Goal: Task Accomplishment & Management: Use online tool/utility

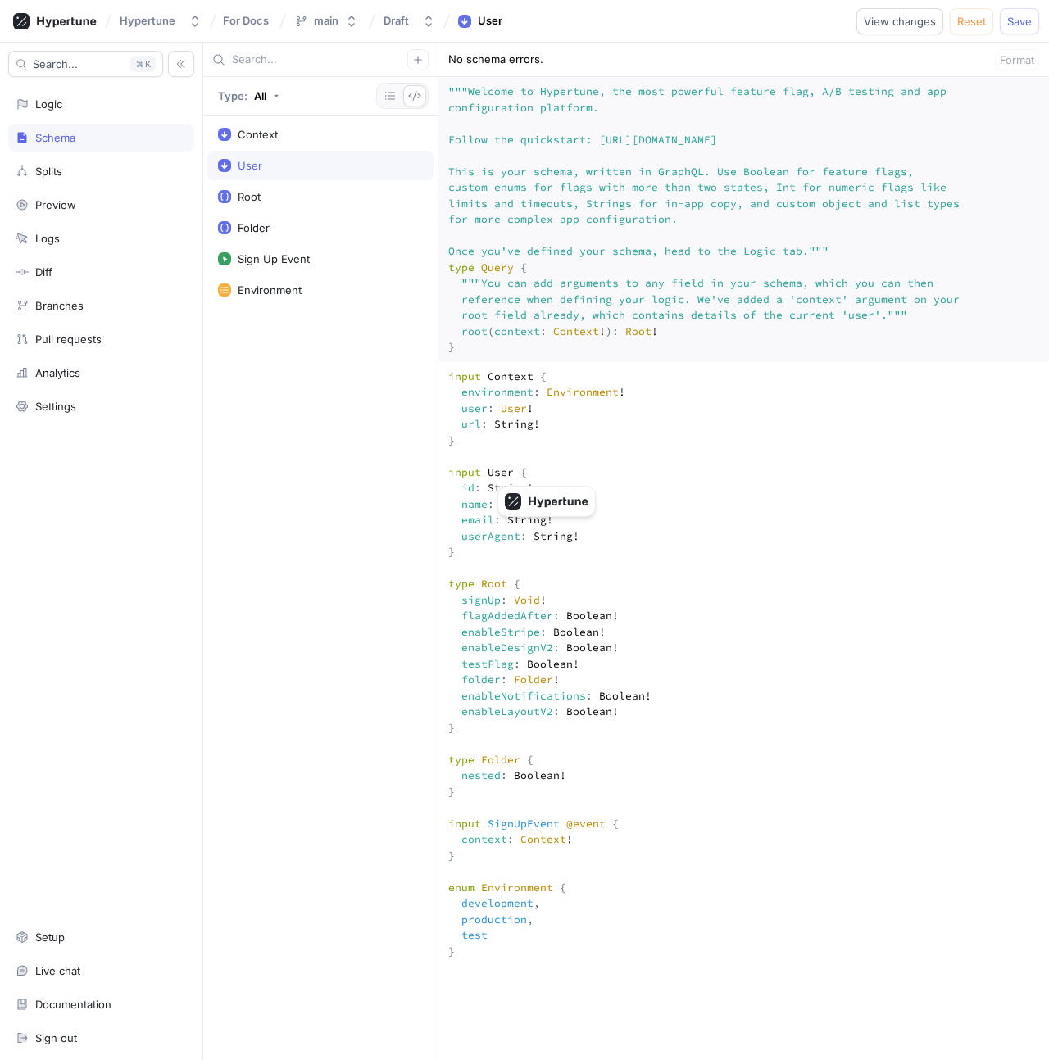
scroll to position [372, 0]
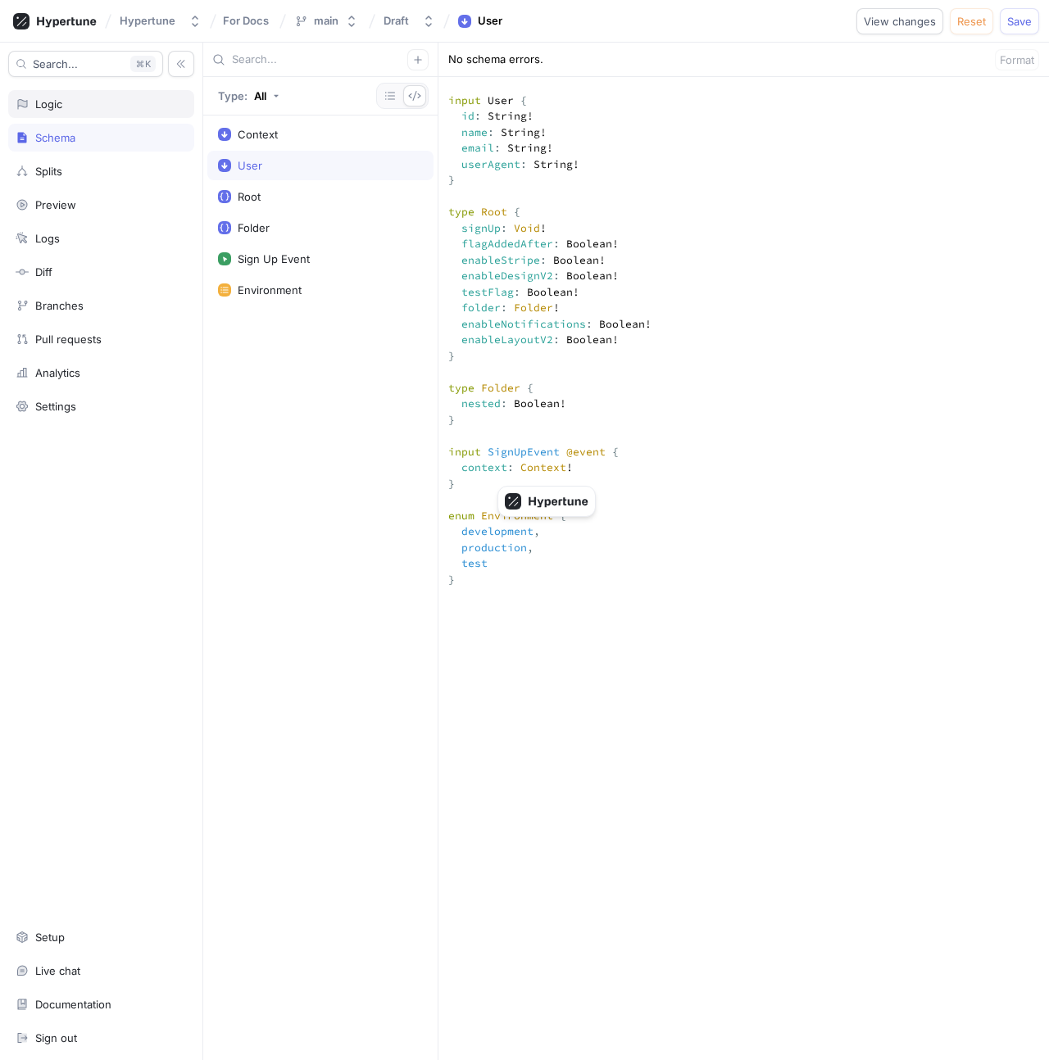
click at [16, 107] on icon at bounding box center [22, 104] width 13 height 13
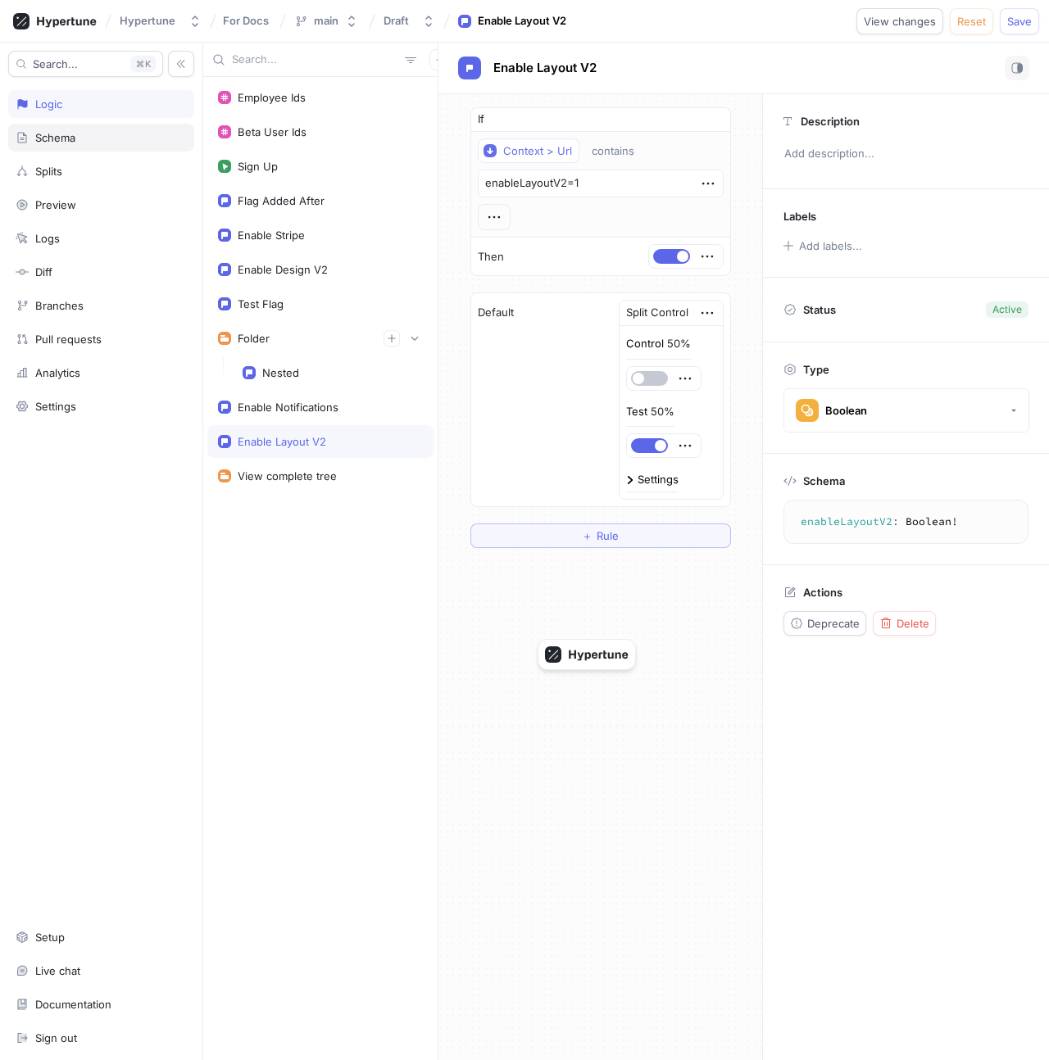
click at [88, 133] on div "Schema" at bounding box center [101, 137] width 171 height 13
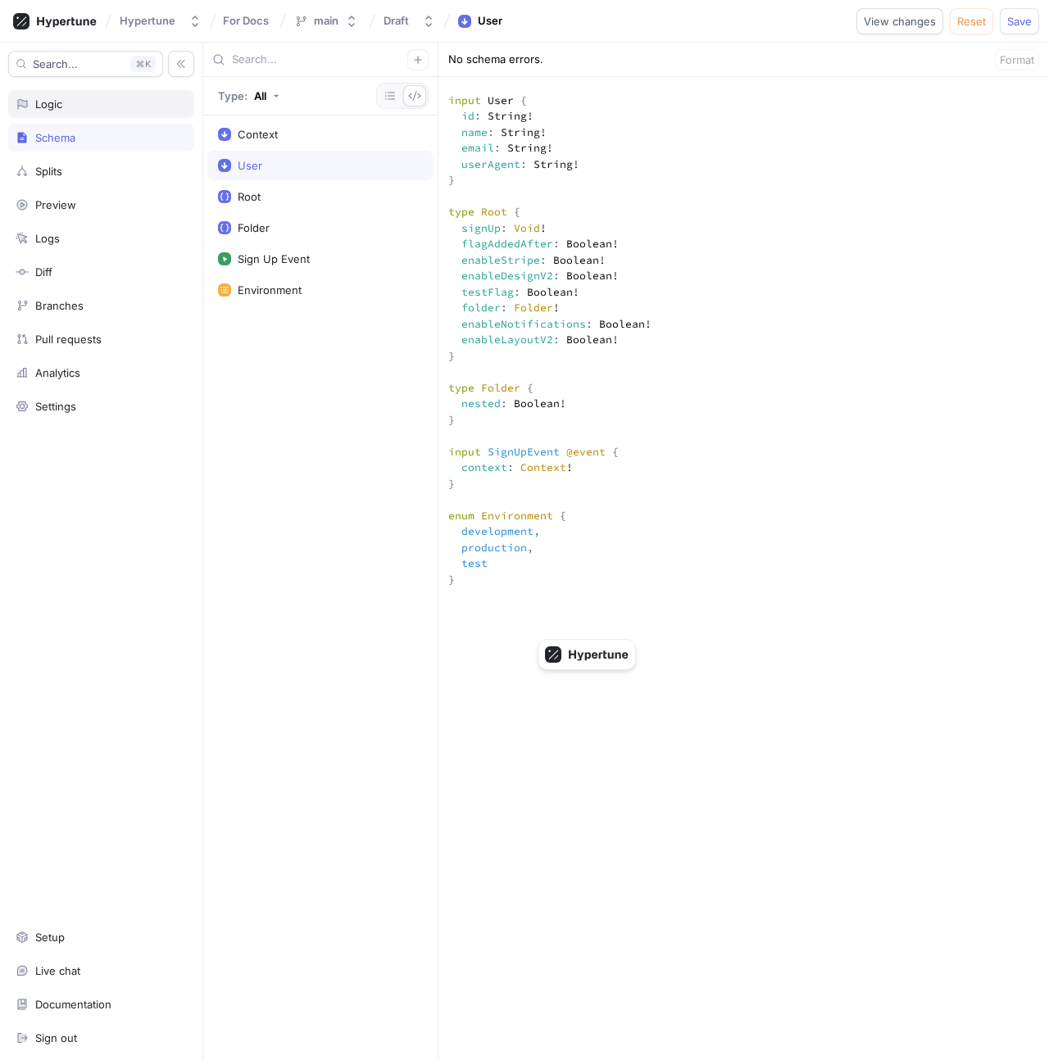
click at [37, 100] on div "Logic" at bounding box center [48, 104] width 27 height 13
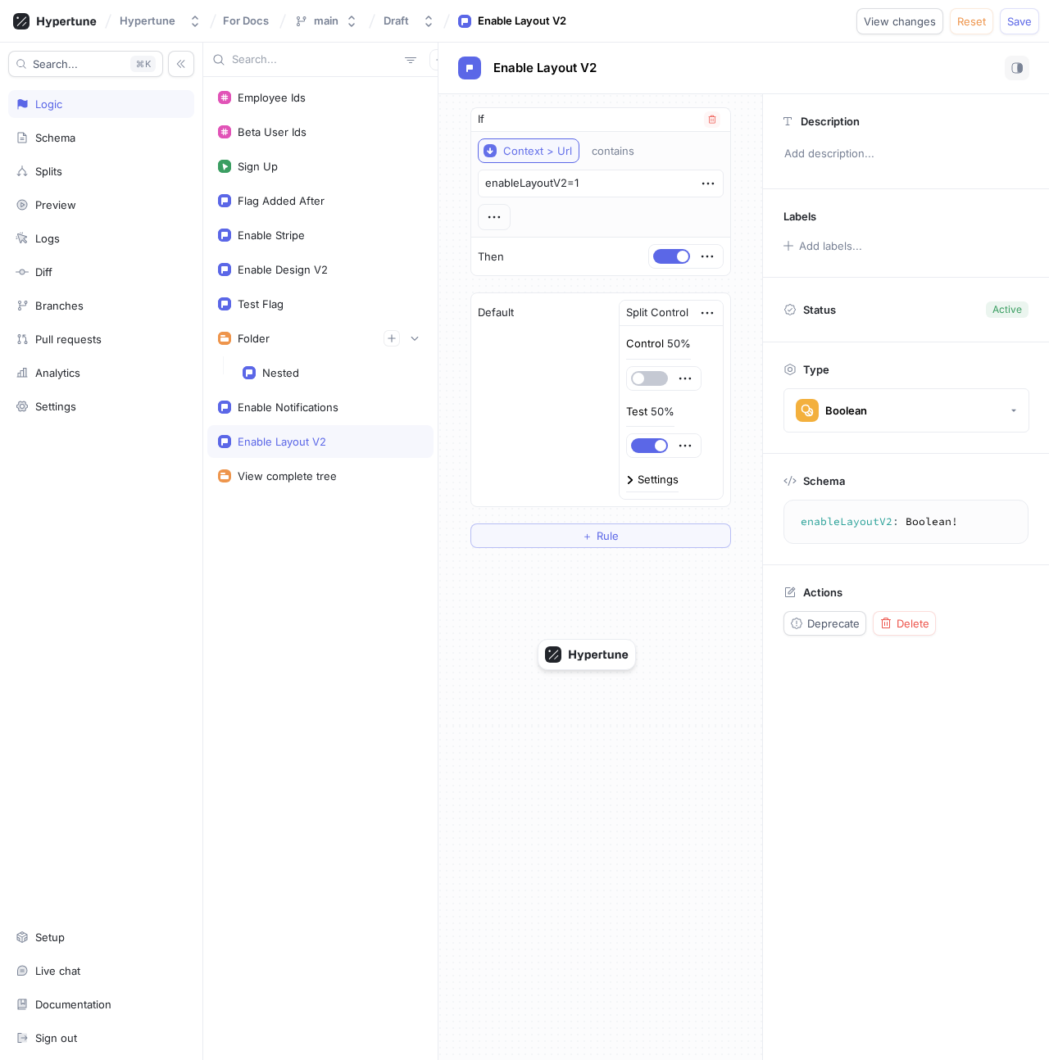
click at [535, 152] on div "Context > Url" at bounding box center [537, 151] width 69 height 14
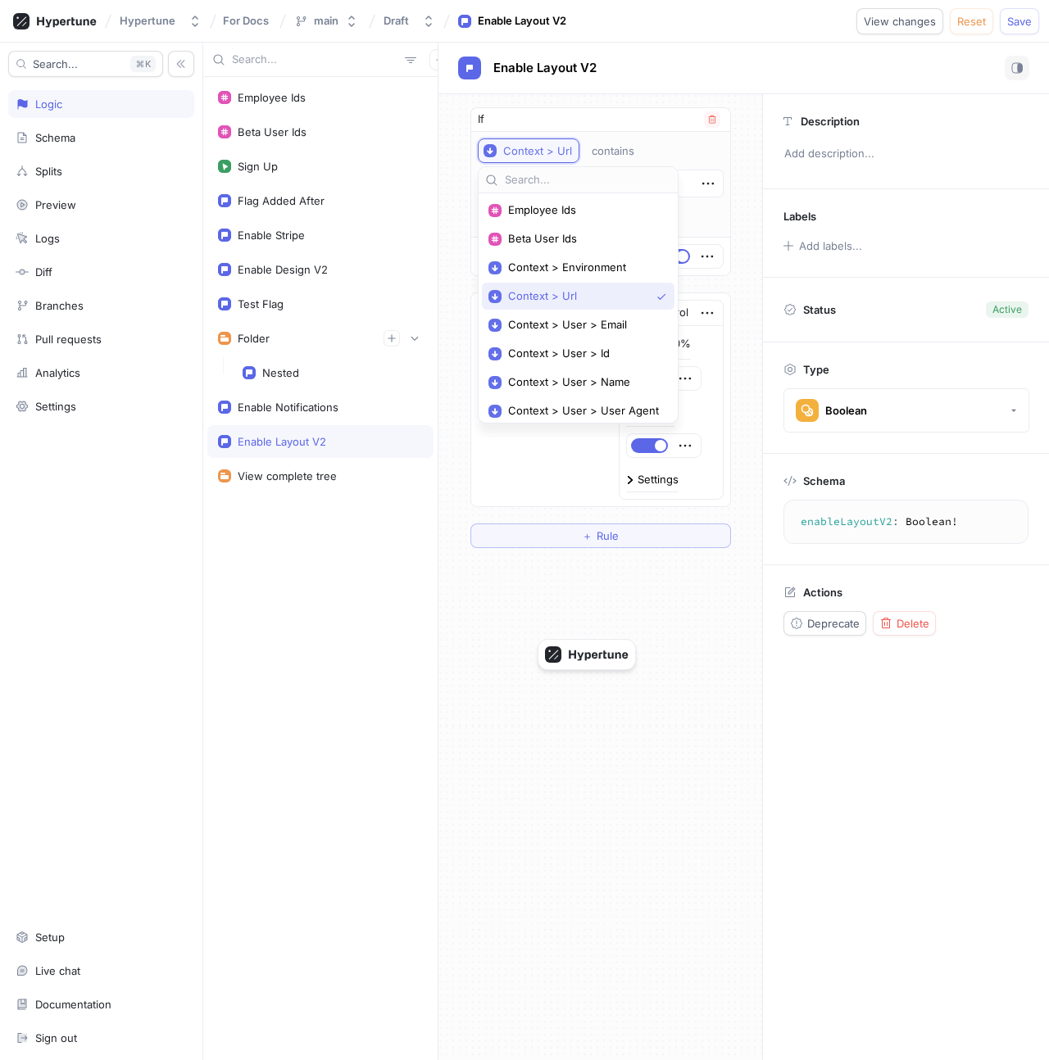
click at [535, 152] on div "Context > Url" at bounding box center [537, 151] width 69 height 14
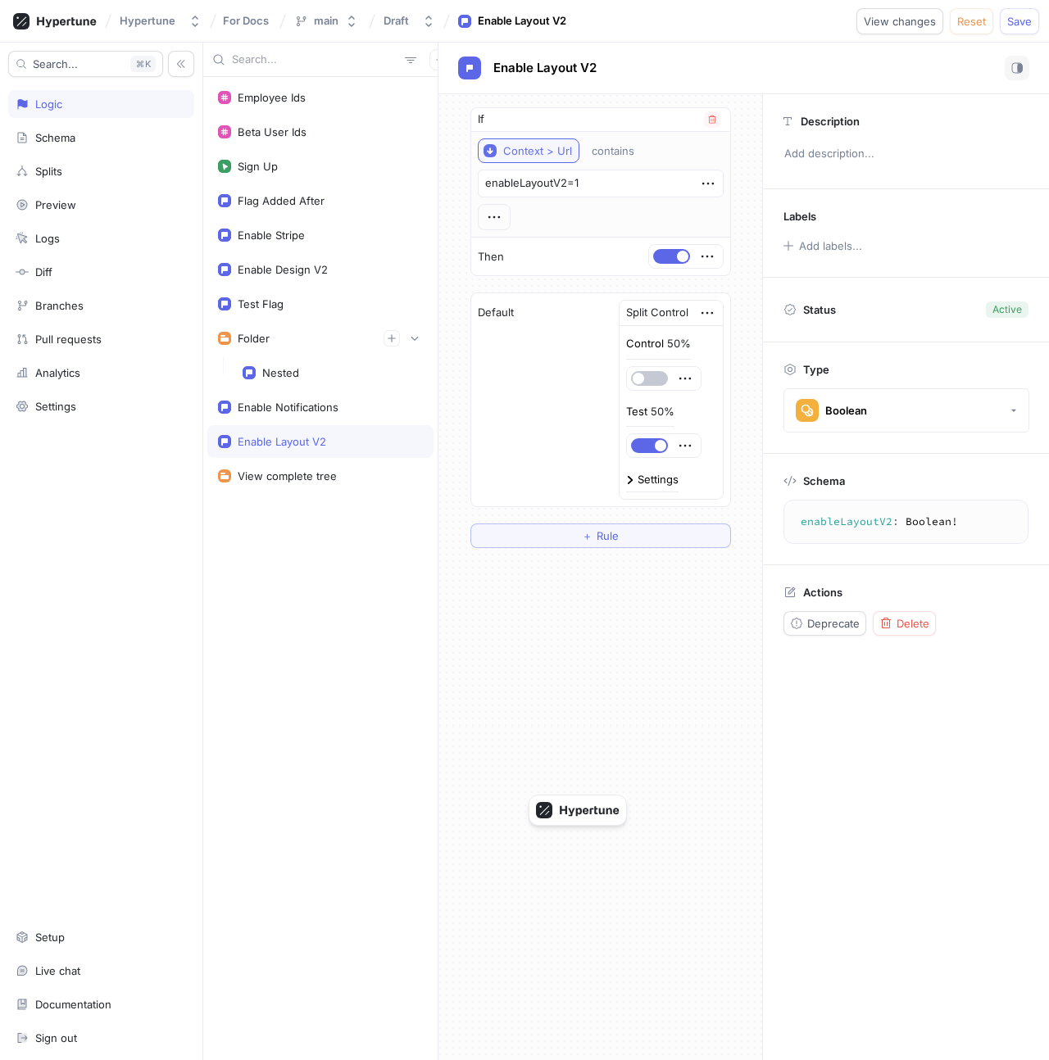
click at [547, 150] on div "Context > Url" at bounding box center [537, 151] width 69 height 14
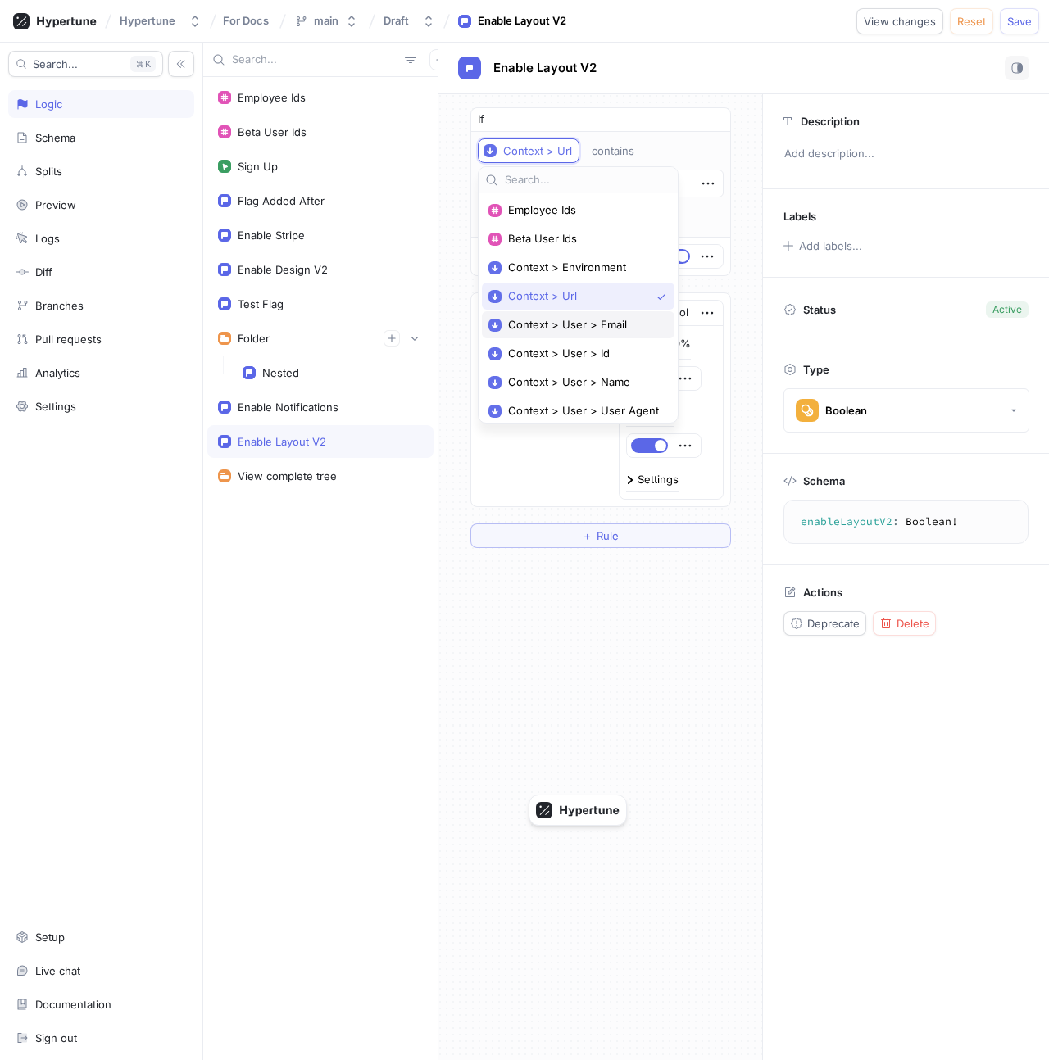
scroll to position [62, 0]
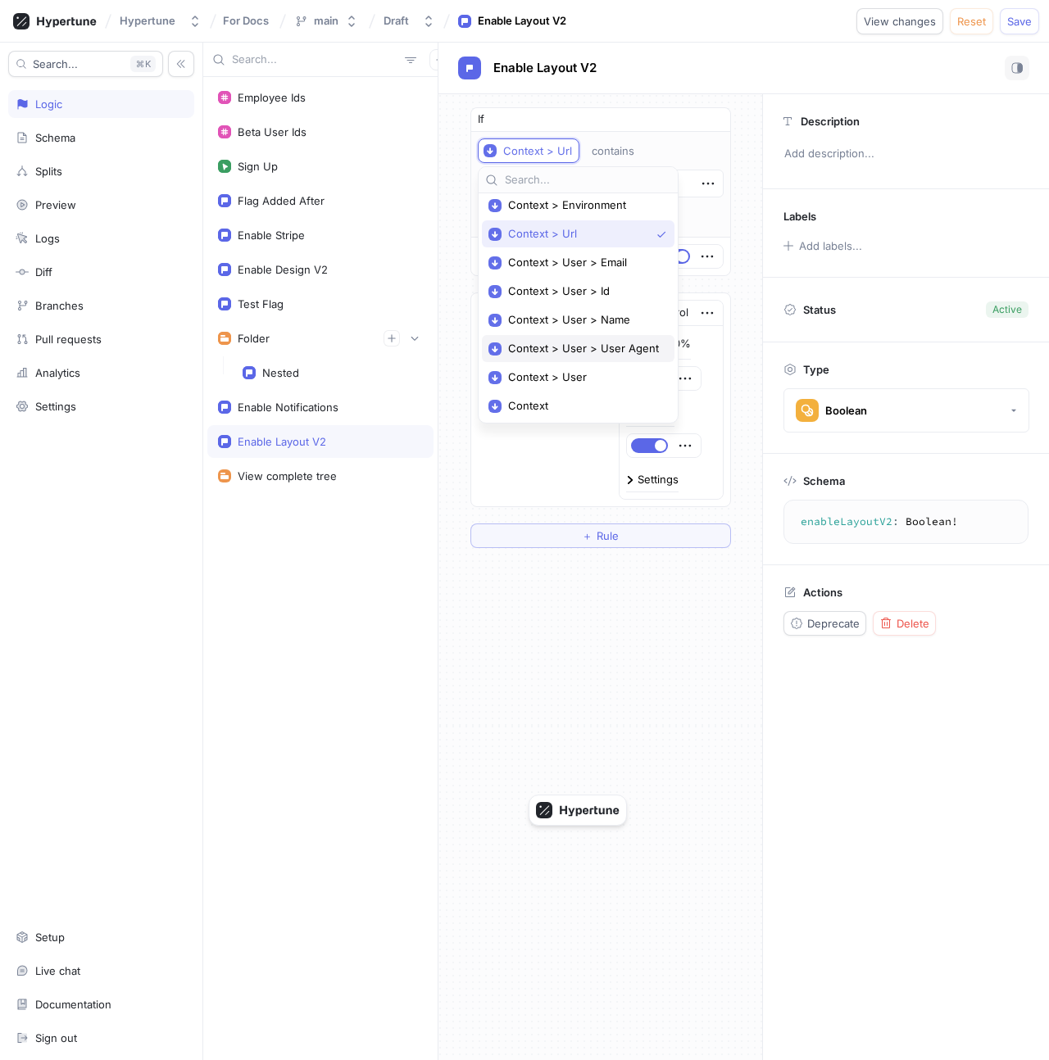
click at [606, 353] on span "Context > User > User Agent" at bounding box center [584, 349] width 152 height 14
type textarea "x"
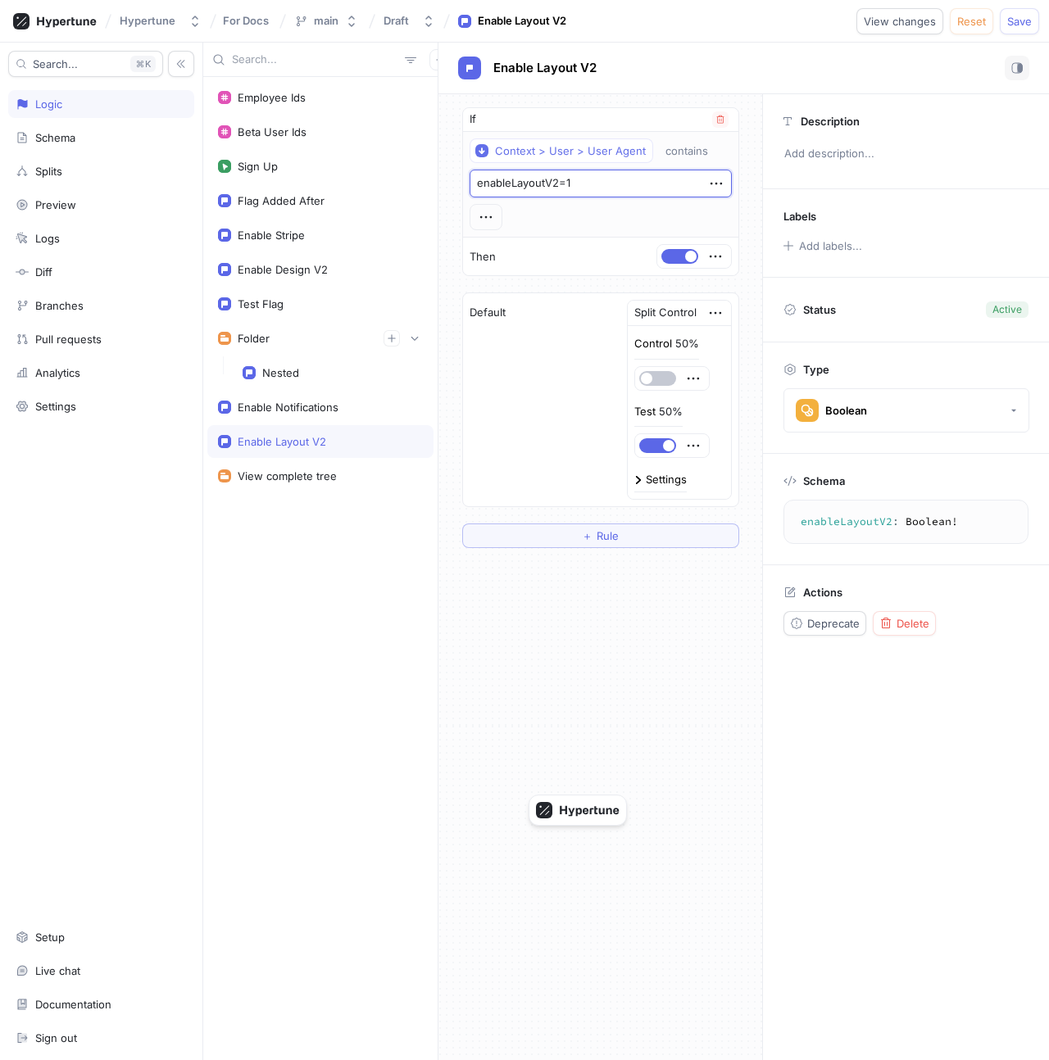
click at [613, 186] on textarea "enableLayoutV2=1" at bounding box center [601, 184] width 262 height 28
click at [684, 149] on div "contains" at bounding box center [686, 151] width 43 height 14
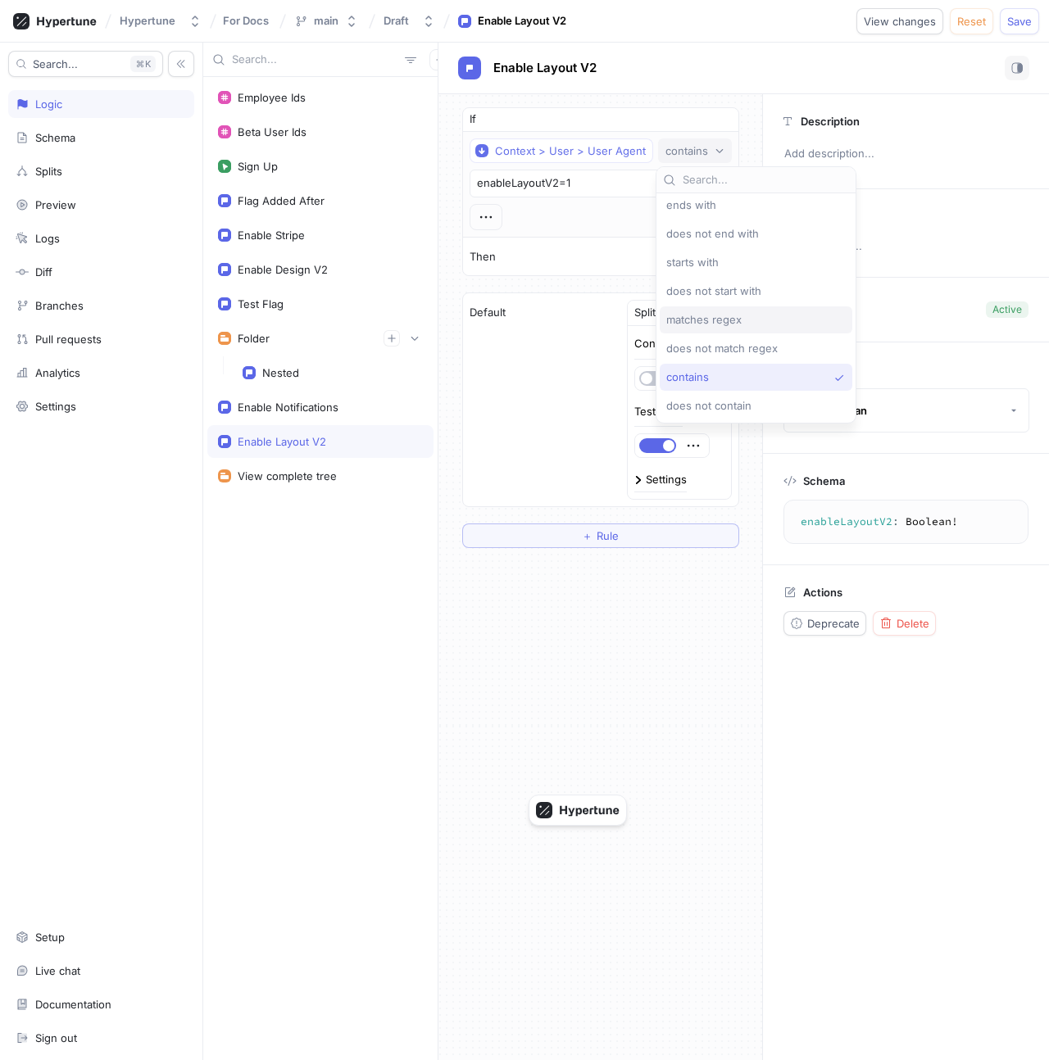
click at [726, 315] on span "matches regex" at bounding box center [703, 320] width 75 height 14
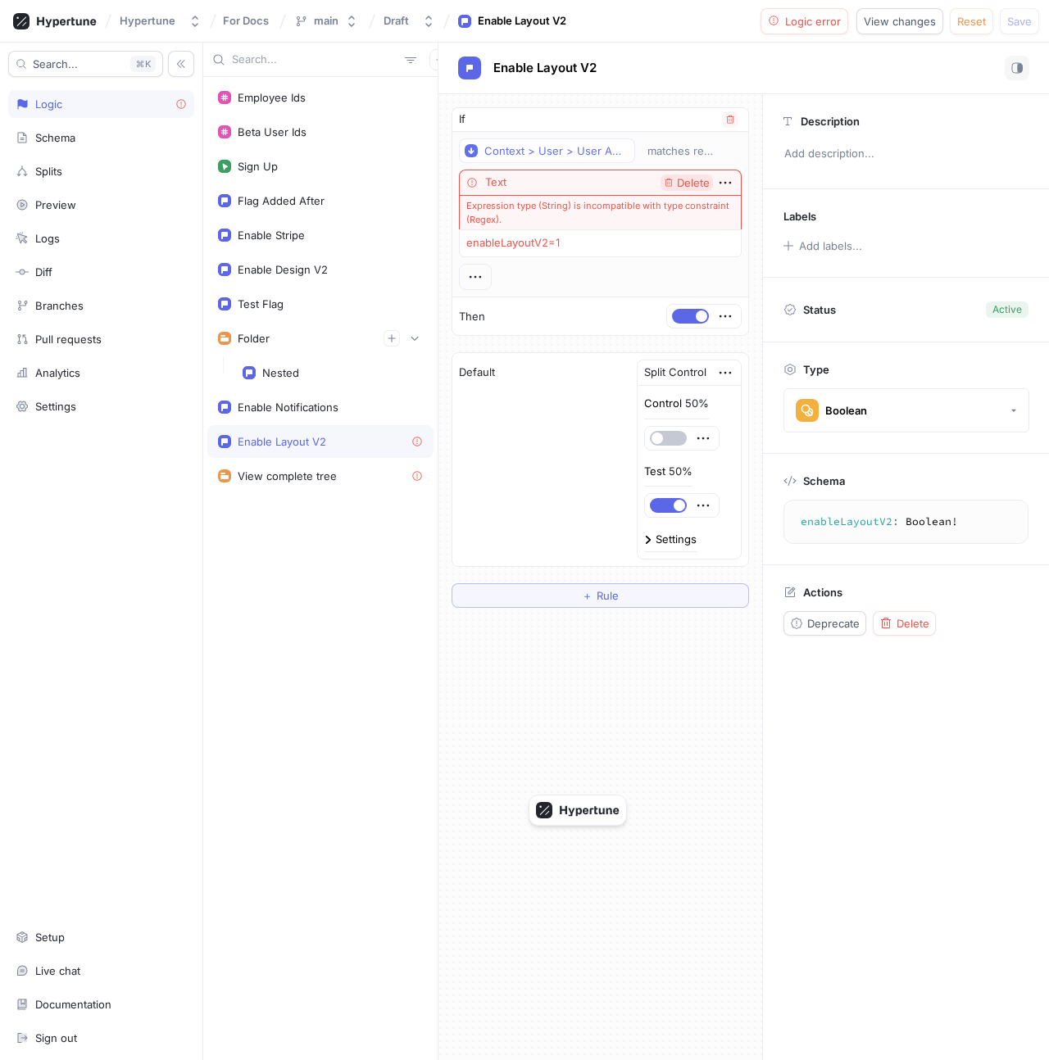
click at [705, 184] on span "Delete" at bounding box center [693, 183] width 33 height 11
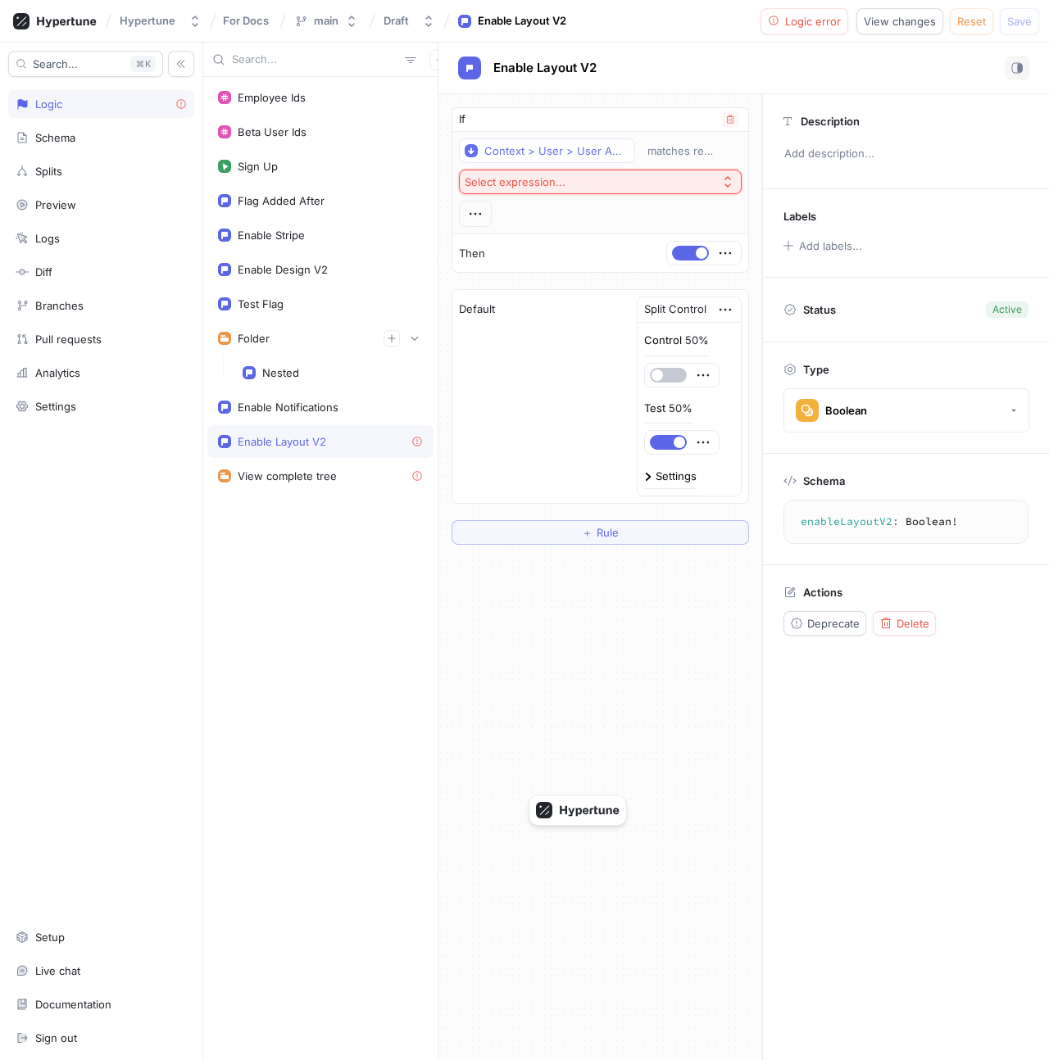
click at [610, 182] on button "Select expression..." at bounding box center [600, 182] width 283 height 25
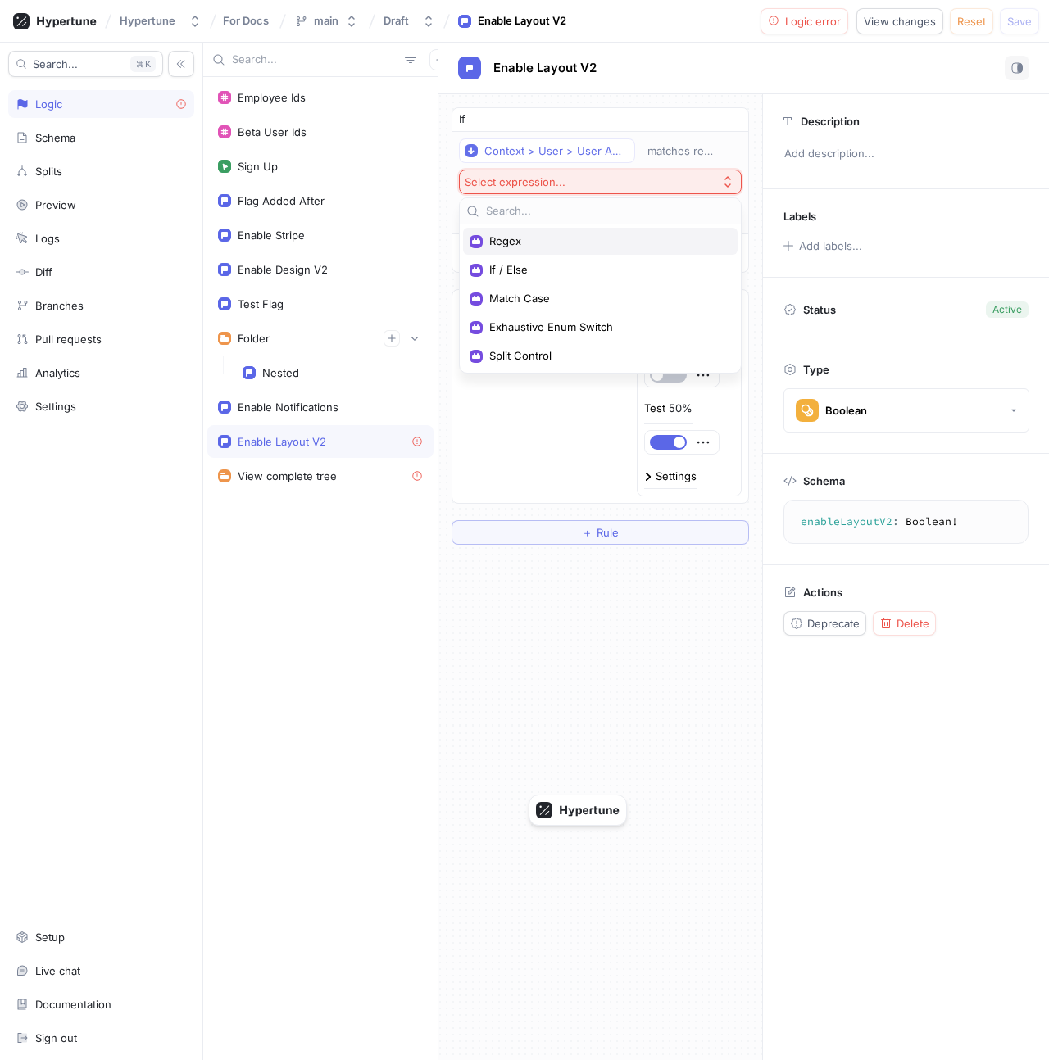
click at [583, 235] on span "Regex" at bounding box center [606, 241] width 234 height 14
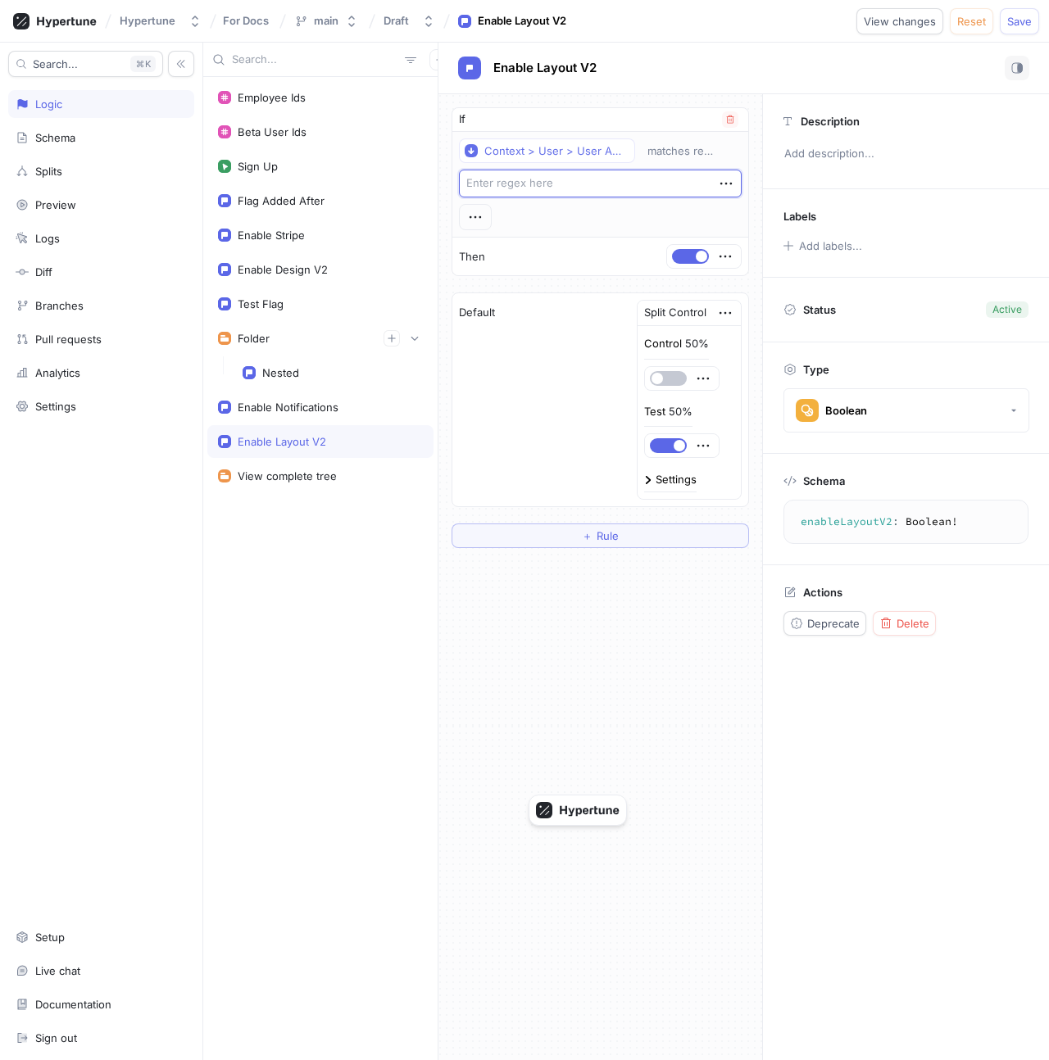
type textarea "x"
type textarea ""(?i)(bot|crawler|crawl|spider|slurp|fetch|search|monitor|scraper|python|perl|p…"
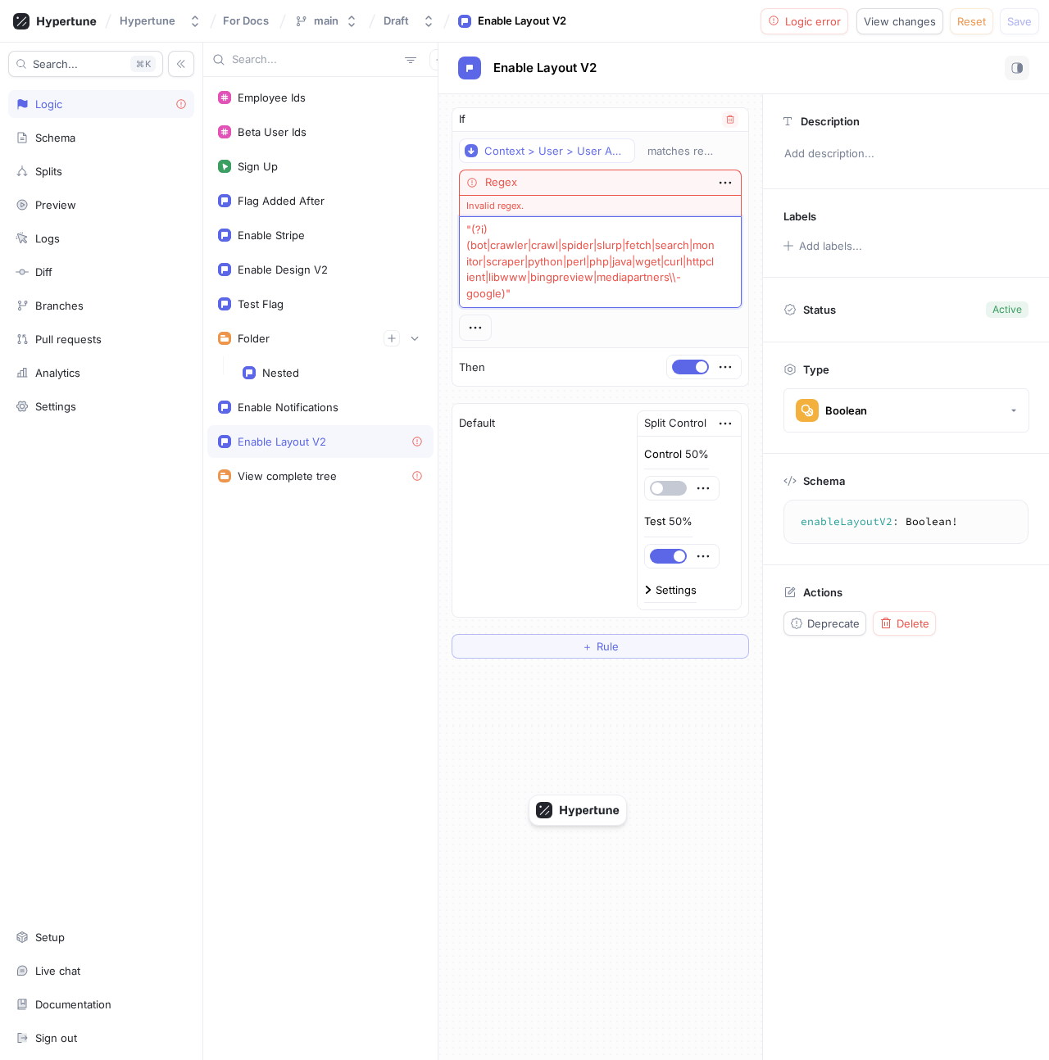
click at [559, 234] on textarea ""(?i)(bot|crawler|crawl|spider|slurp|fetch|search|monitor|scraper|python|perl|p…" at bounding box center [600, 262] width 283 height 92
click at [569, 287] on textarea ""(?i)(bot|crawler|crawl|spider|slurp|fetch|search|monitor|scraper|python|perl|p…" at bounding box center [600, 262] width 283 height 92
type textarea "x"
type textarea ""(?i)(bot|crawler|crawl|spider|slurp|fetch|search|monitor|scraper|python|perl|p…"
type textarea "x"
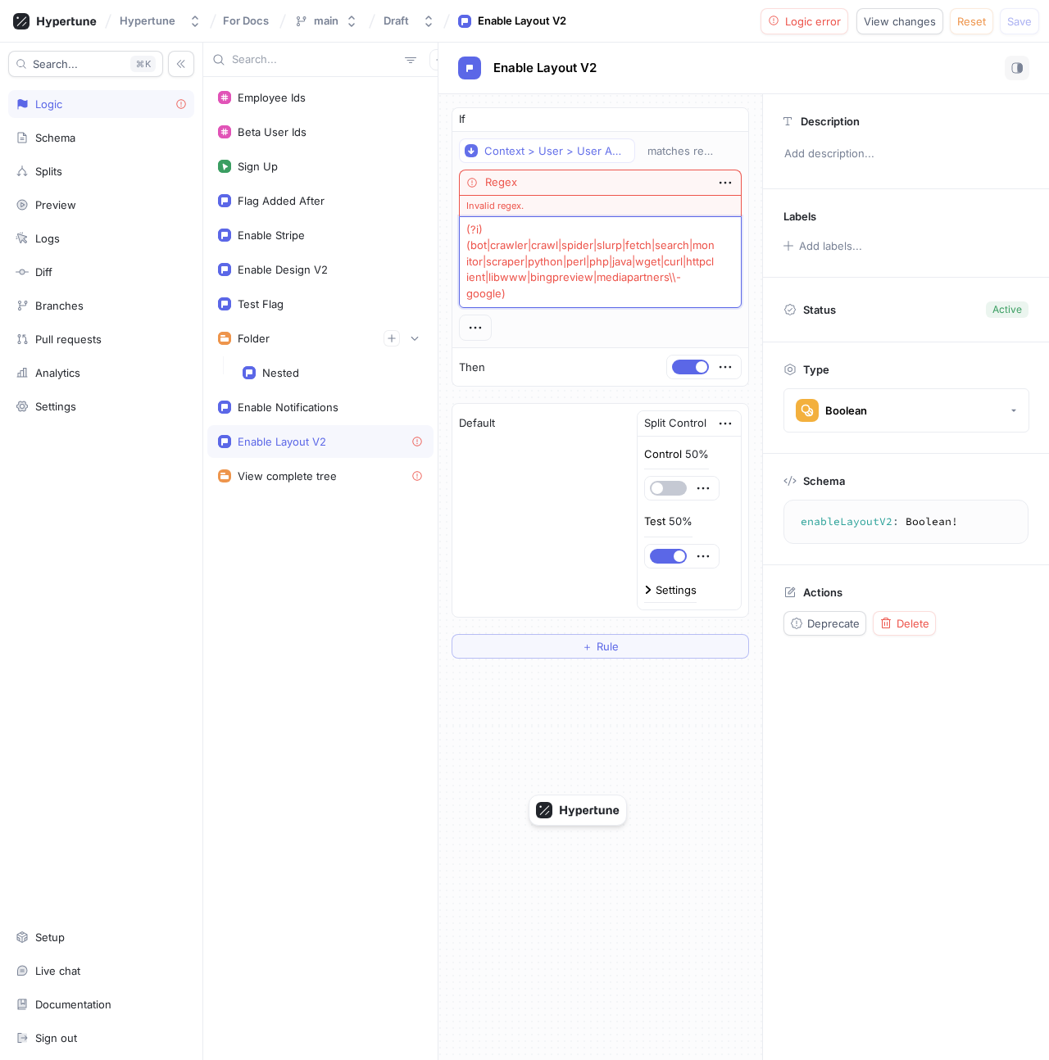
type textarea "(?i)(bot|crawler|crawl|spider|slurp|fetch|search|monitor|scraper|python|perl|ph…"
click at [532, 256] on textarea "(?i)(bot|crawler|crawl|spider|slurp|fetch|search|monitor|scraper|python|perl|ph…" at bounding box center [600, 262] width 283 height 92
paste textarea
type textarea "x"
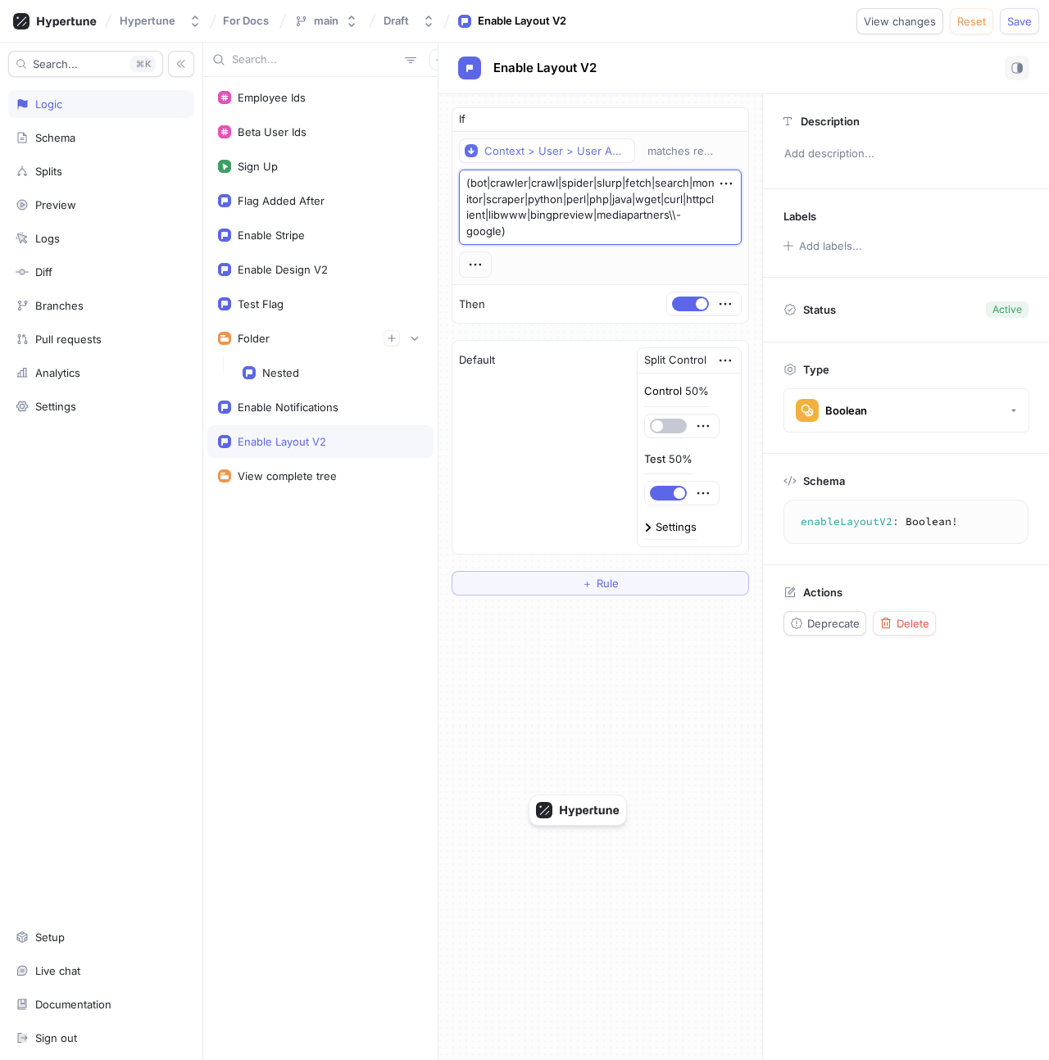
type textarea "(bot|crawler|crawl|spider|slurp|fetch|search|monitor|scraper|python|perl|php|ja…"
click at [551, 315] on div "Then" at bounding box center [600, 304] width 296 height 38
click at [556, 229] on textarea "(bot|crawler|crawl|spider|slurp|fetch|search|monitor|scraper|python|perl|php|ja…" at bounding box center [600, 207] width 283 height 75
click at [496, 252] on div "Context > User > User Agent matches regex (bot|crawler|crawl|spider|slurp|fetch…" at bounding box center [600, 207] width 283 height 139
click at [542, 215] on textarea "(bot|crawler|crawl|spider|slurp|fetch|search|monitor|scraper|python|perl|php|ja…" at bounding box center [600, 207] width 283 height 75
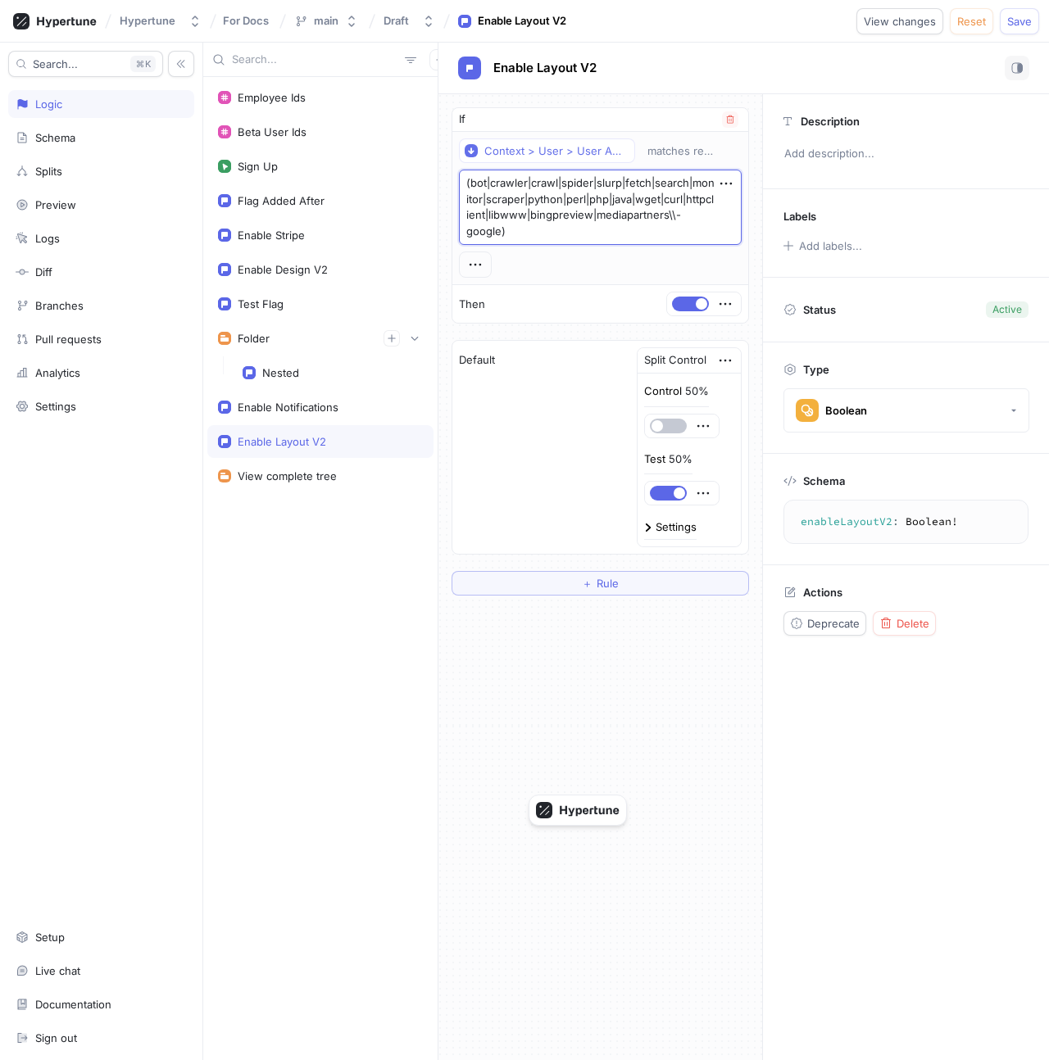
paste textarea "(?i)"
type textarea "x"
type textarea "(?i)(bot|crawler|crawl|spider|slurp|fetch|search|monitor|scraper|python|perl|ph…"
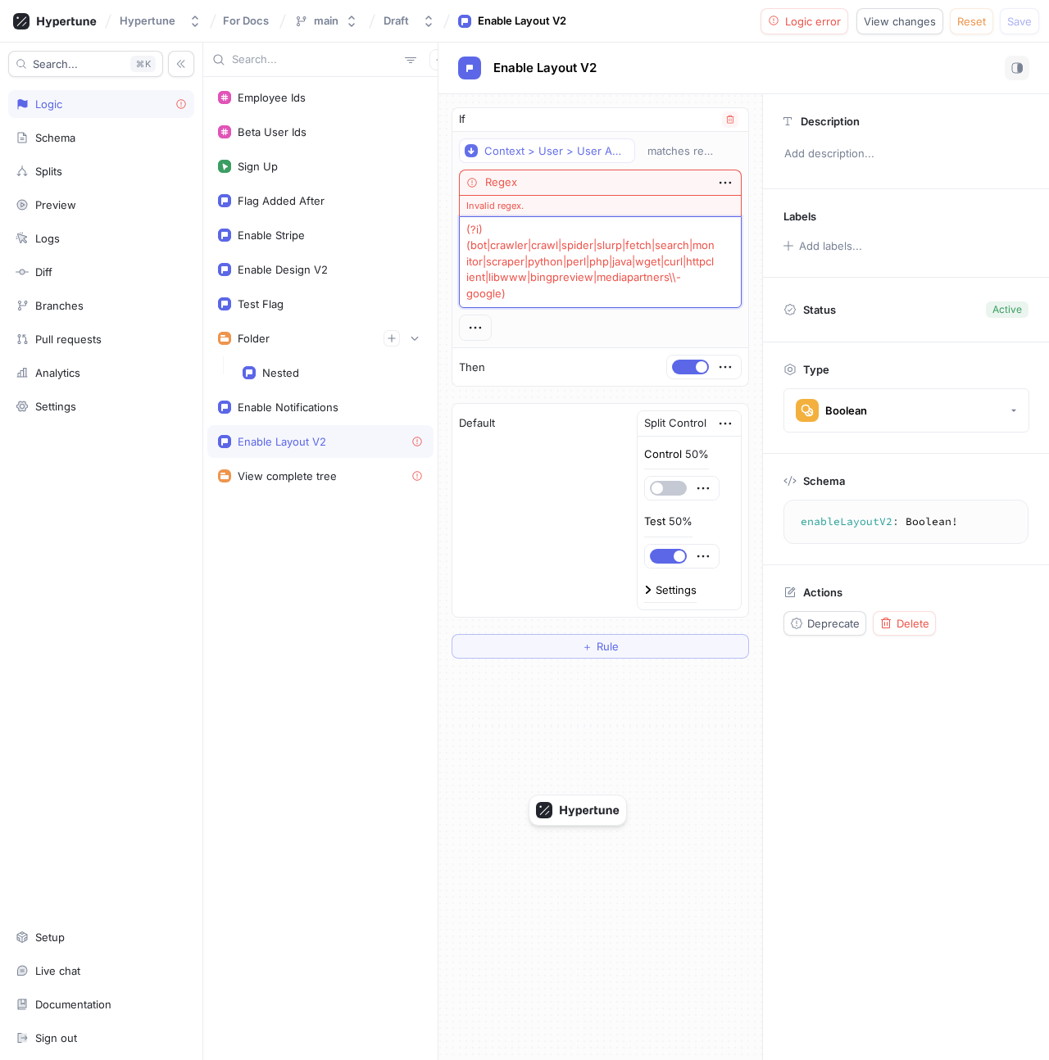
type textarea "x"
type textarea "(bot|crawler|crawl|spider|slurp|fetch|search|monitor|scraper|python|perl|php|ja…"
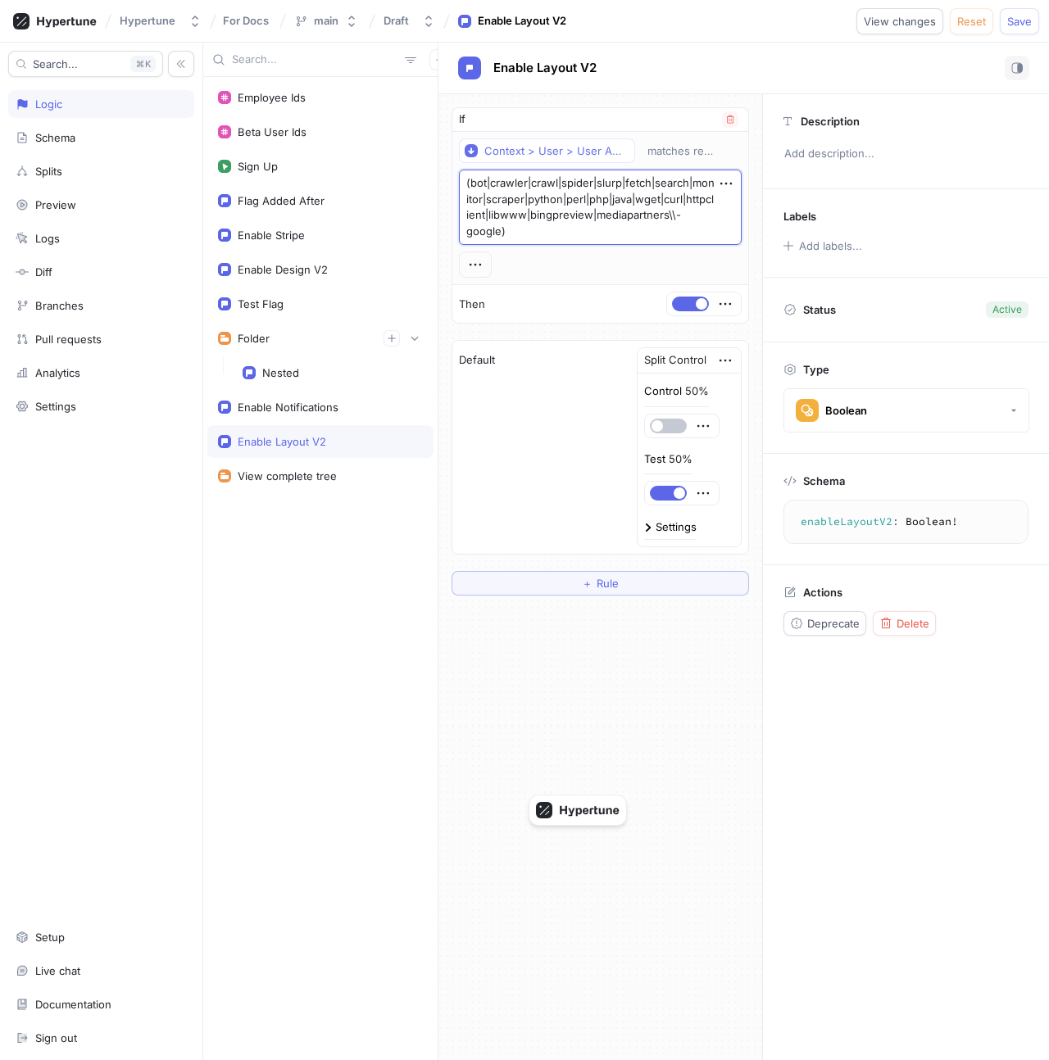
click at [561, 218] on textarea "(bot|crawler|crawl|spider|slurp|fetch|search|monitor|scraper|python|perl|php|ja…" at bounding box center [600, 207] width 283 height 75
click at [561, 228] on textarea "(bot|crawler|crawl|spider|slurp|fetch|search|monitor|scraper|python|perl|php|ja…" at bounding box center [600, 207] width 283 height 75
click at [529, 206] on textarea "(bot|crawler|crawl|spider|slurp|fetch|search|monitor|scraper|python|perl|php|ja…" at bounding box center [600, 207] width 283 height 75
type textarea "x"
type textarea "((bot|crawler|crawl|spider|slurp|fetch|search|monitor|scraper|python|perl|php|j…"
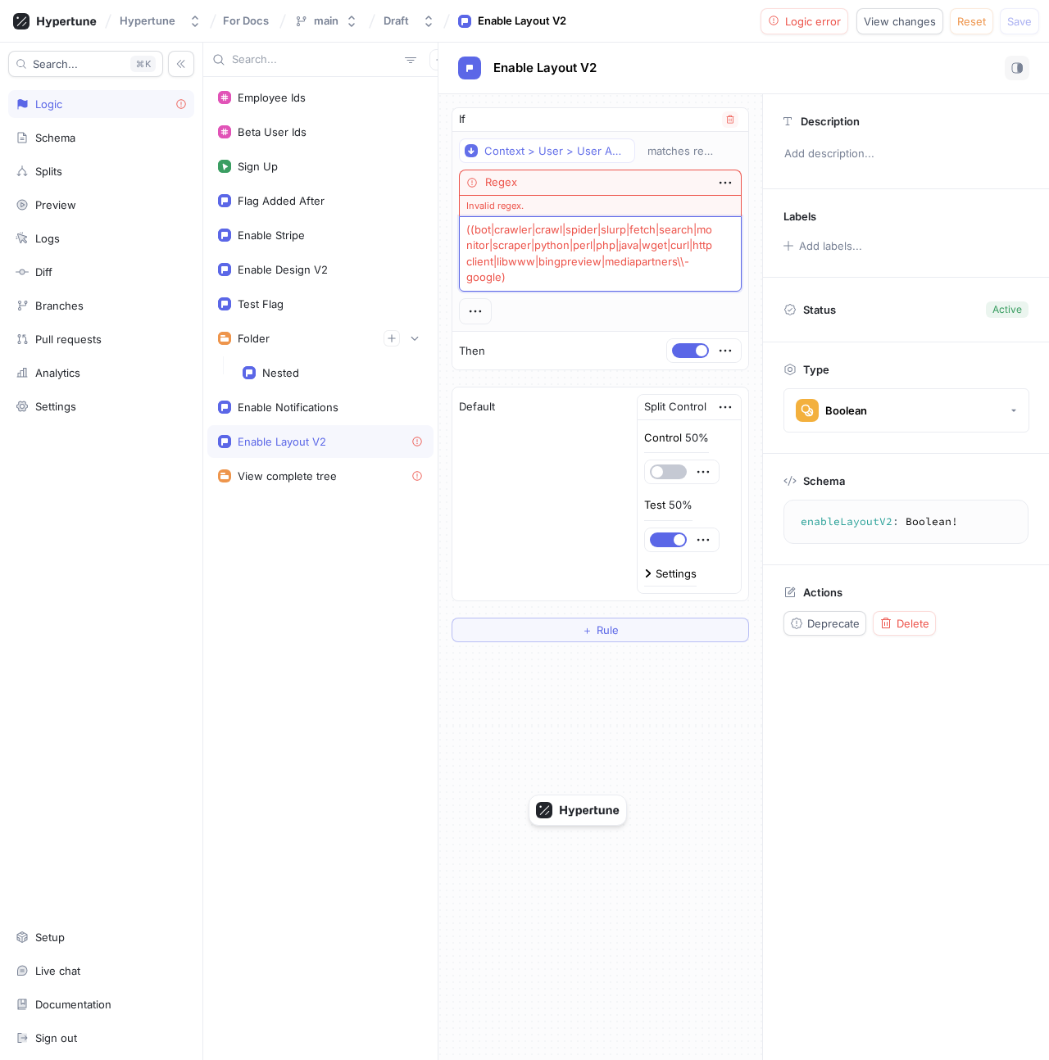
type textarea "x"
type textarea "()(bot|crawler|crawl|spider|slurp|fetch|search|monitor|scraper|python|perl|php|…"
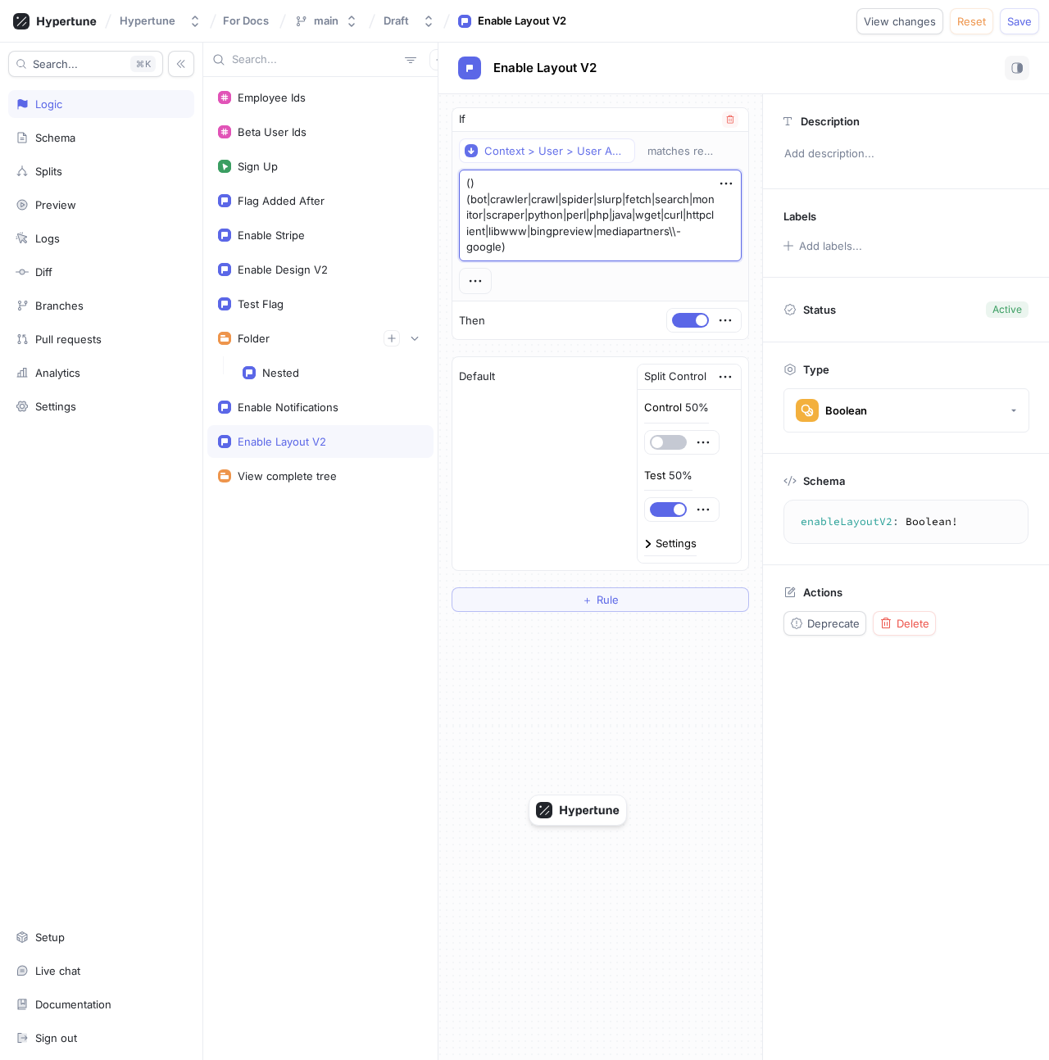
type textarea "x"
type textarea "(?)(bot|crawler|crawl|spider|slurp|fetch|search|monitor|scraper|python|perl|php…"
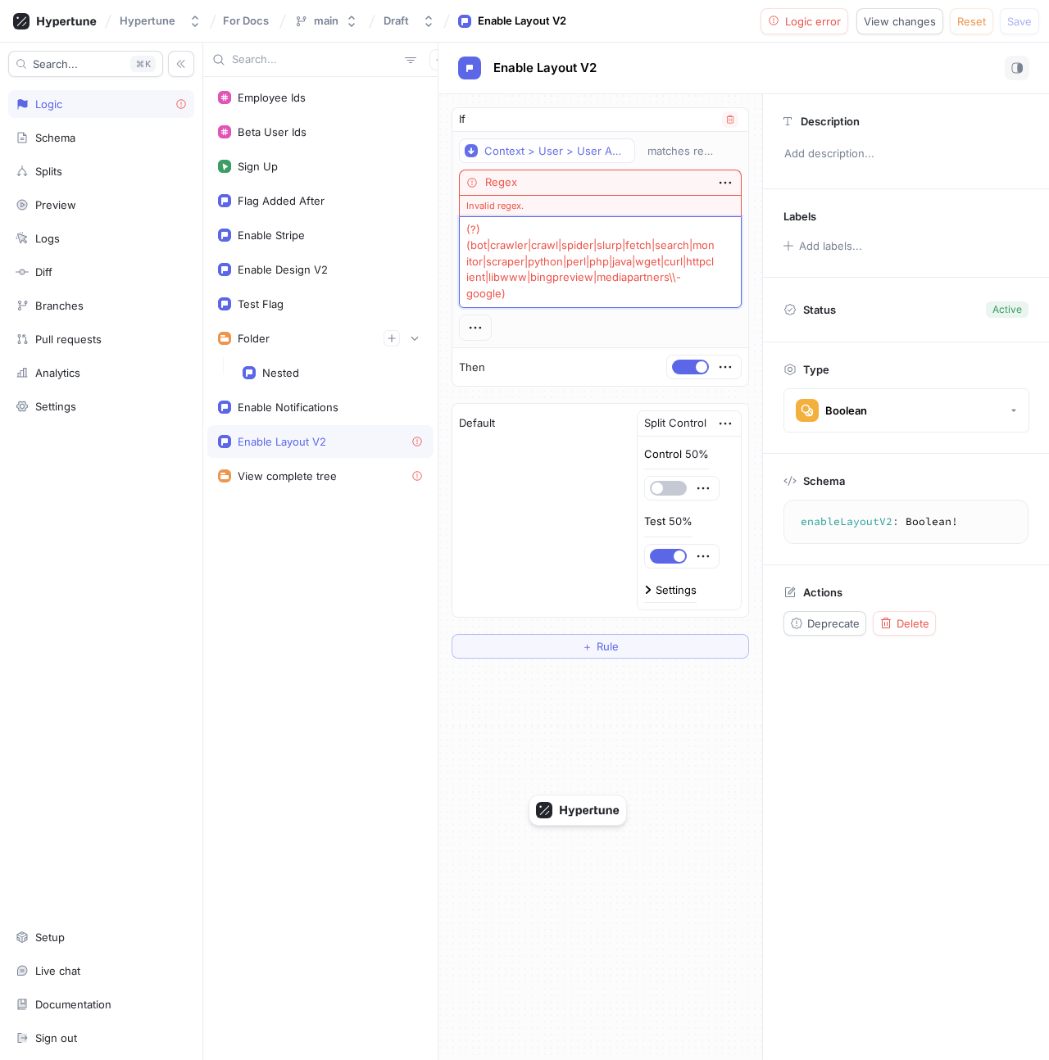
type textarea "x"
type textarea "(?i)(bot|crawler|crawl|spider|slurp|fetch|search|monitor|scraper|python|perl|ph…"
click at [519, 259] on textarea "(?i)(bot|crawler|crawl|spider|slurp|fetch|search|monitor|scraper|python|perl|ph…" at bounding box center [600, 262] width 283 height 92
click at [505, 324] on div "Context > User > User Agent matches regex Regex Invalid regex. (?i)(bot|crawler…" at bounding box center [600, 239] width 283 height 202
click at [524, 254] on textarea "(?i)(bot|crawler|crawl|spider|slurp|fetch|search|monitor|scraper|python|perl|ph…" at bounding box center [600, 262] width 283 height 92
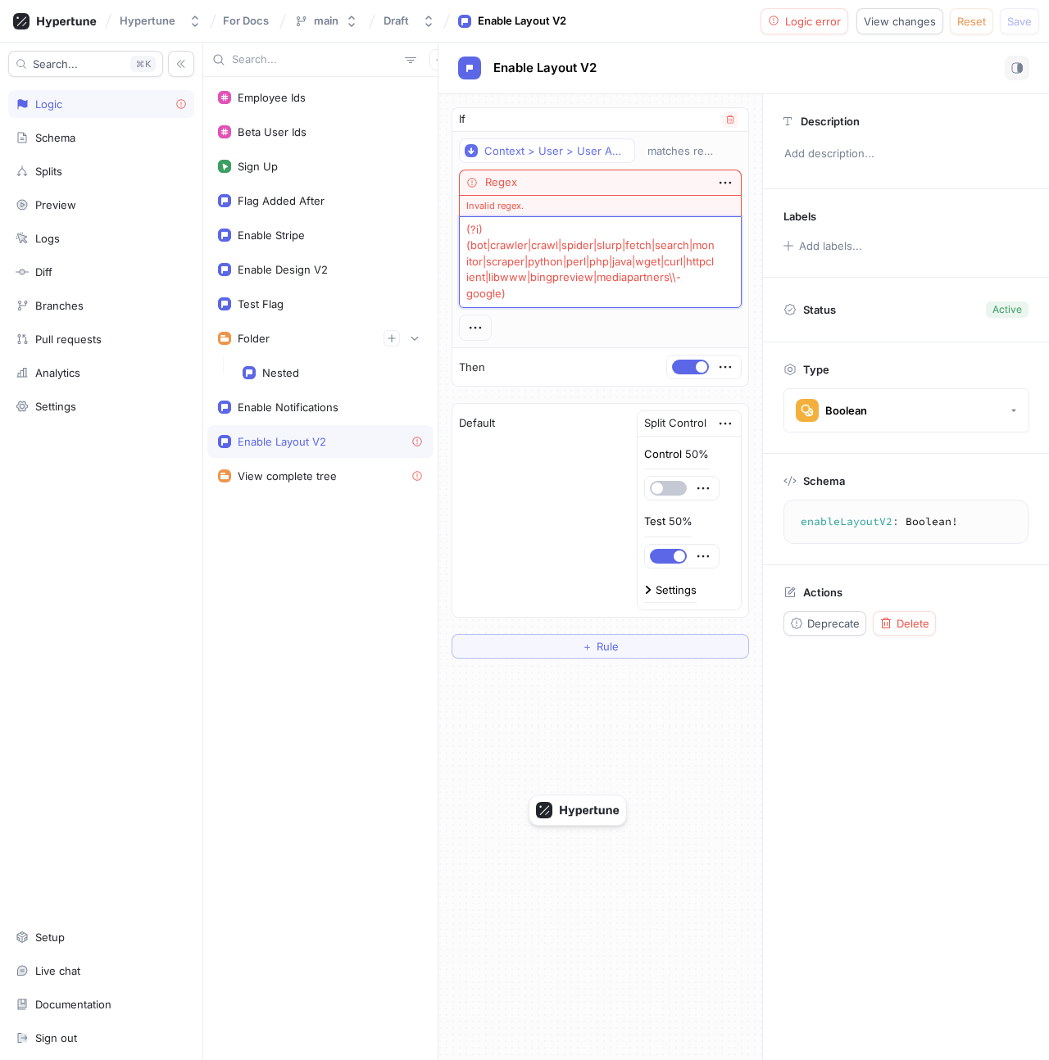
click at [520, 236] on textarea "(?i)(bot|crawler|crawl|spider|slurp|fetch|search|monitor|scraper|python|perl|ph…" at bounding box center [600, 262] width 283 height 92
type textarea "x"
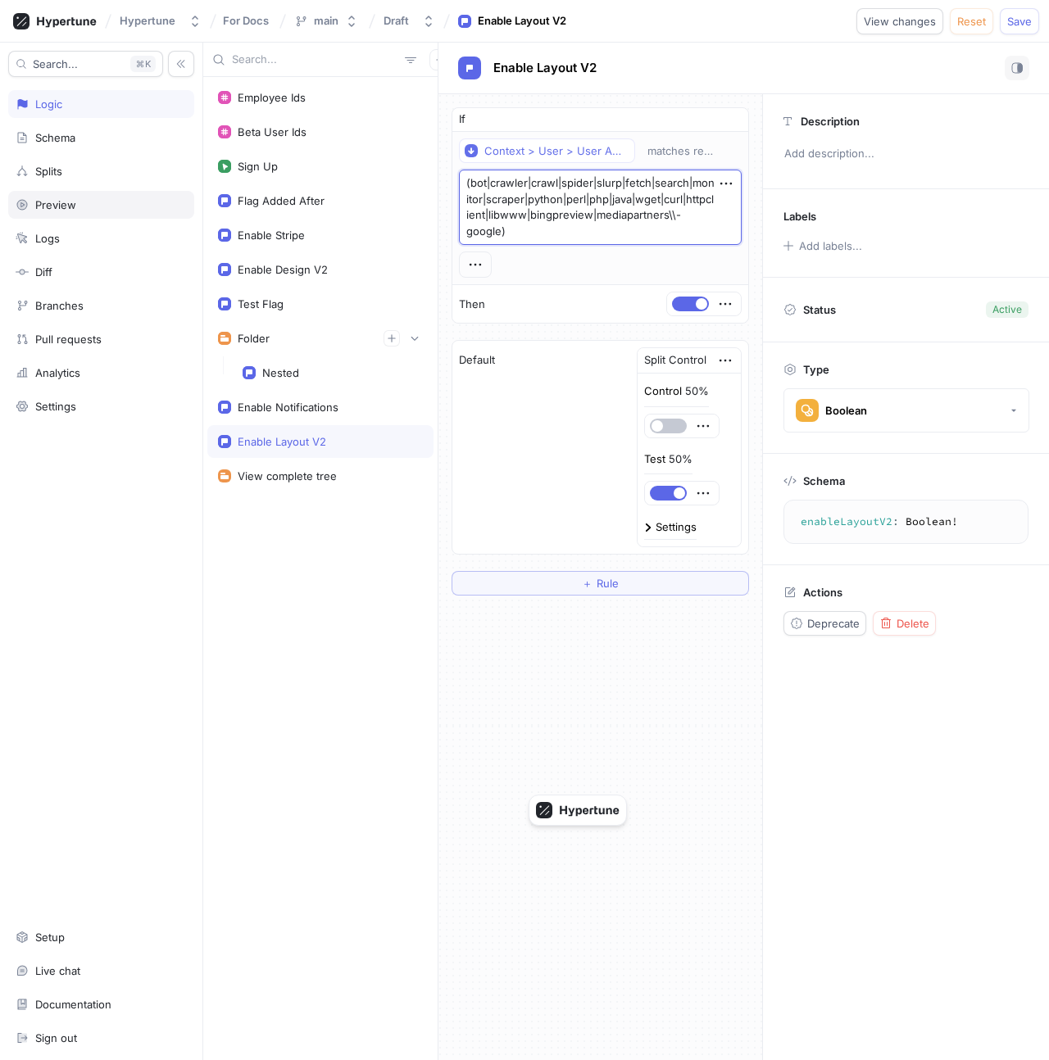
type textarea "(bot|crawler|crawl|spider|slurp|fetch|search|monitor|scraper|python|perl|php|ja…"
click at [98, 203] on div "Preview" at bounding box center [101, 204] width 171 height 13
type textarea "x"
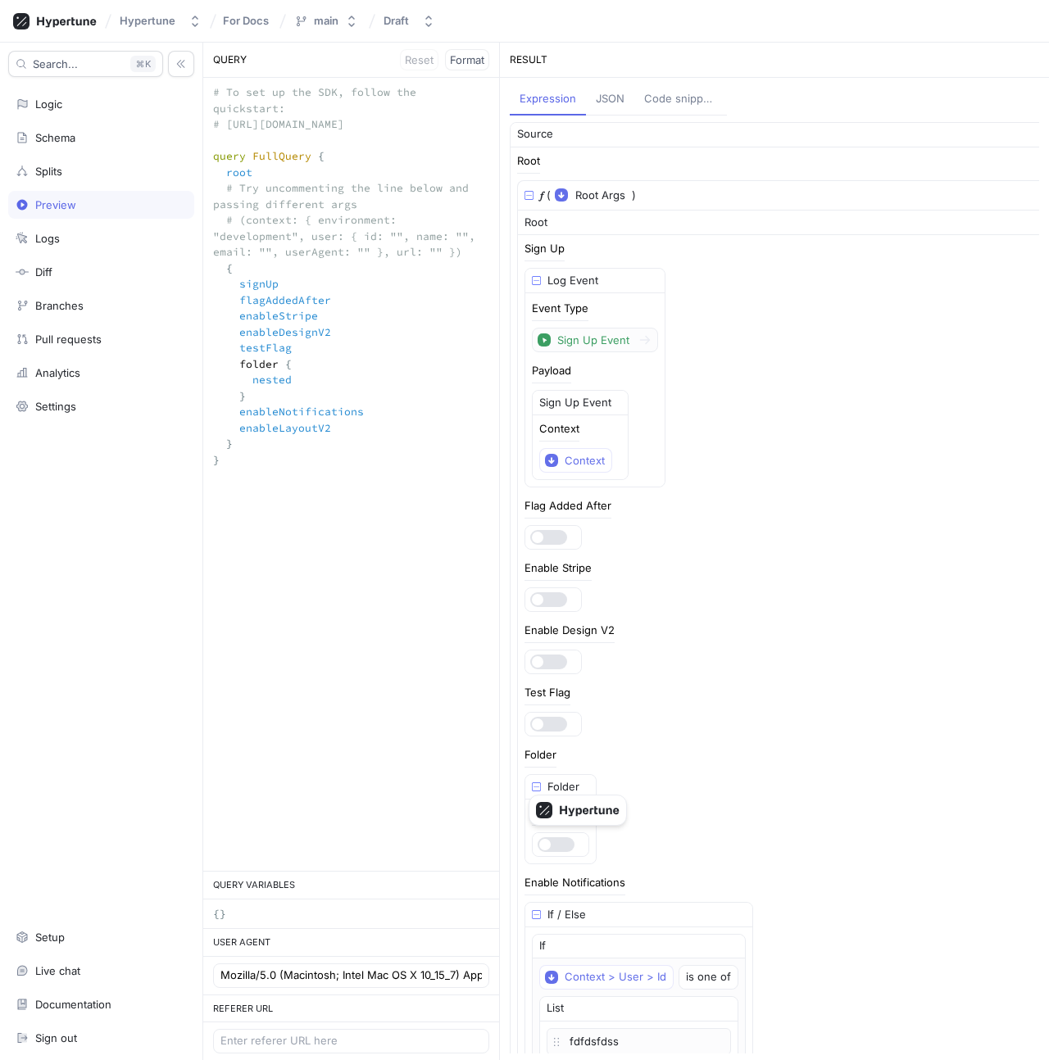
click at [391, 231] on textarea "# To set up the SDK, follow the quickstart: # [URL][DOMAIN_NAME] query FullQuer…" at bounding box center [351, 284] width 296 height 413
paste textarea "(context: { user: { id: "", name: "", email: "", userAgent: "Mozilla/5.0 (compa…"
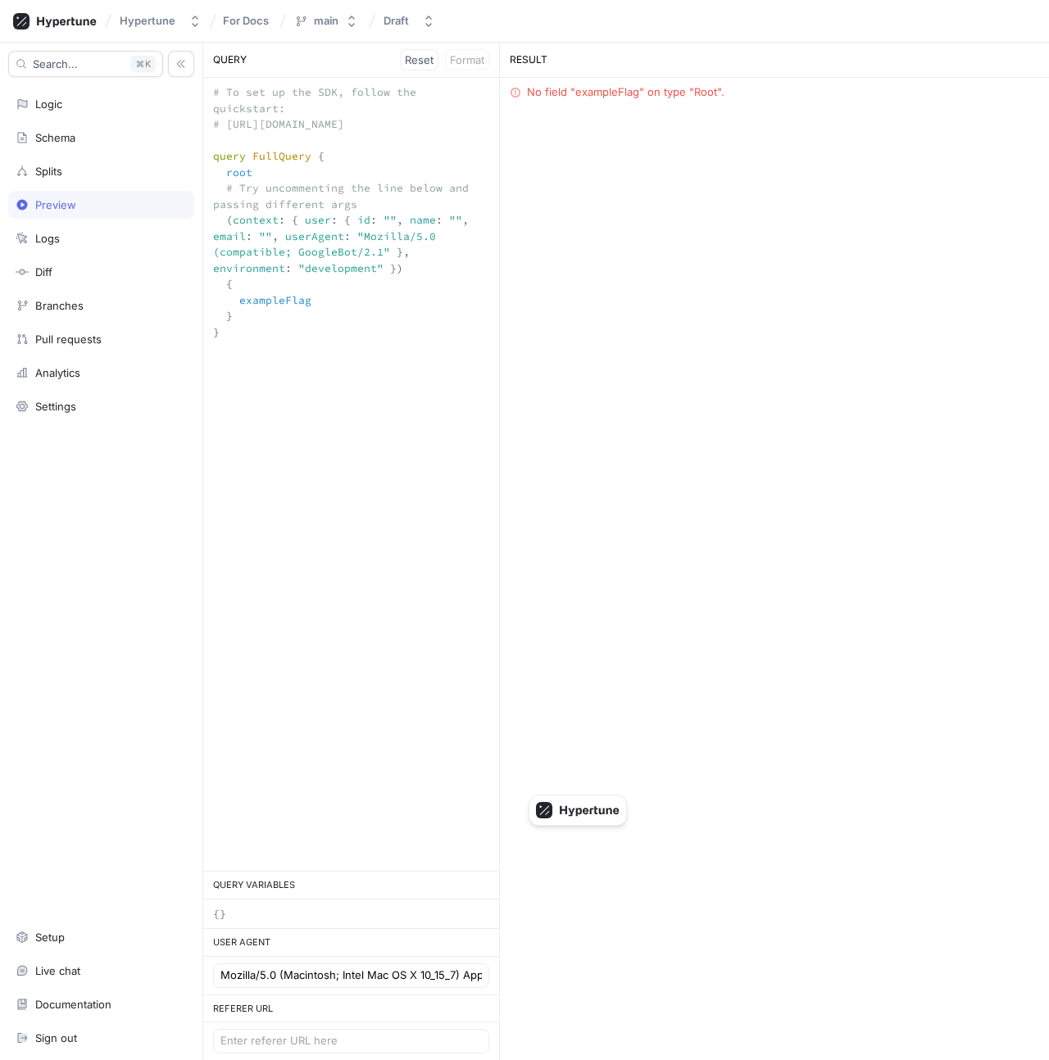
click at [366, 284] on textarea "# To set up the SDK, follow the quickstart: # [URL][DOMAIN_NAME] query FullQuer…" at bounding box center [351, 220] width 296 height 285
type textarea "# To set up the SDK, follow the quickstart: # [URL][DOMAIN_NAME] query FullQuer…"
click at [90, 105] on div "Logic" at bounding box center [101, 104] width 171 height 13
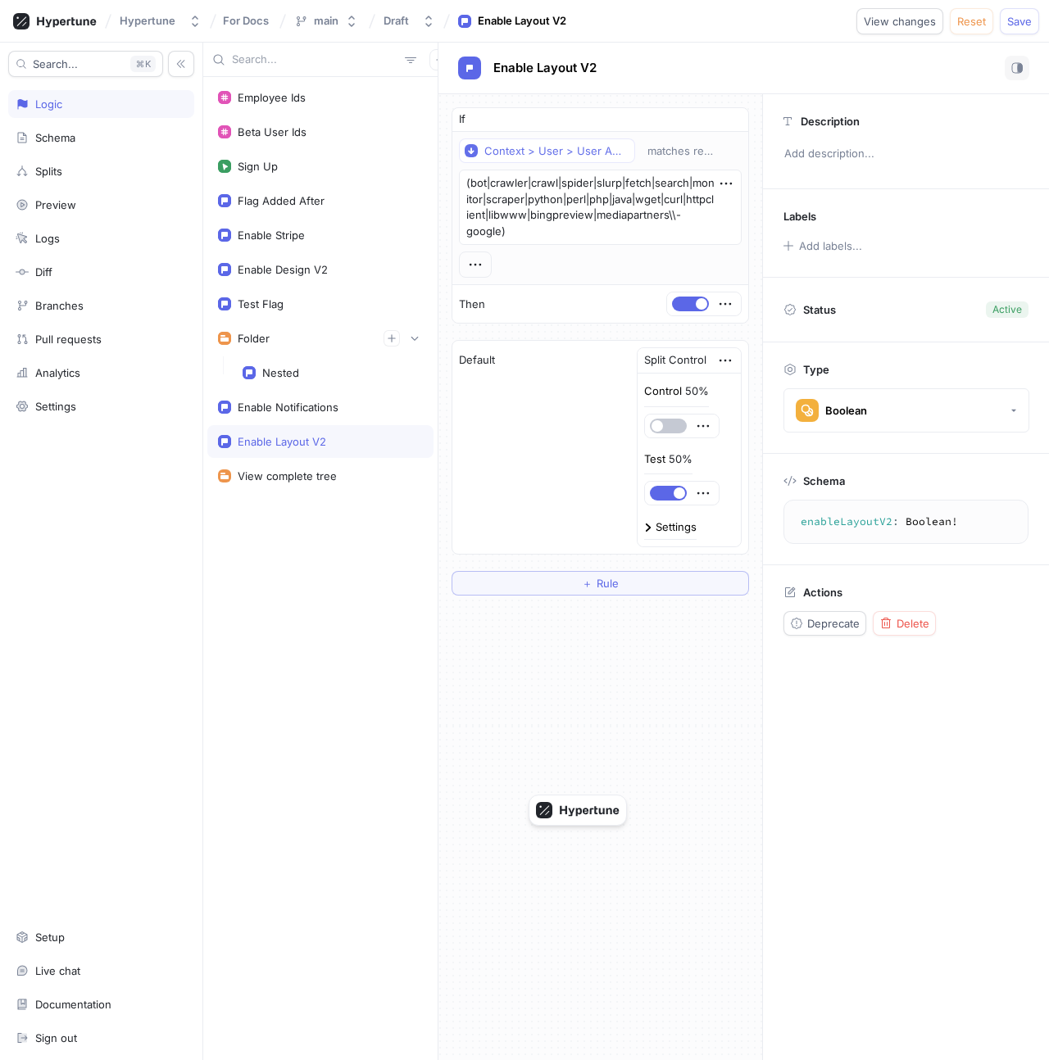
click at [864, 522] on textarea "enableLayoutV2: Boolean!" at bounding box center [906, 521] width 230 height 29
click at [81, 146] on div "Schema" at bounding box center [101, 138] width 186 height 28
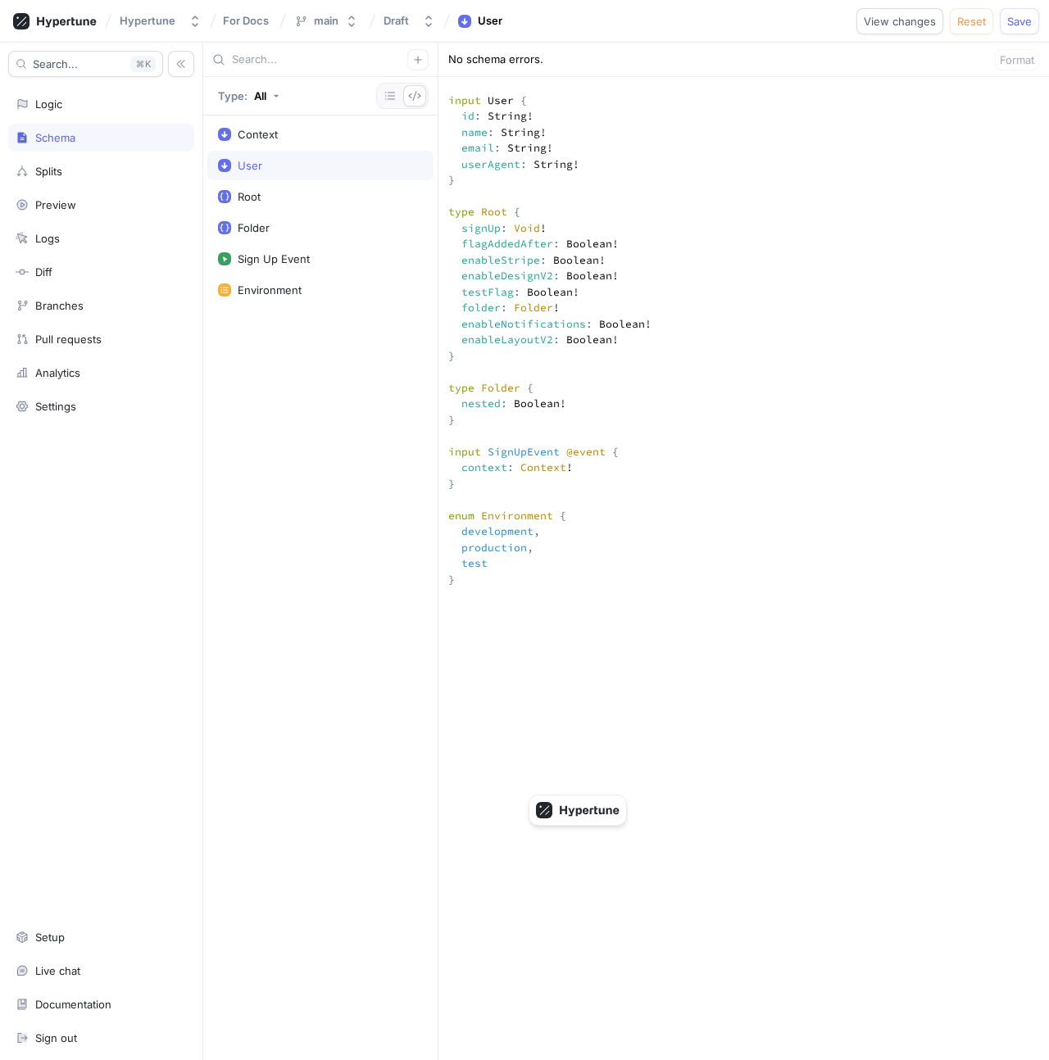
click at [90, 219] on div "Search... K Logic Schema Splits Preview Logs Diff Branches Pull requests Analyt…" at bounding box center [101, 552] width 203 height 1018
click at [120, 213] on div "Preview" at bounding box center [101, 205] width 186 height 28
type textarea "x"
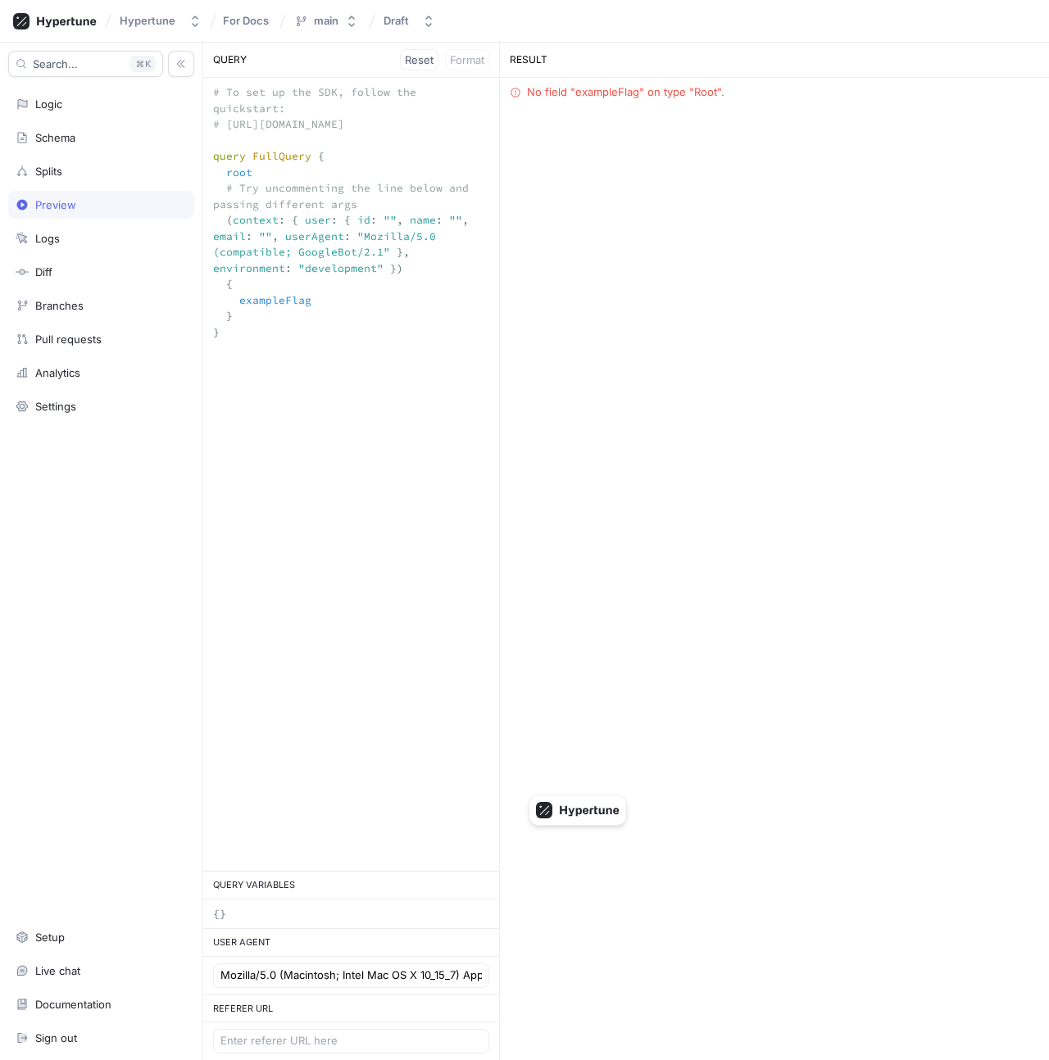
click at [272, 285] on textarea "# To set up the SDK, follow the quickstart: # [URL][DOMAIN_NAME] query FullQuer…" at bounding box center [351, 220] width 296 height 285
paste textarea "nableLayoutV2"
click at [341, 235] on textarea "# To set up the SDK, follow the quickstart: # [URL][DOMAIN_NAME] query FullQuer…" at bounding box center [351, 220] width 296 height 285
type textarea "# To set up the SDK, follow the quickstart: # [URL][DOMAIN_NAME] query FullQuer…"
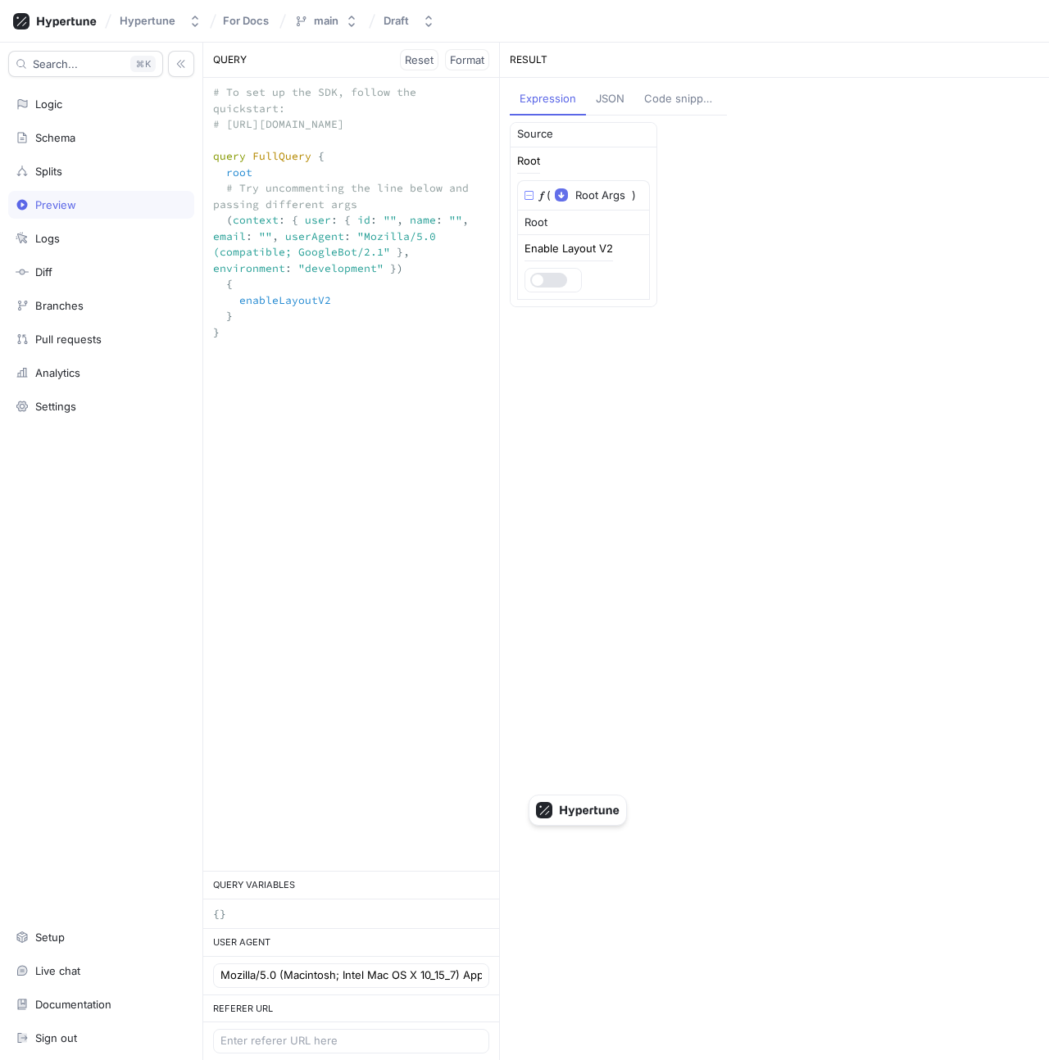
click at [100, 120] on div "Search... K Logic Schema Splits Preview Logs Diff Branches Pull requests Analyt…" at bounding box center [101, 552] width 203 height 1018
click at [91, 111] on div "Logic" at bounding box center [101, 104] width 186 height 28
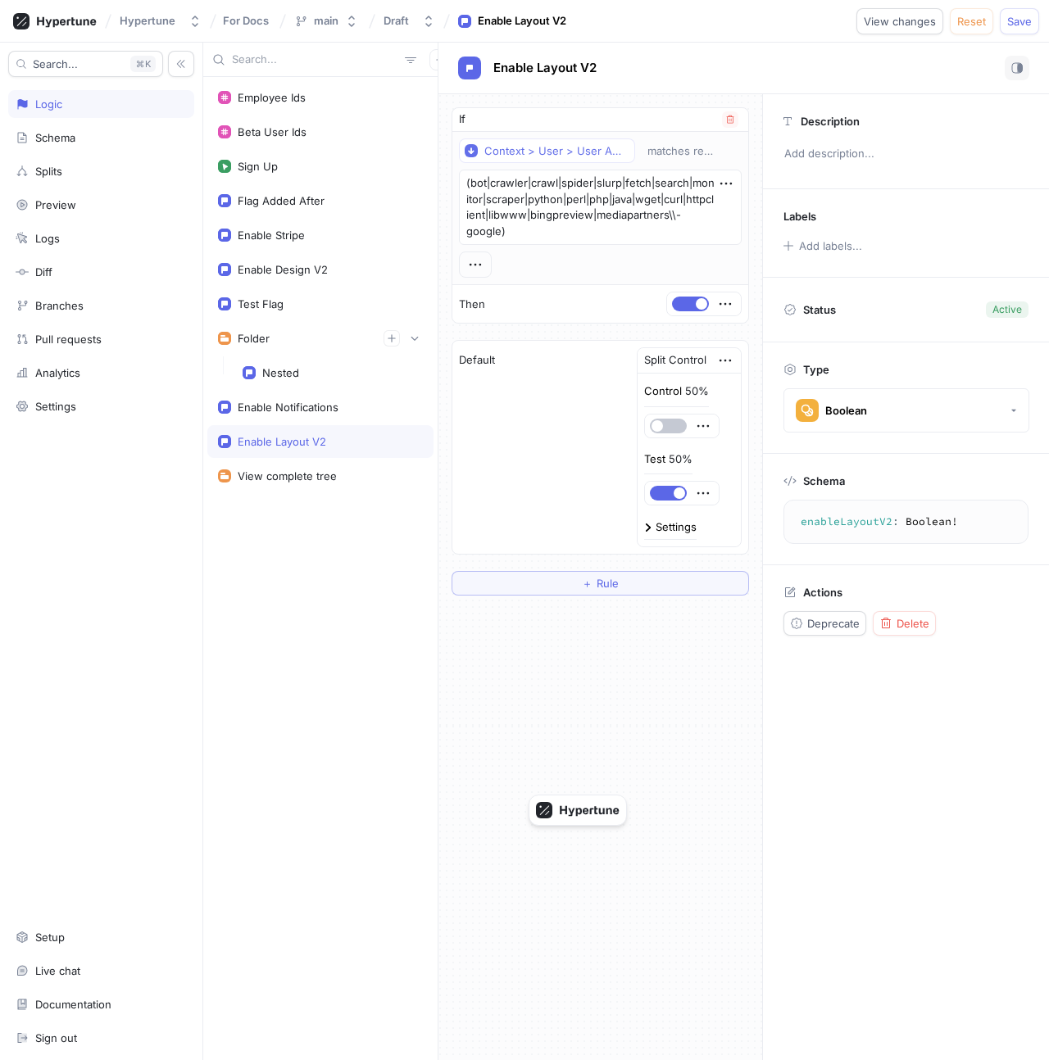
click at [609, 270] on div "Context > User > User Agent matches regex (bot|crawler|crawl|spider|slurp|fetch…" at bounding box center [600, 207] width 283 height 139
click at [579, 209] on textarea "(bot|crawler|crawl|spider|slurp|fetch|search|monitor|scraper|python|perl|php|ja…" at bounding box center [600, 207] width 283 height 75
click at [575, 234] on textarea "(bot|crawler|crawl|spider|slurp|fetch|search|monitor|scraper|python|perl|php|ja…" at bounding box center [600, 207] width 283 height 75
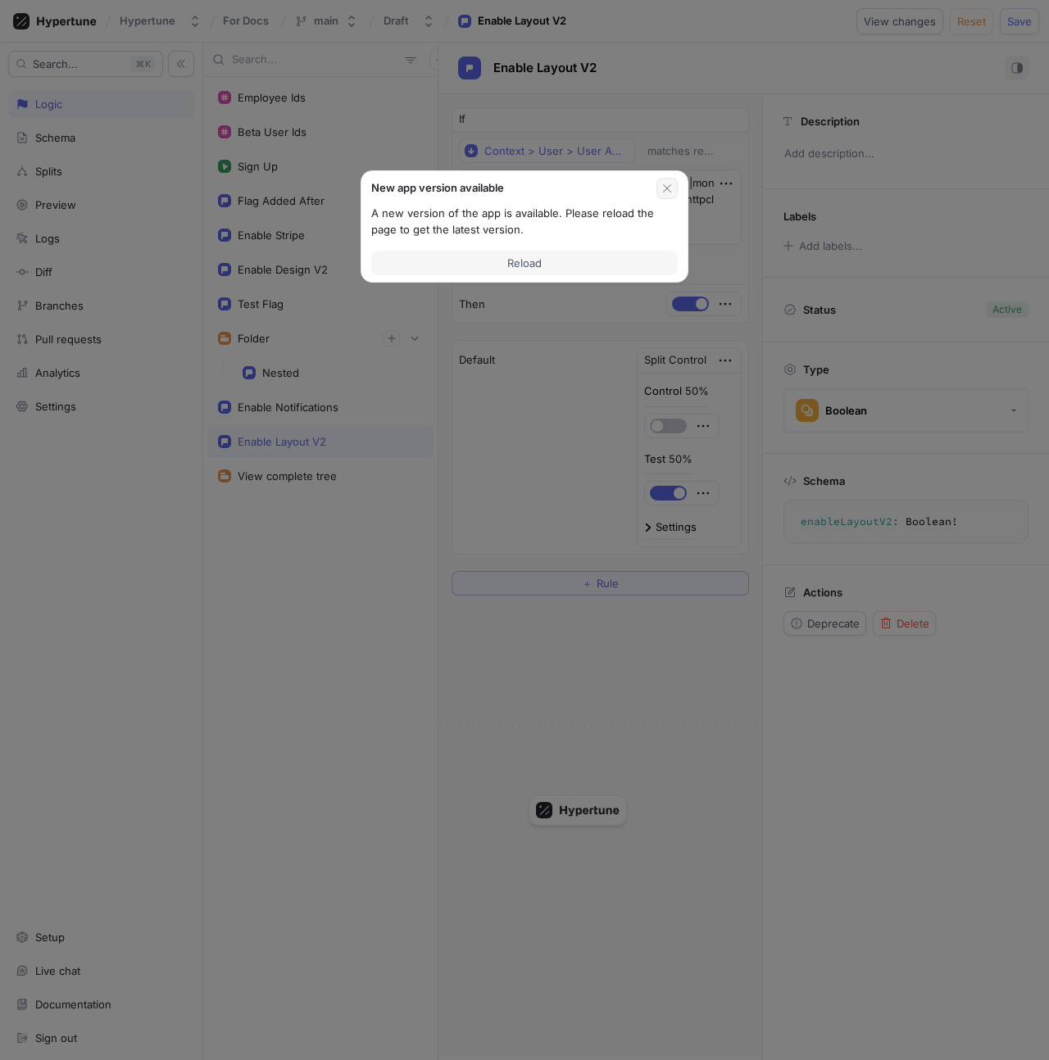
click at [676, 184] on button "button" at bounding box center [666, 188] width 21 height 21
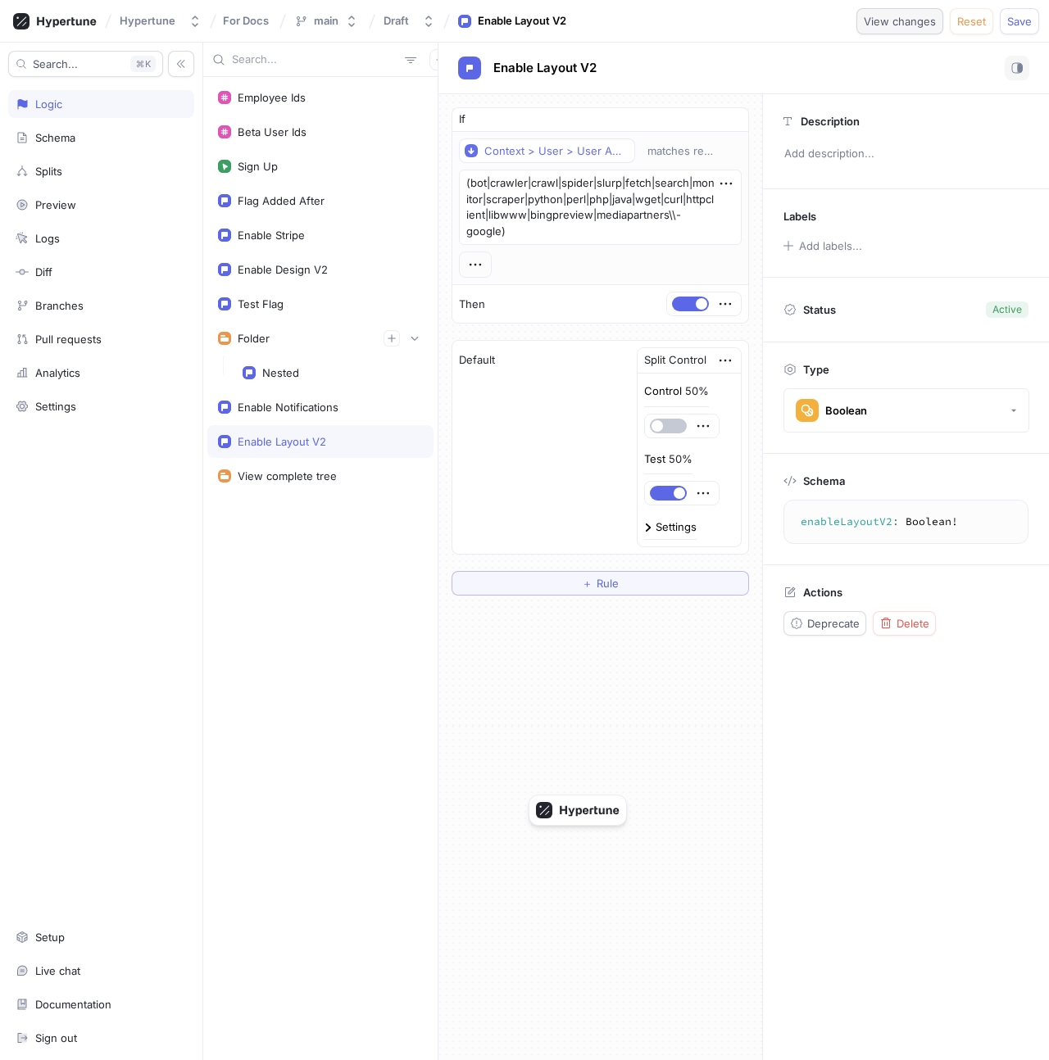
click at [904, 25] on span "View changes" at bounding box center [900, 21] width 72 height 10
type textarea "x"
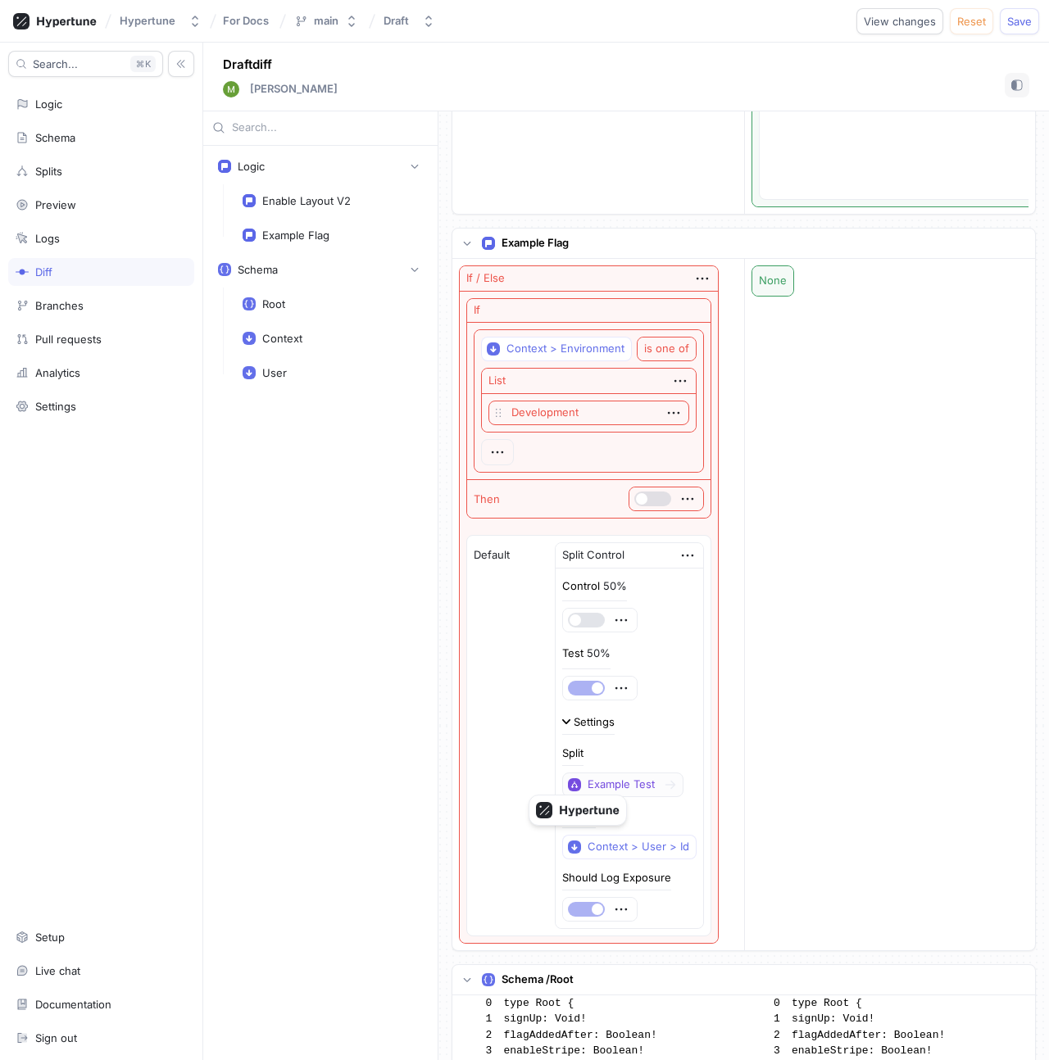
scroll to position [483, 0]
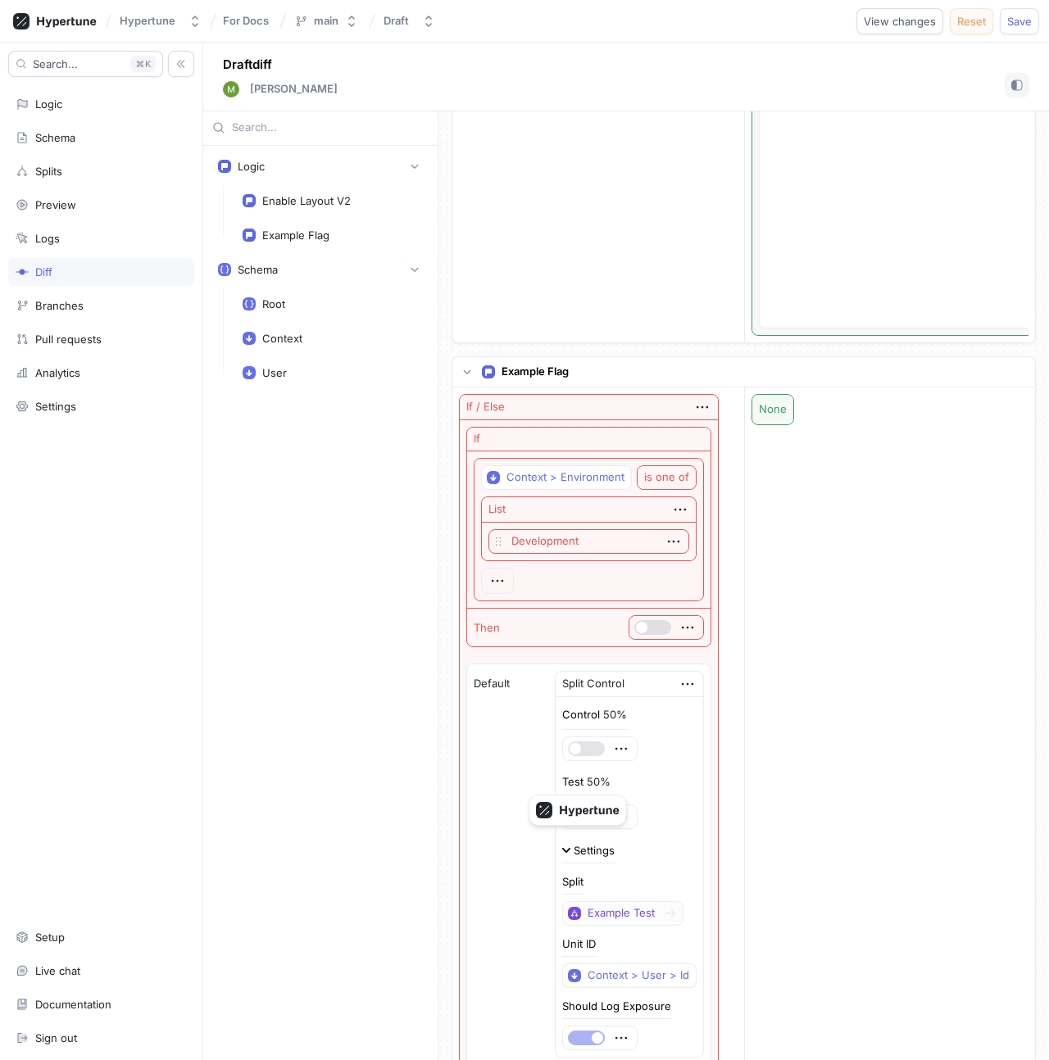
click at [970, 16] on span "Reset" at bounding box center [971, 21] width 29 height 10
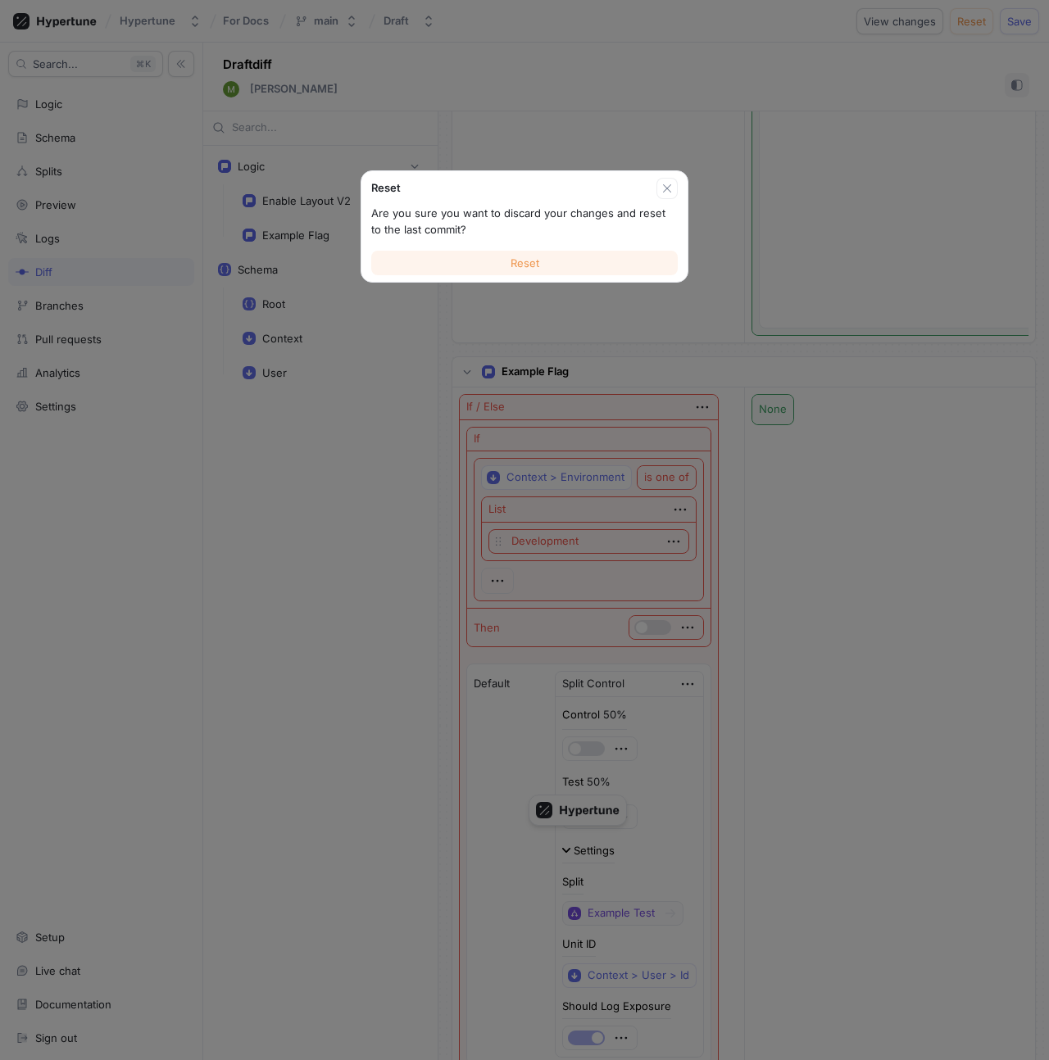
click at [560, 266] on button "Reset" at bounding box center [524, 263] width 306 height 25
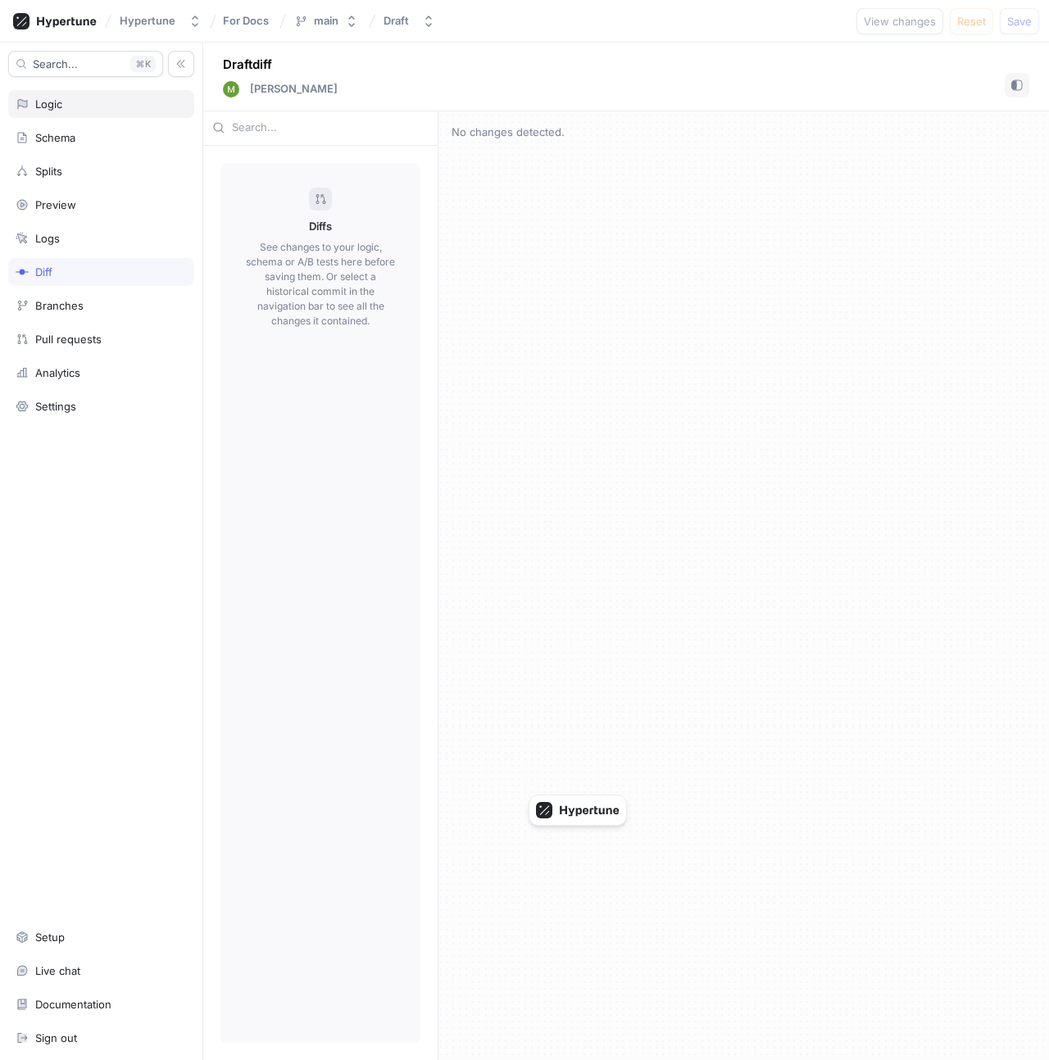
click at [107, 109] on div "Logic" at bounding box center [101, 104] width 171 height 13
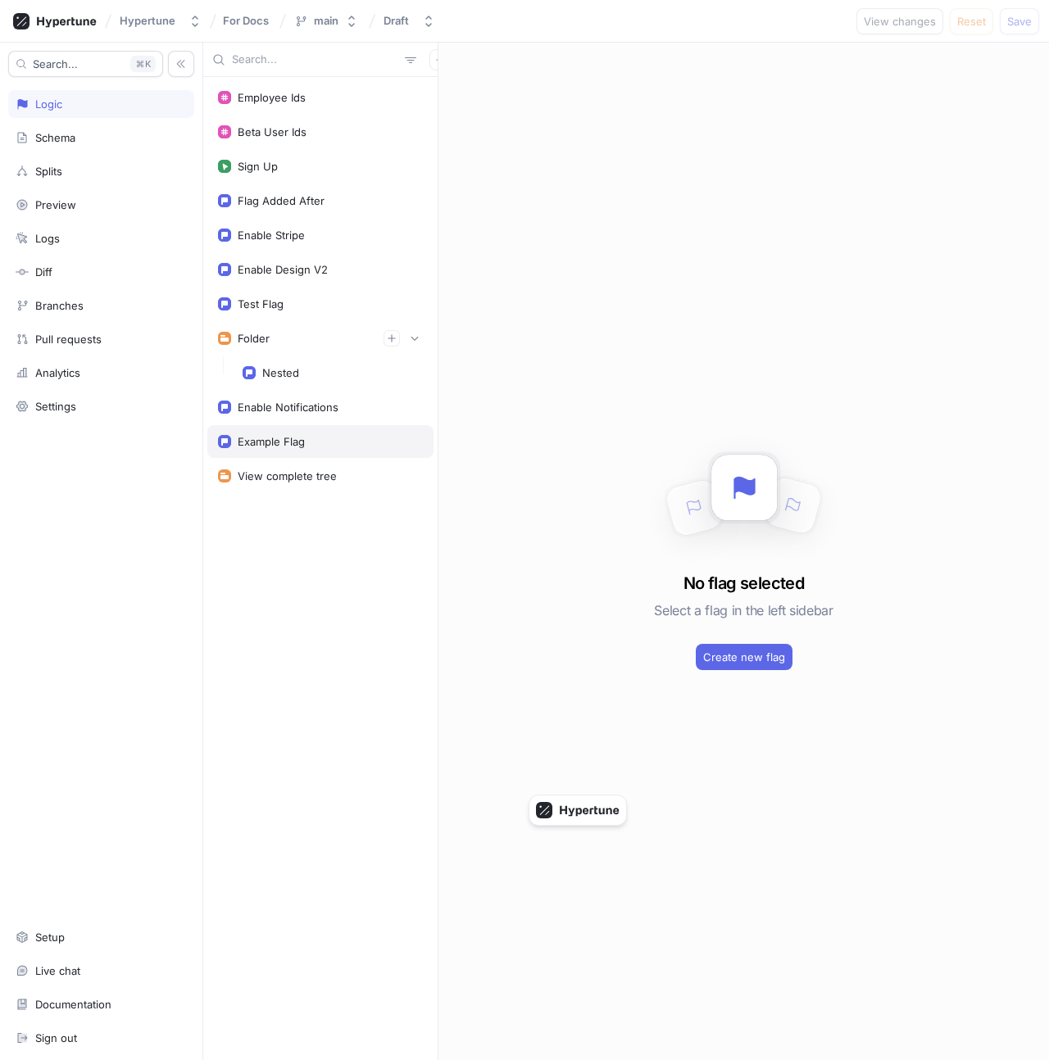
click at [264, 447] on div "Example Flag" at bounding box center [271, 441] width 67 height 13
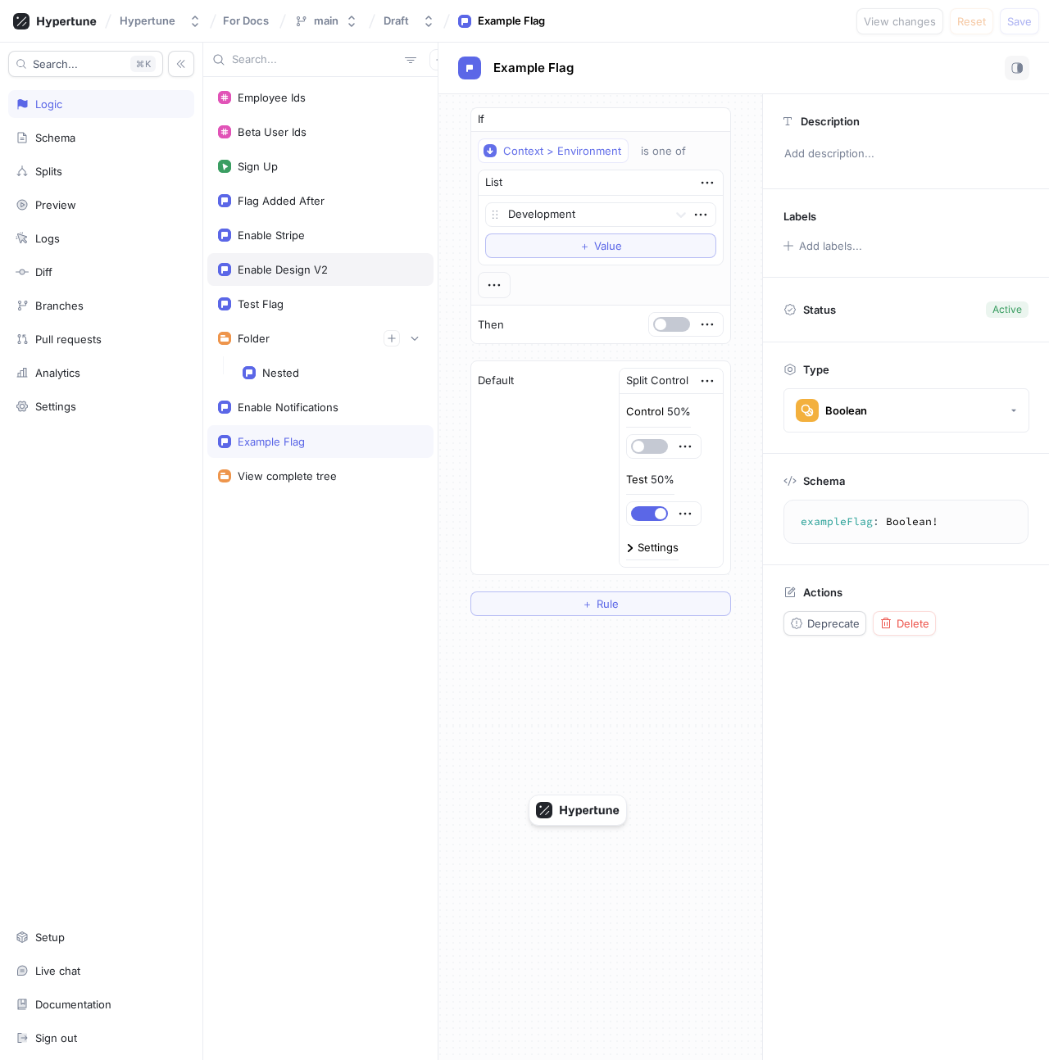
click at [308, 265] on div "Enable Design V2" at bounding box center [283, 269] width 90 height 13
type textarea "enableDesignV2: Boolean!"
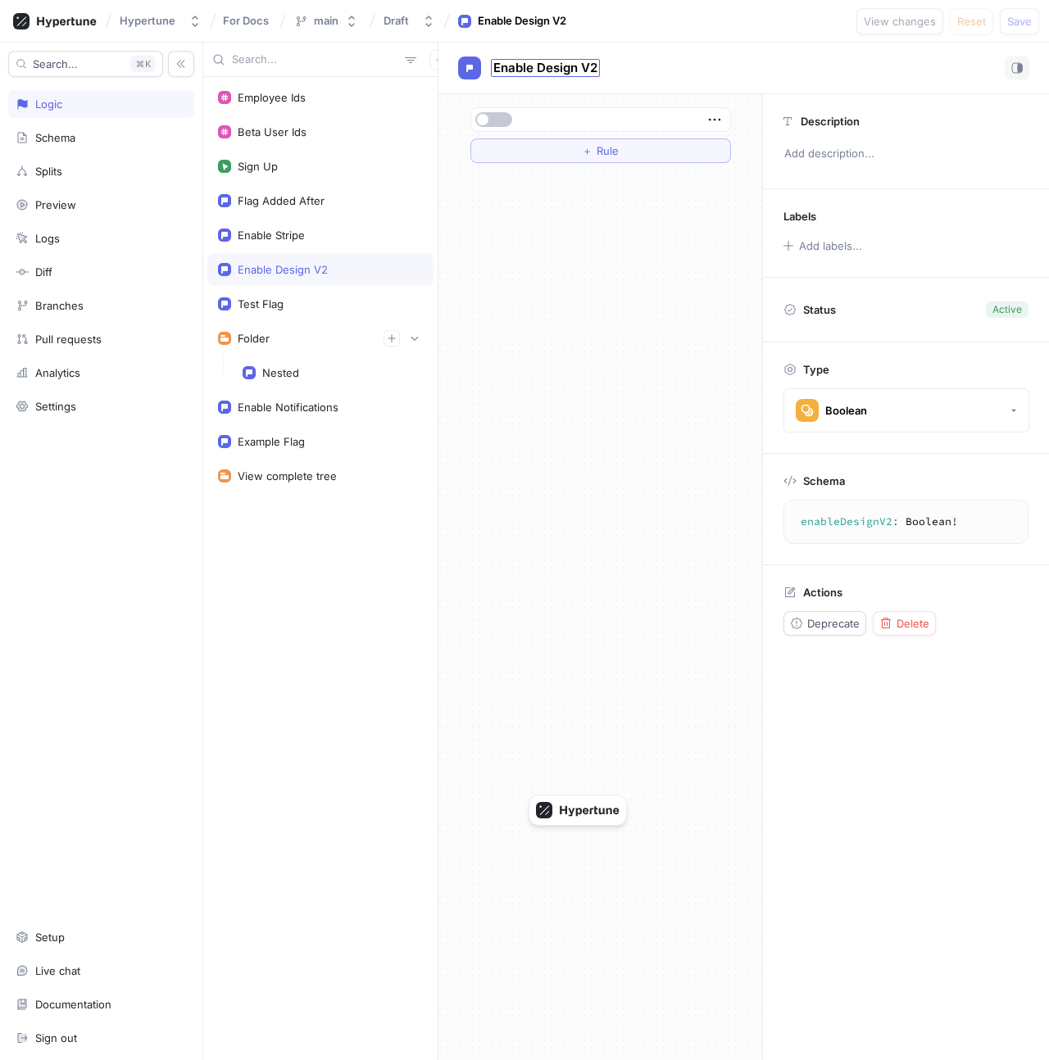
click at [523, 68] on span "Enable Design V2" at bounding box center [545, 67] width 104 height 13
click at [538, 71] on input "Enable Design V2" at bounding box center [546, 69] width 106 height 16
click at [547, 72] on input "Enable Design V2" at bounding box center [546, 69] width 106 height 16
click at [540, 211] on div "＋ Rule" at bounding box center [600, 577] width 324 height 966
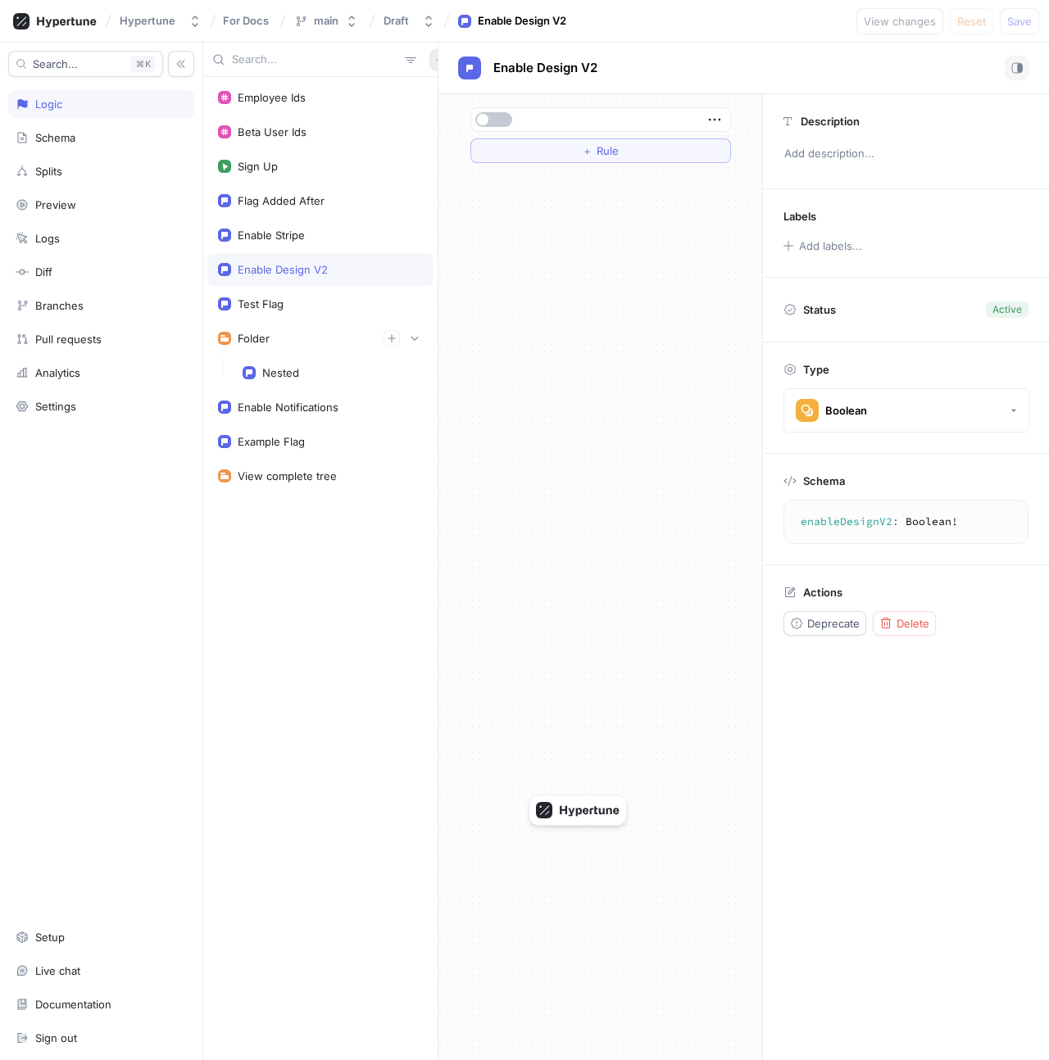
click at [429, 65] on button "button" at bounding box center [439, 59] width 21 height 21
click at [456, 82] on div "Flag" at bounding box center [459, 92] width 97 height 28
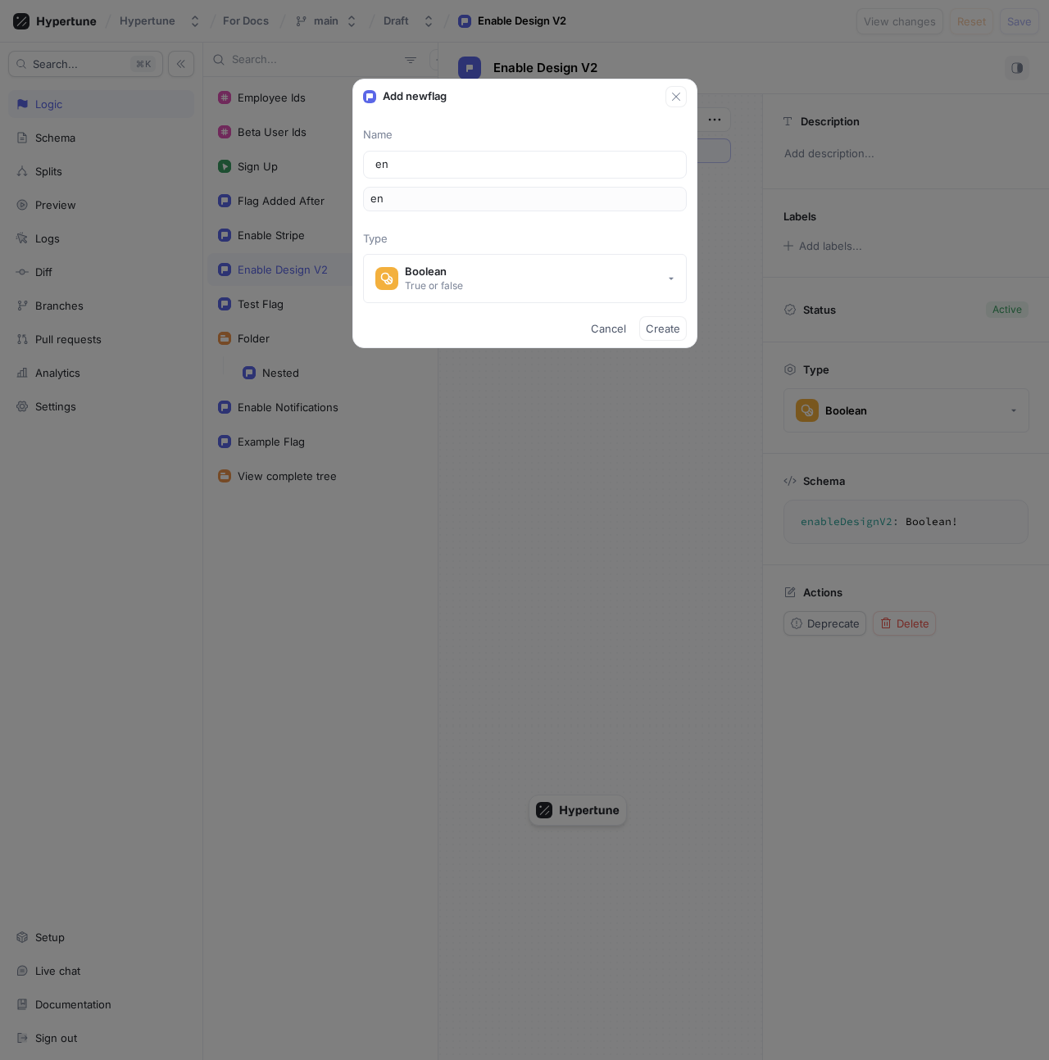
type input "ena"
type input "enab"
type input "enabl"
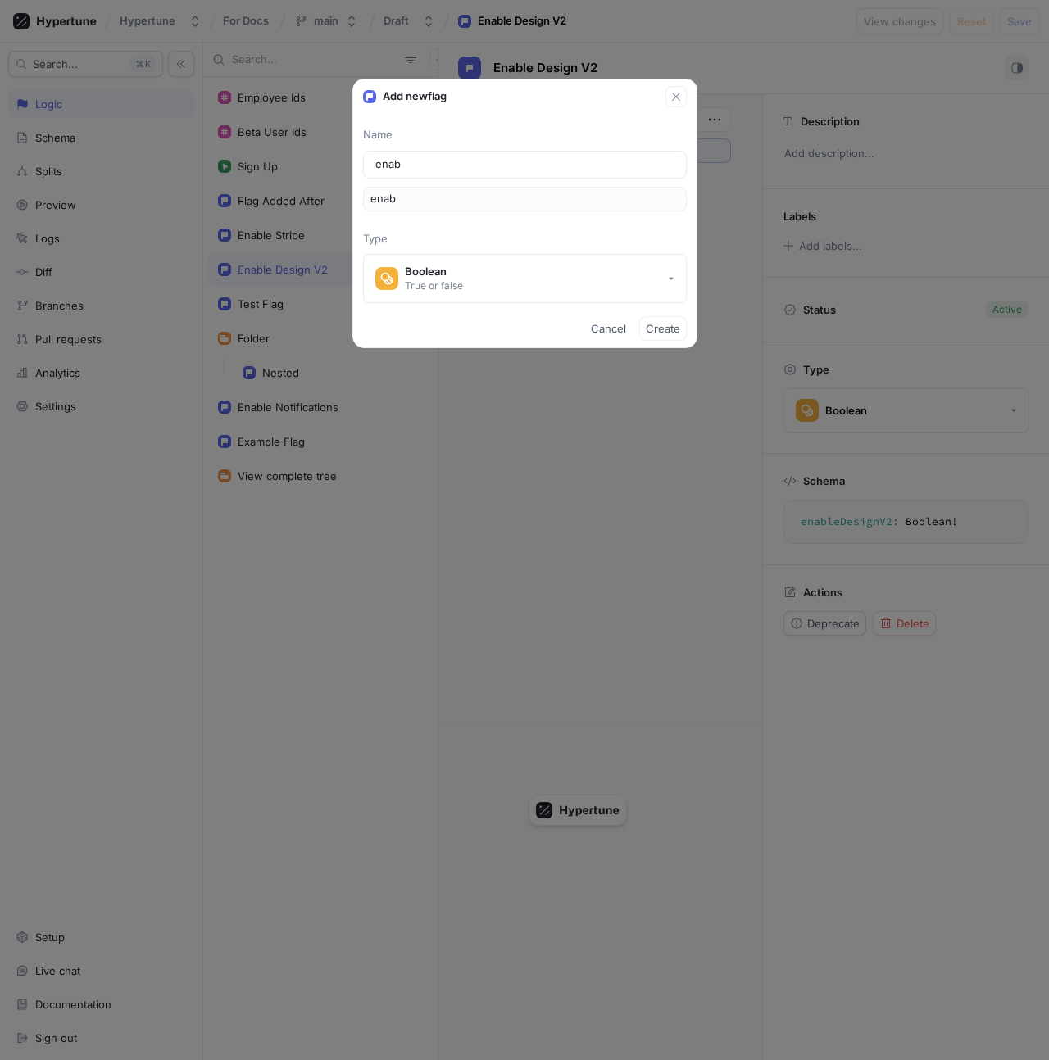
type input "enabl"
type input "enable"
type input "enableL"
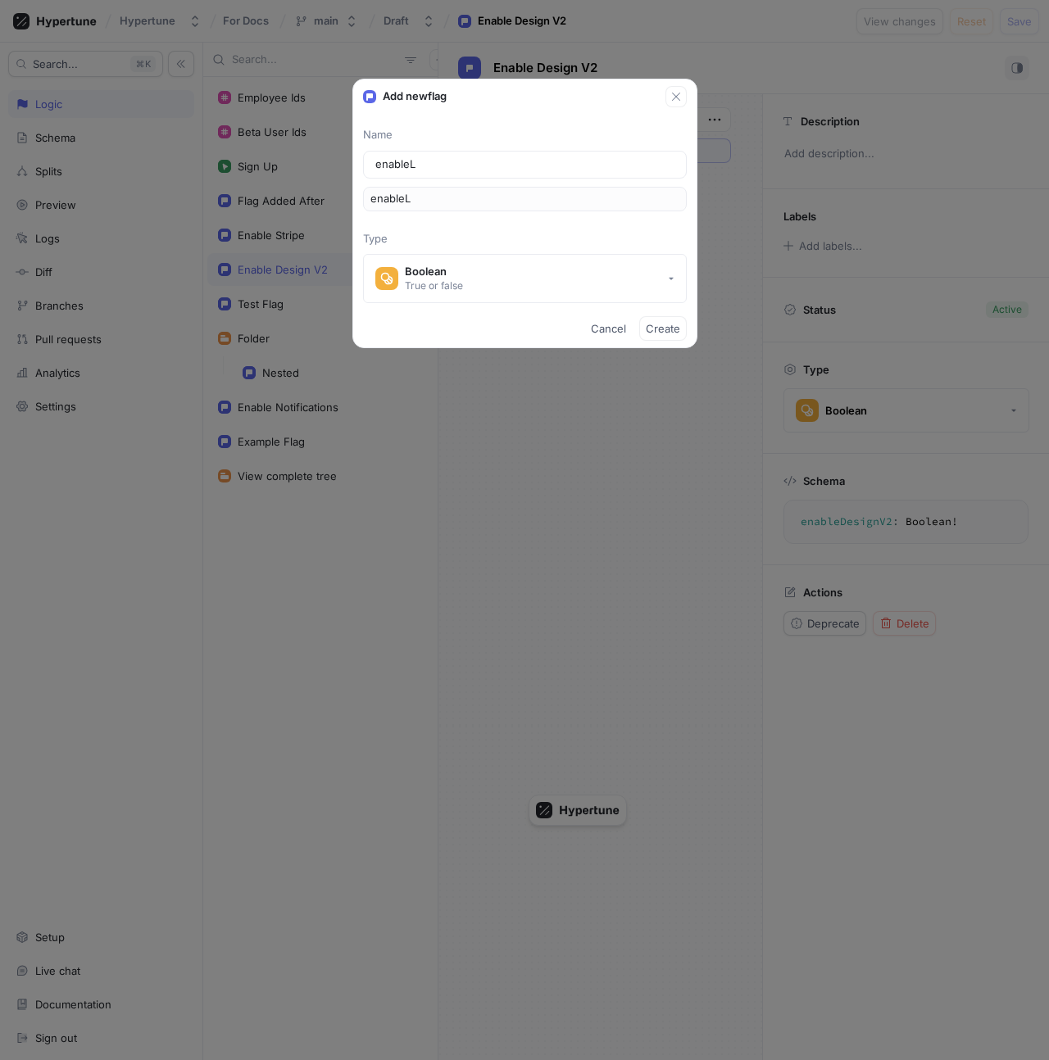
type input "enableLa"
type input "enableLay"
type input "enableLayo"
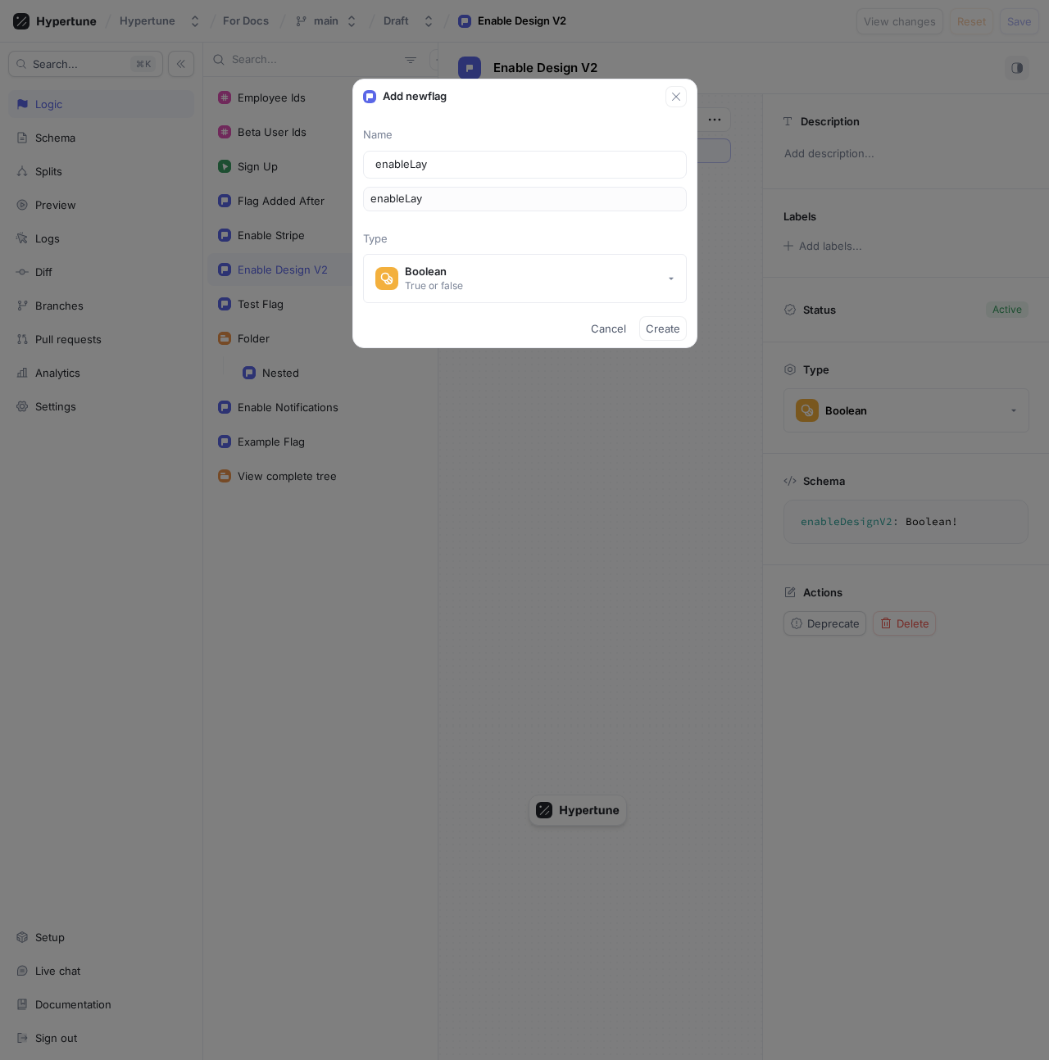
type input "enableLayo"
type input "enableLayou"
type input "enableLayout"
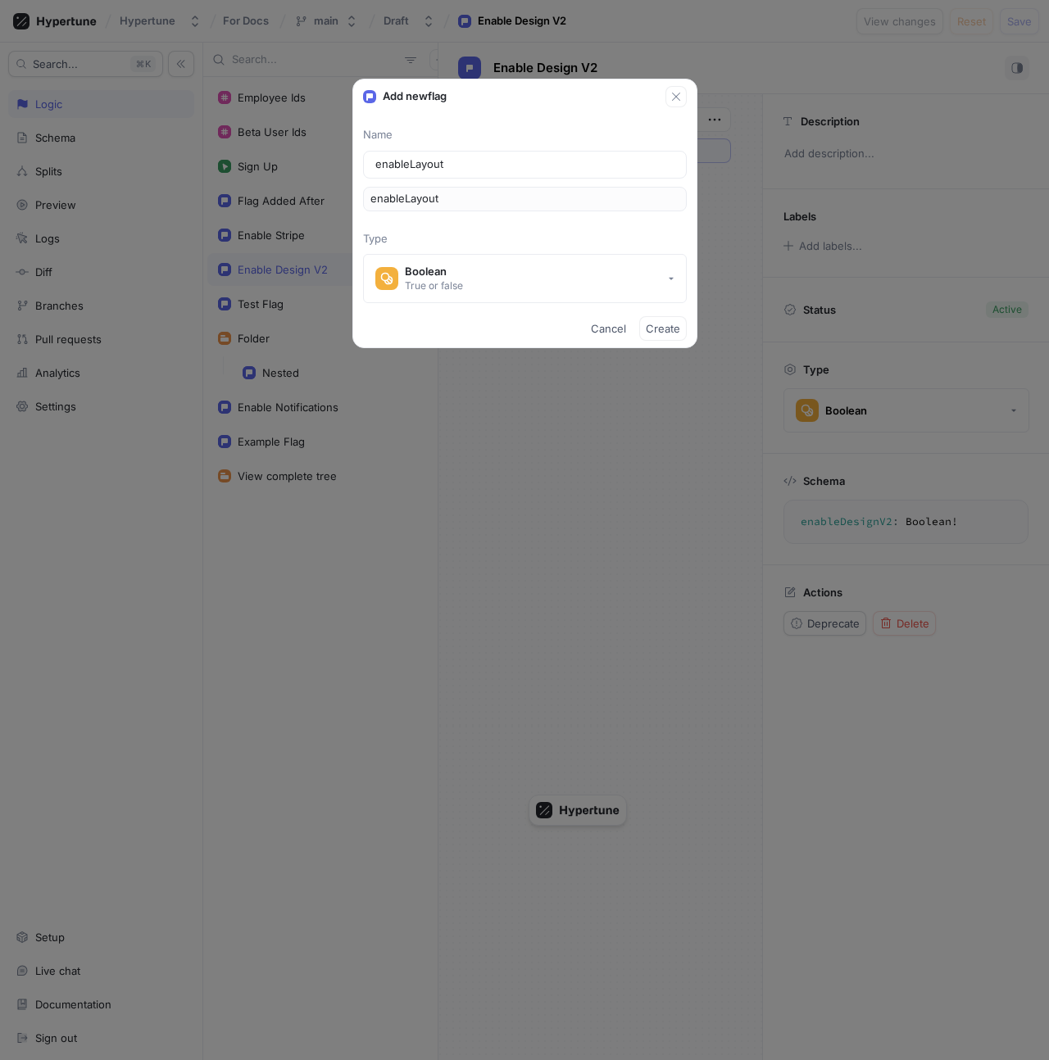
type input "enableLayoutV"
type input "enableLayoutV2"
type textarea "enableLayoutV2: Boolean!"
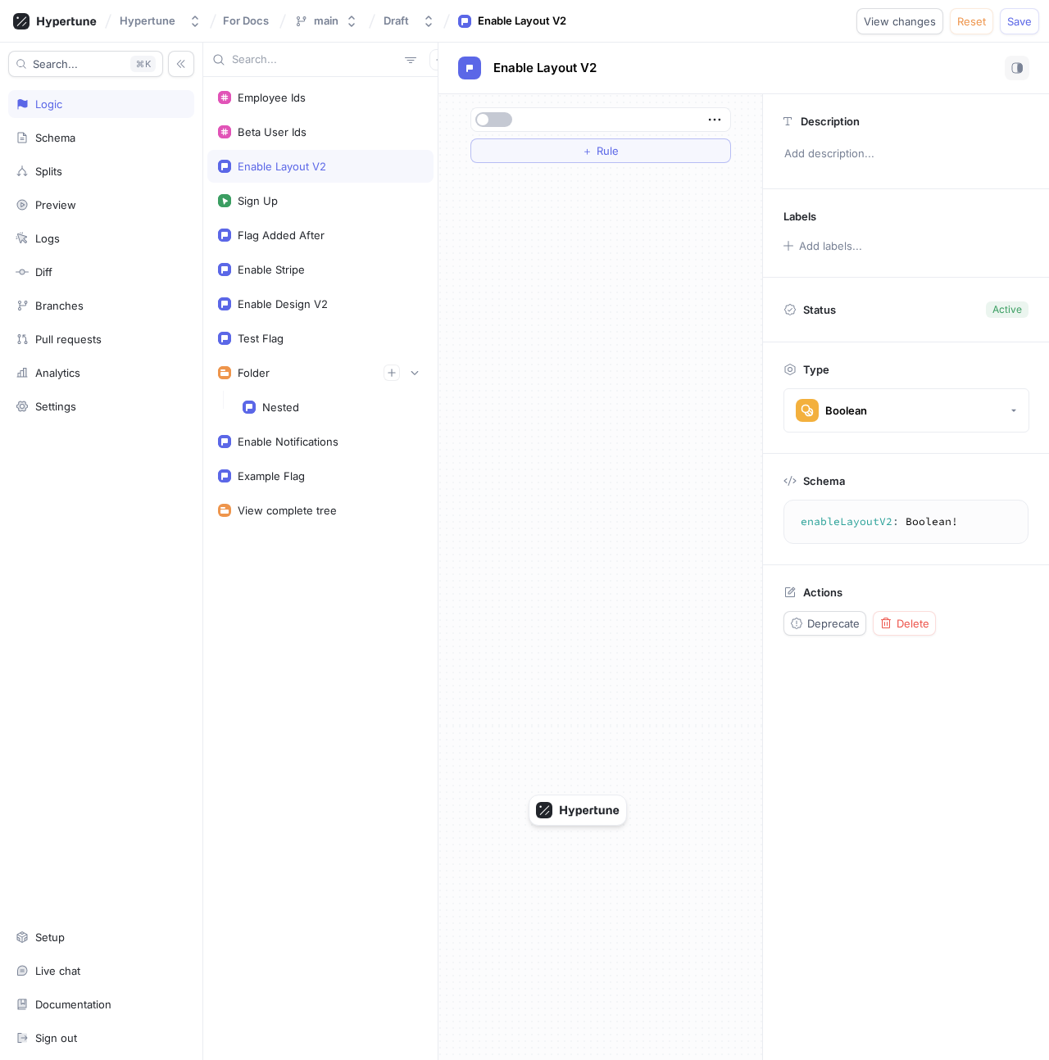
click at [582, 207] on div "＋ Rule" at bounding box center [600, 577] width 324 height 966
click at [80, 137] on div "Schema" at bounding box center [101, 137] width 171 height 13
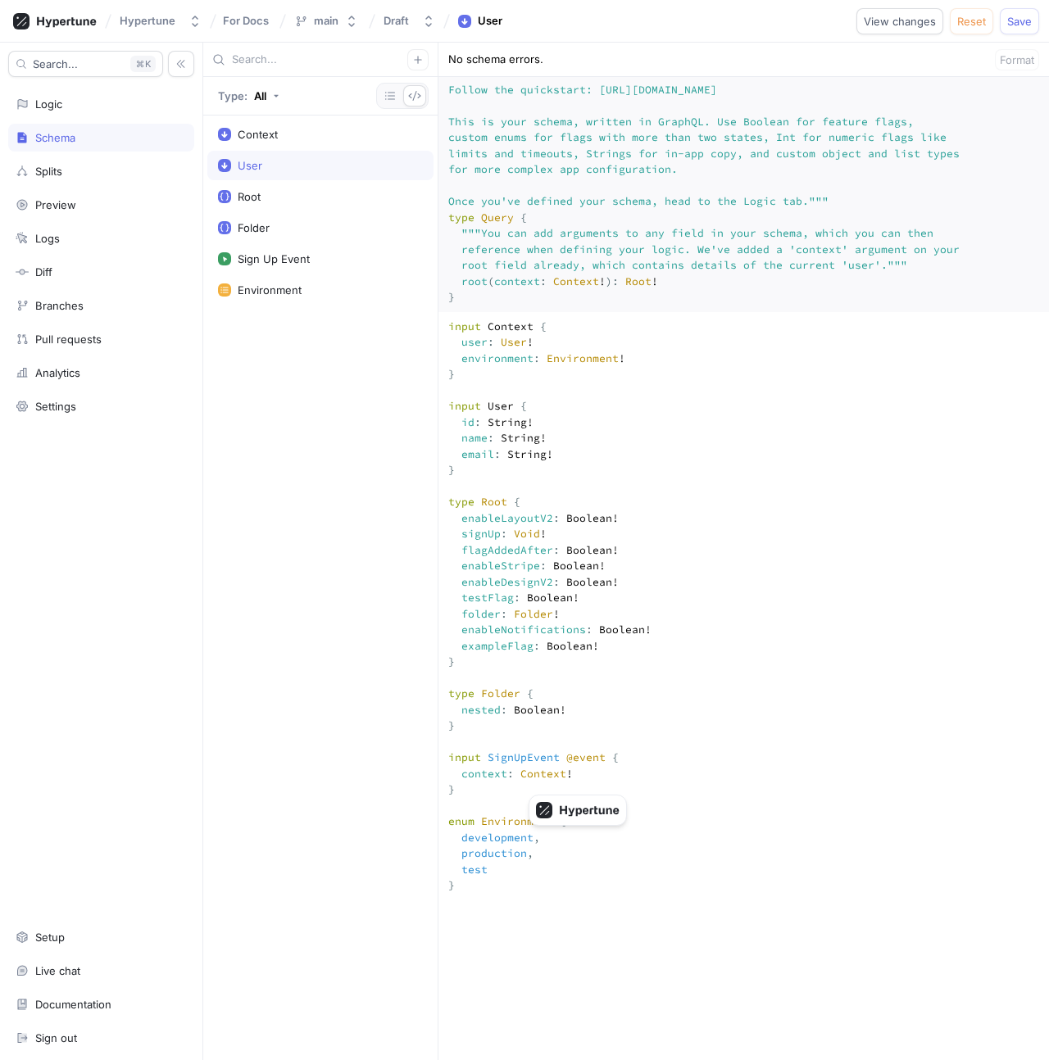
scroll to position [138, 0]
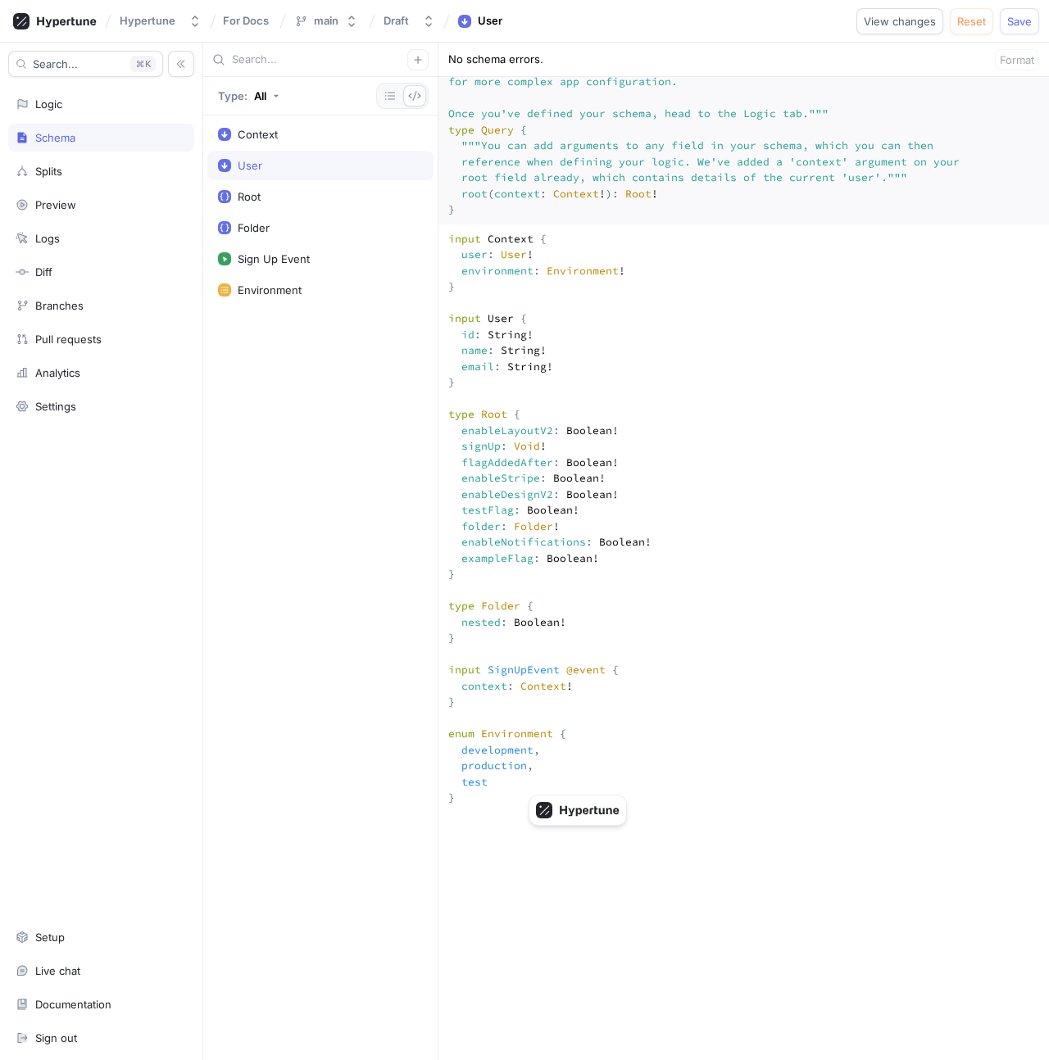
click at [592, 434] on textarea "input Context { user: User! environment: Environment! } input User { id: String…" at bounding box center [743, 1057] width 610 height 1665
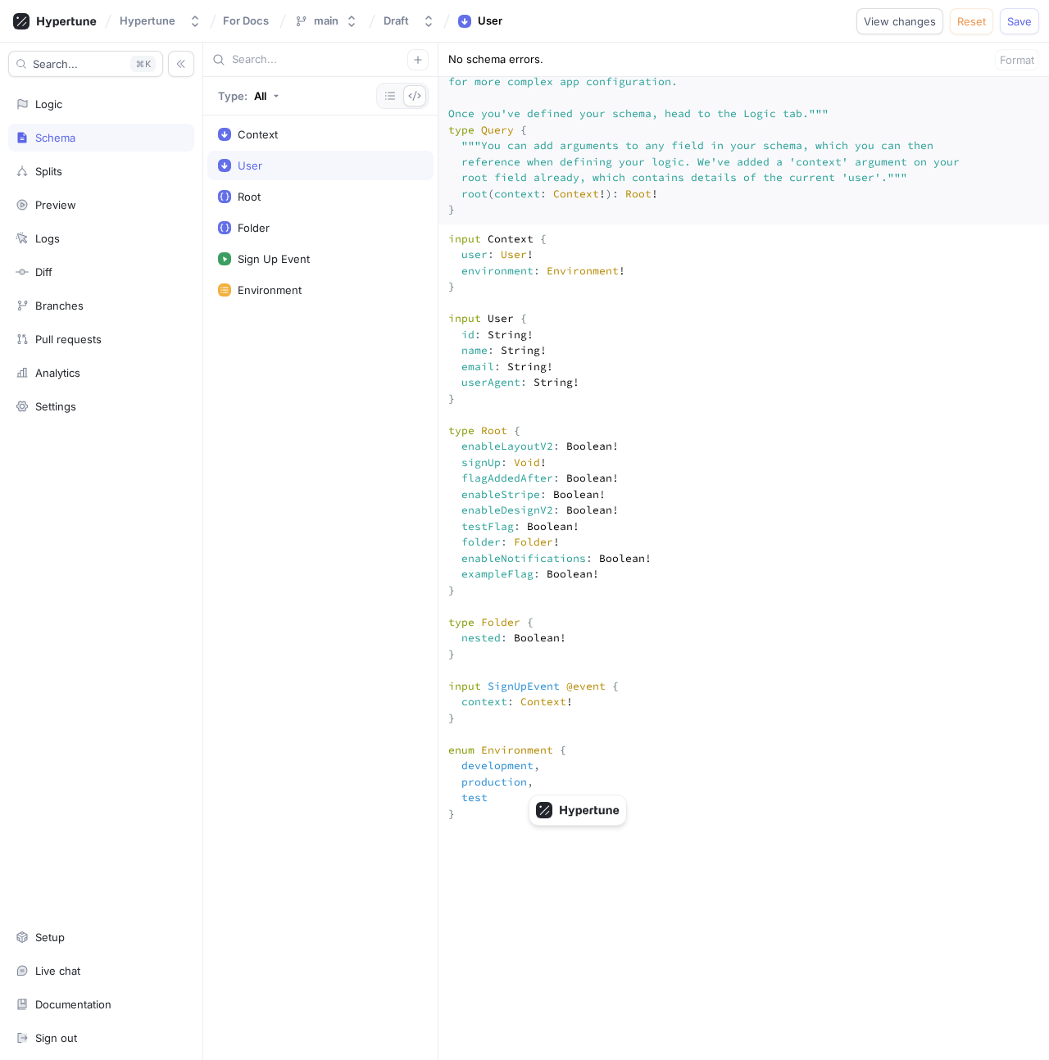
scroll to position [0, 0]
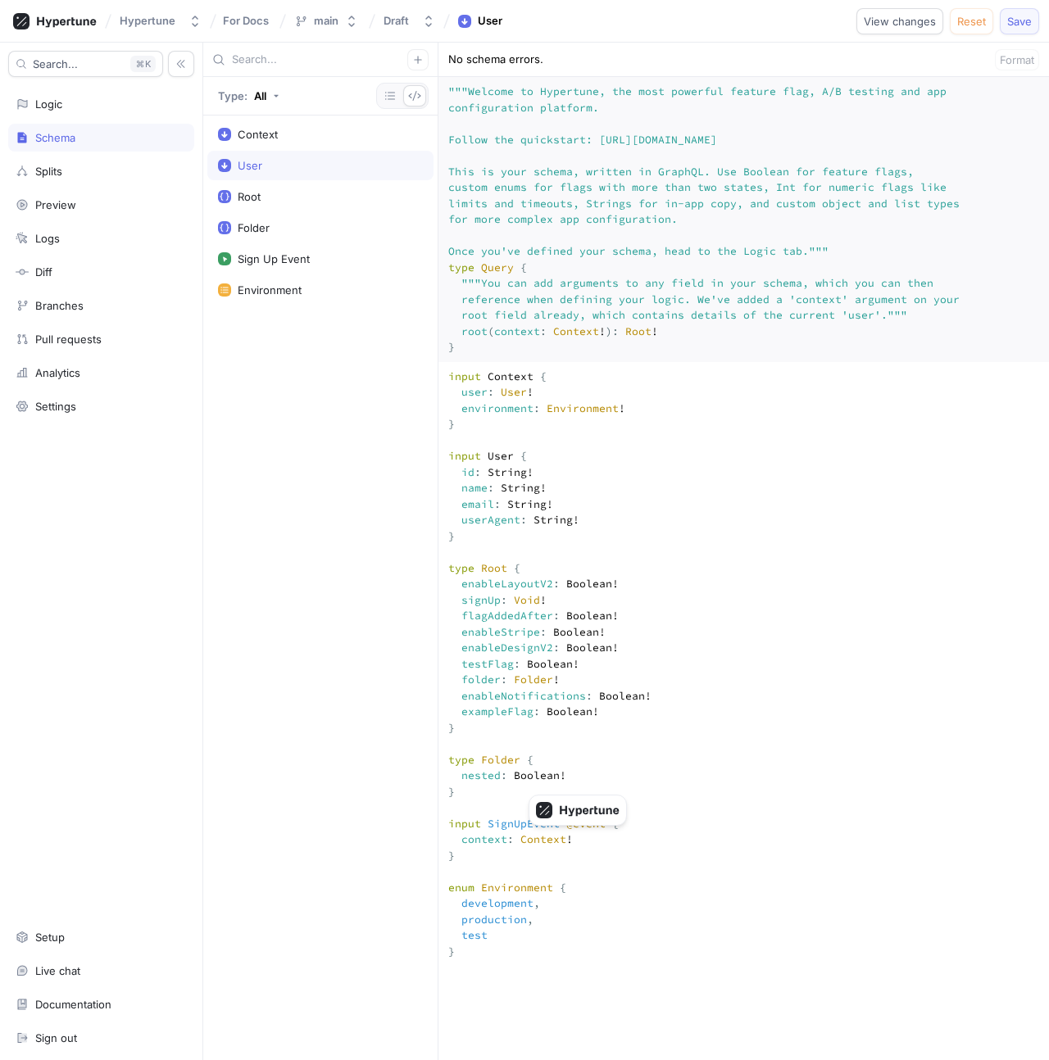
type textarea "input Context { user: User! environment: Environment! } input User { id: String…"
click at [1007, 19] on span "Save" at bounding box center [1019, 21] width 25 height 10
click at [78, 100] on div "Logic" at bounding box center [101, 104] width 171 height 13
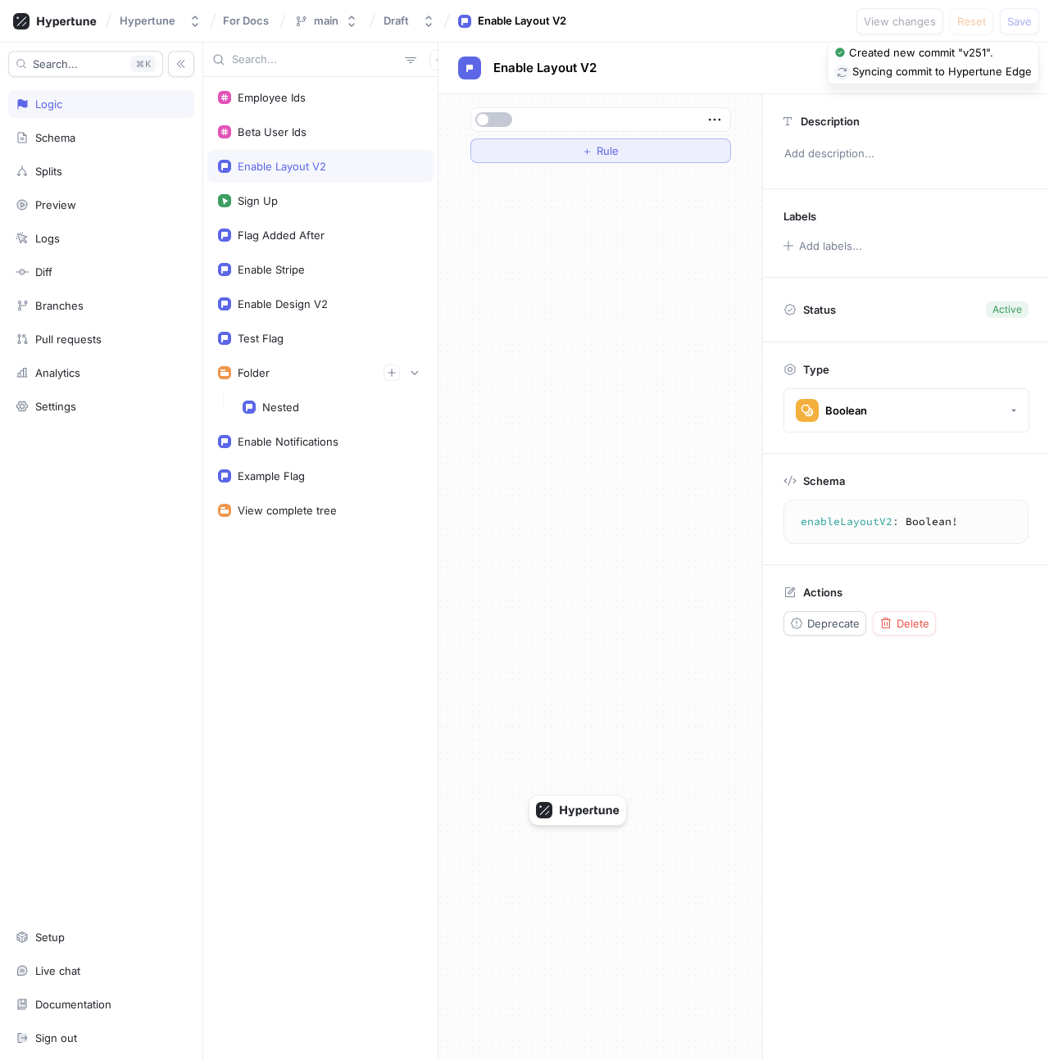
click at [562, 153] on button "＋ Rule" at bounding box center [600, 150] width 261 height 25
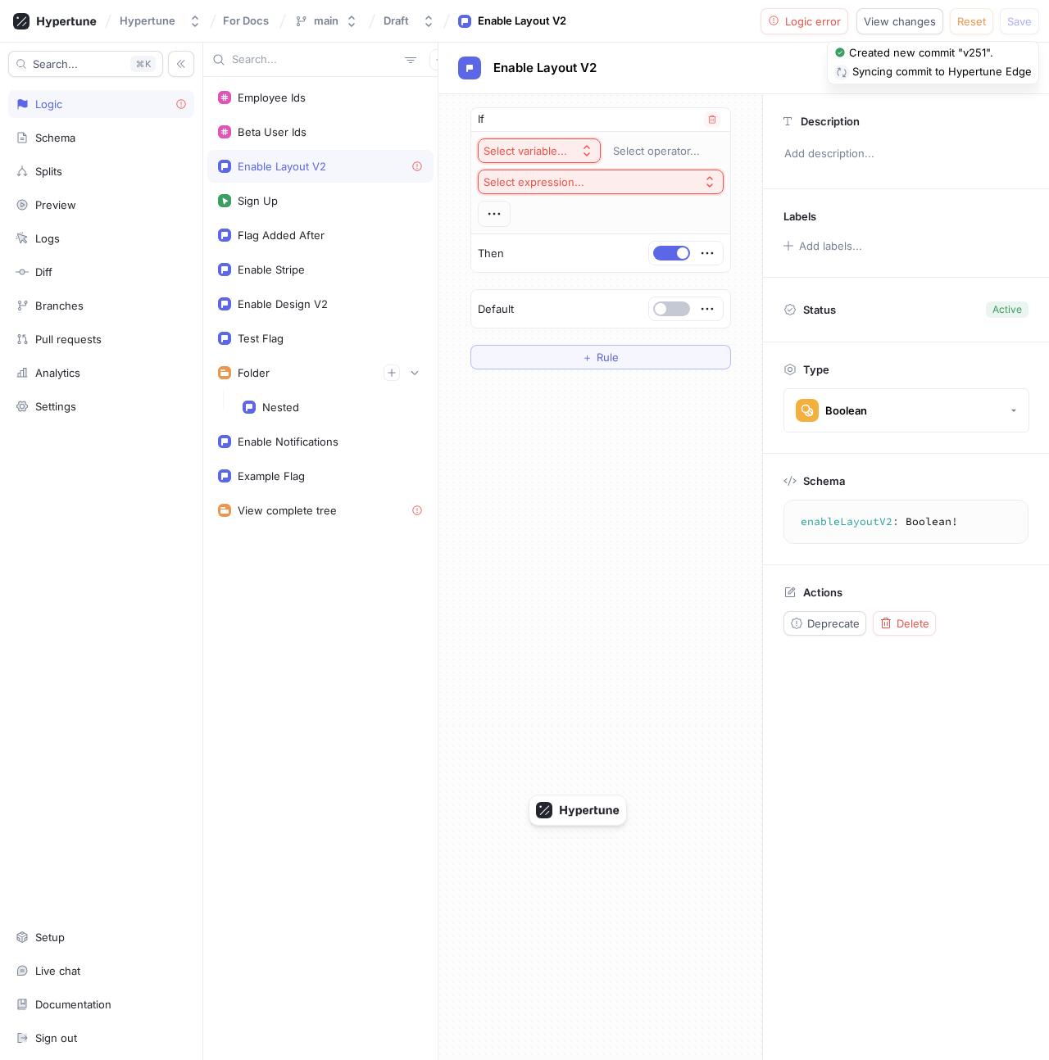
click at [549, 144] on div "Select variable..." at bounding box center [525, 151] width 84 height 14
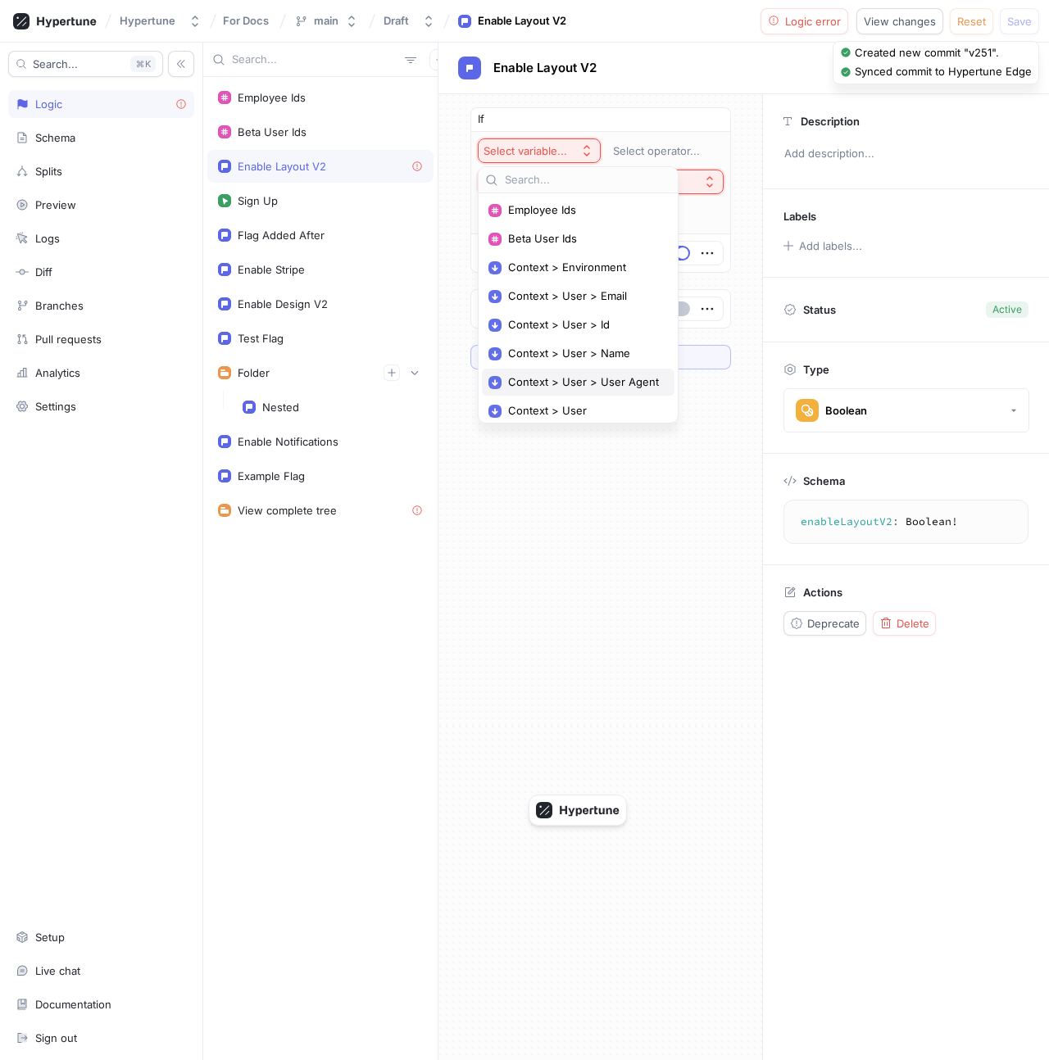
click at [596, 375] on span "Context > User > User Agent" at bounding box center [584, 382] width 152 height 14
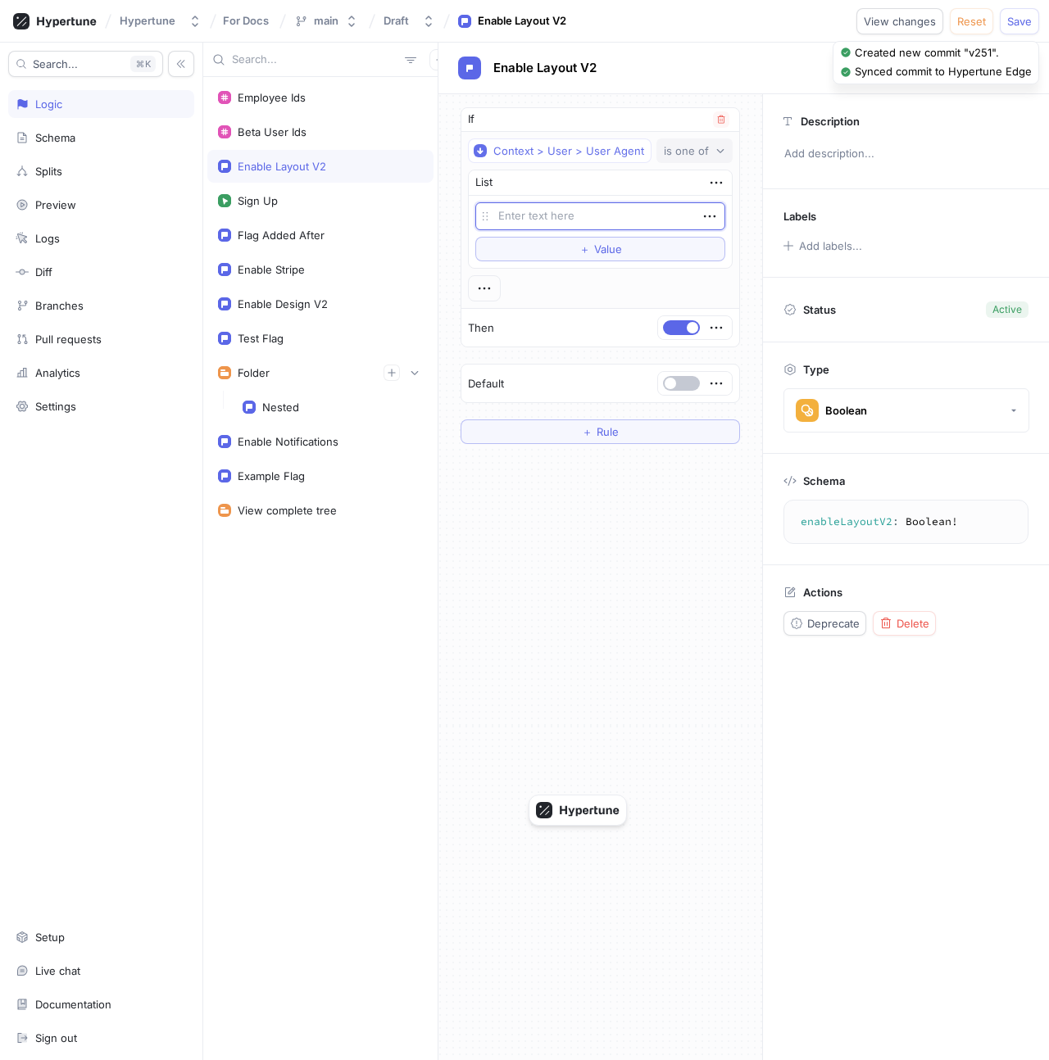
click at [679, 146] on div "is one of" at bounding box center [686, 151] width 45 height 14
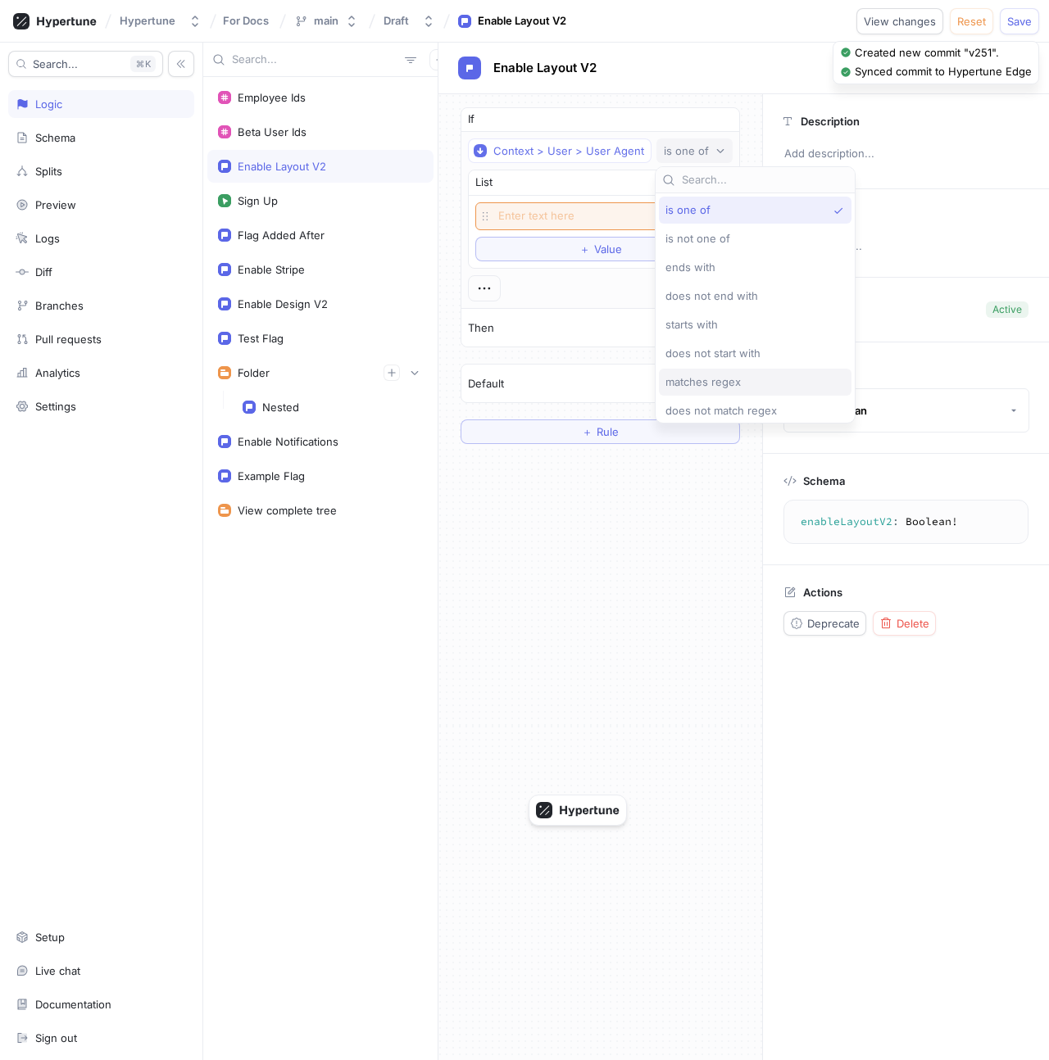
click at [712, 373] on div "matches regex" at bounding box center [755, 382] width 193 height 27
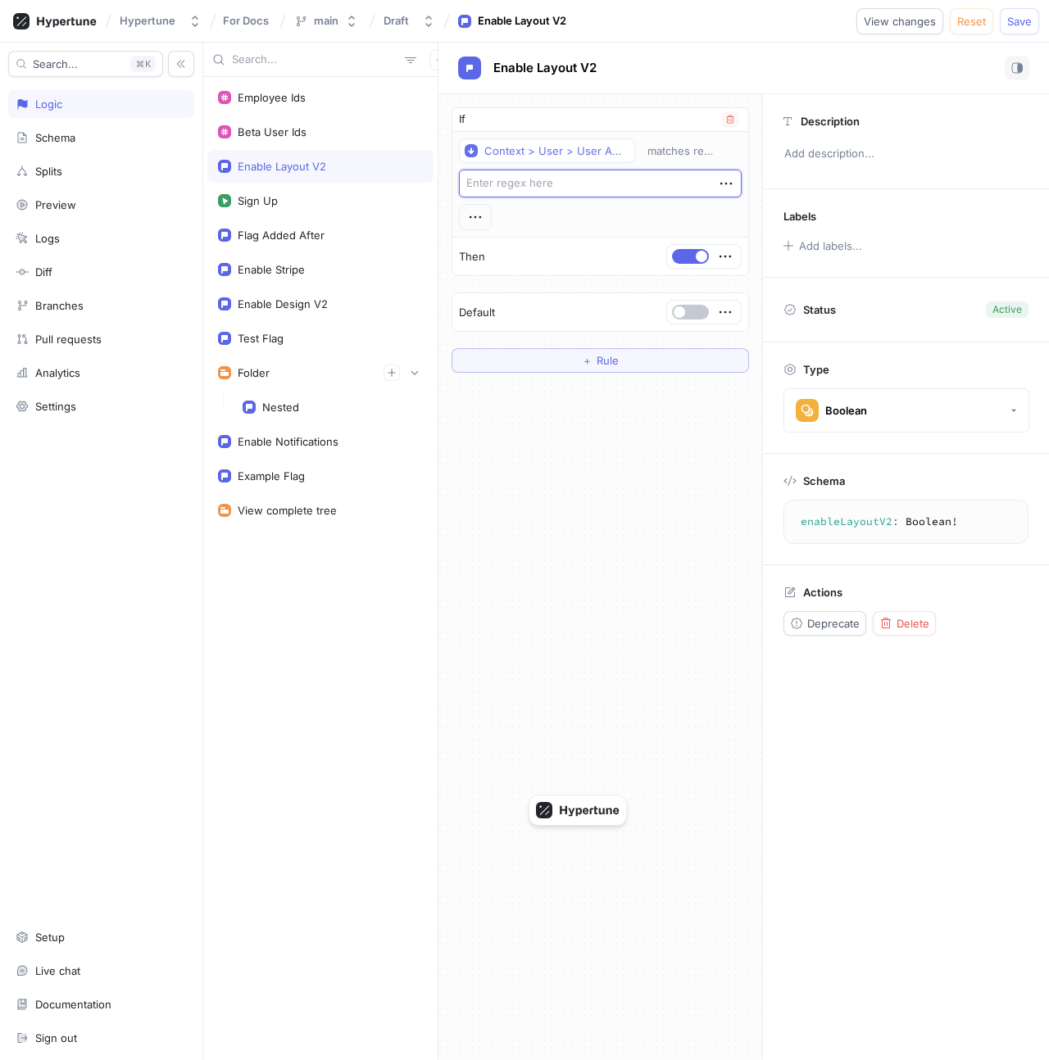
paste textarea "(?i)(bot|crawler|crawl|spider|slurp|fetch|search|monitor|scraper|python|perl|ph…"
type textarea "x"
type textarea "(?i)(bot|crawler|crawl|spider|slurp|fetch|search|monitor|scraper|python|perl|ph…"
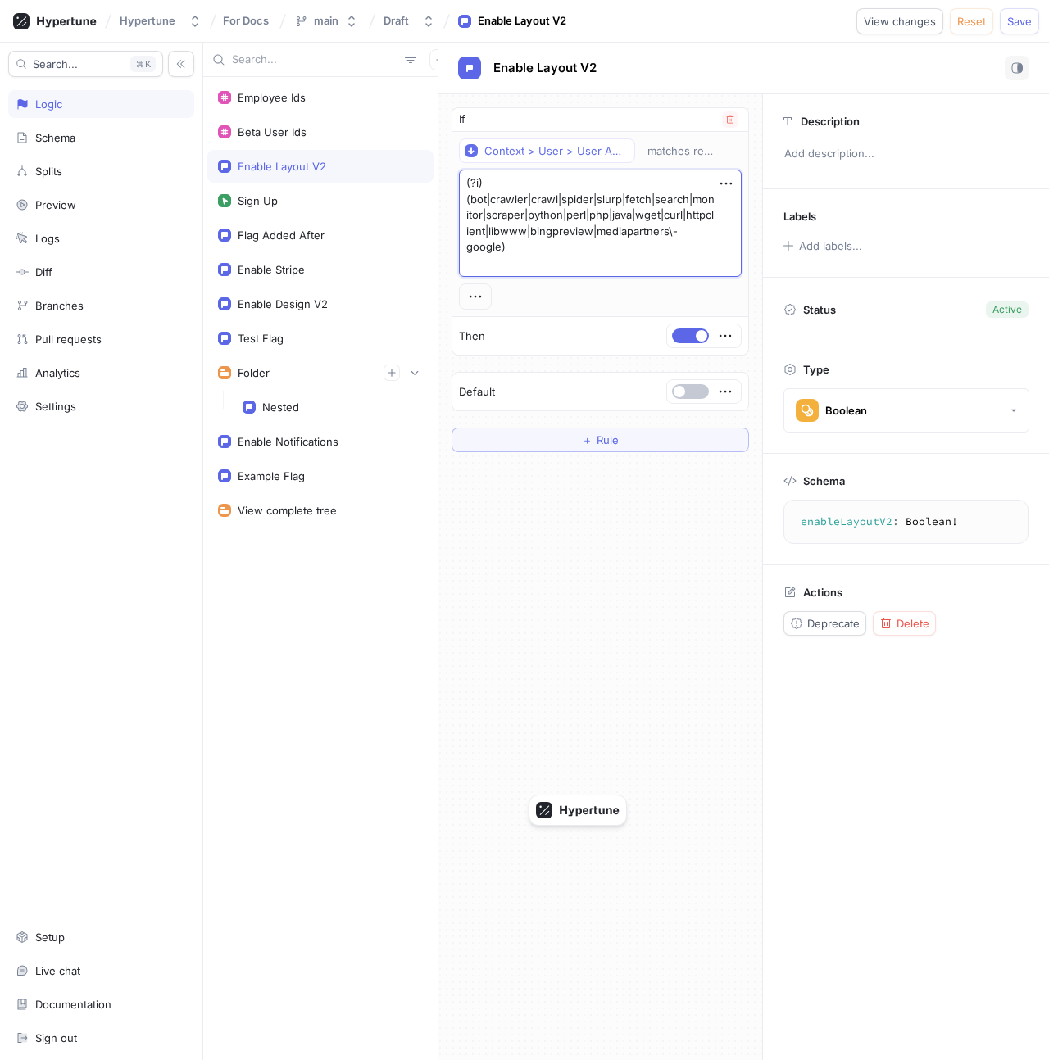
type textarea "x"
type textarea "(?i)(bot|crawler|crawl|spider|slurp|fetch|search|monitor|scraper|python|perl|ph…"
click at [572, 296] on div "Context > User > User Agent matches regex (?i)(bot|crawler|crawl|spider|slurp|f…" at bounding box center [600, 216] width 296 height 169
click at [598, 258] on textarea "(?i)(bot|crawler|crawl|spider|slurp|fetch|search|monitor|scraper|python|perl|ph…" at bounding box center [600, 216] width 283 height 92
click at [597, 372] on div "Default" at bounding box center [600, 376] width 296 height 38
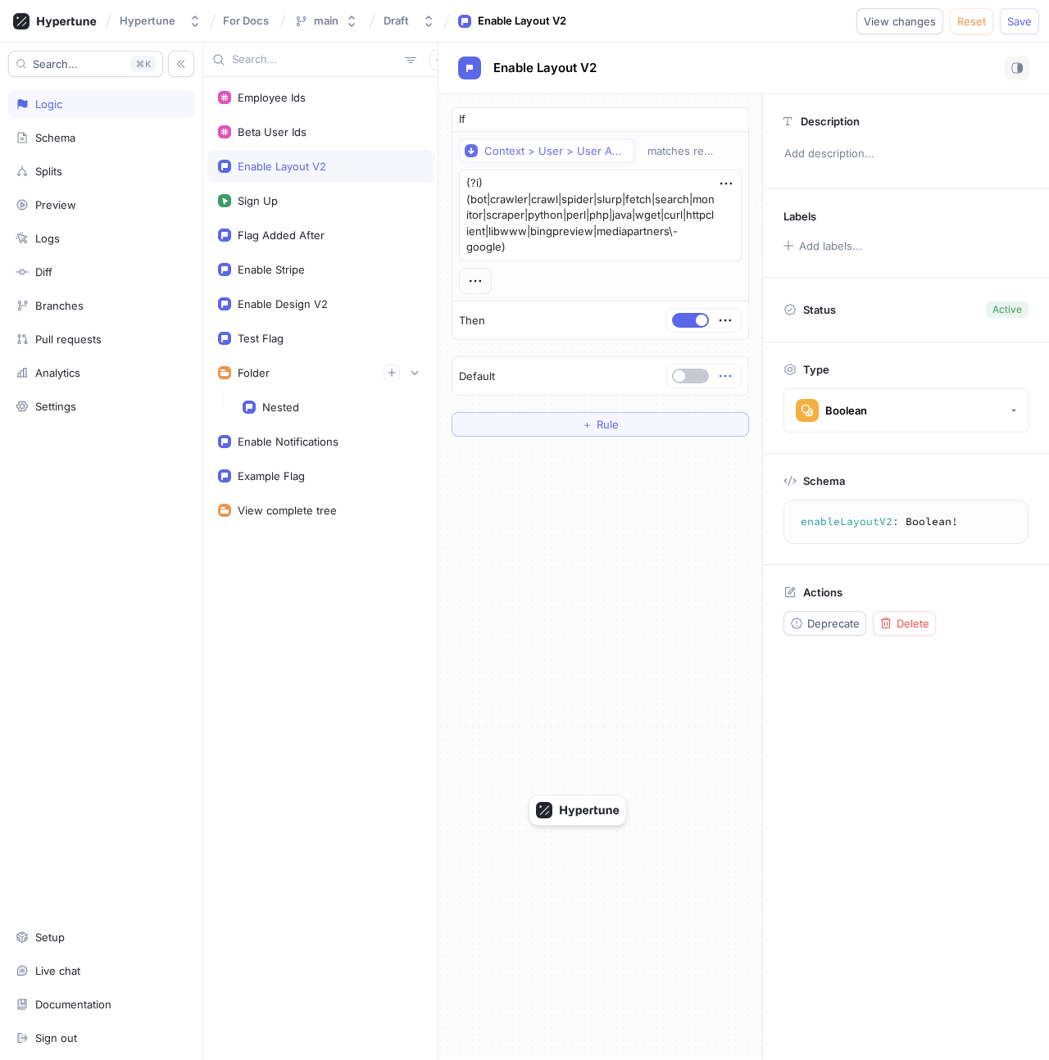
click at [724, 381] on icon "button" at bounding box center [725, 376] width 18 height 18
click at [742, 406] on p "Delete" at bounding box center [757, 406] width 33 height 16
click at [695, 381] on div "Select expression..." at bounding box center [657, 377] width 101 height 14
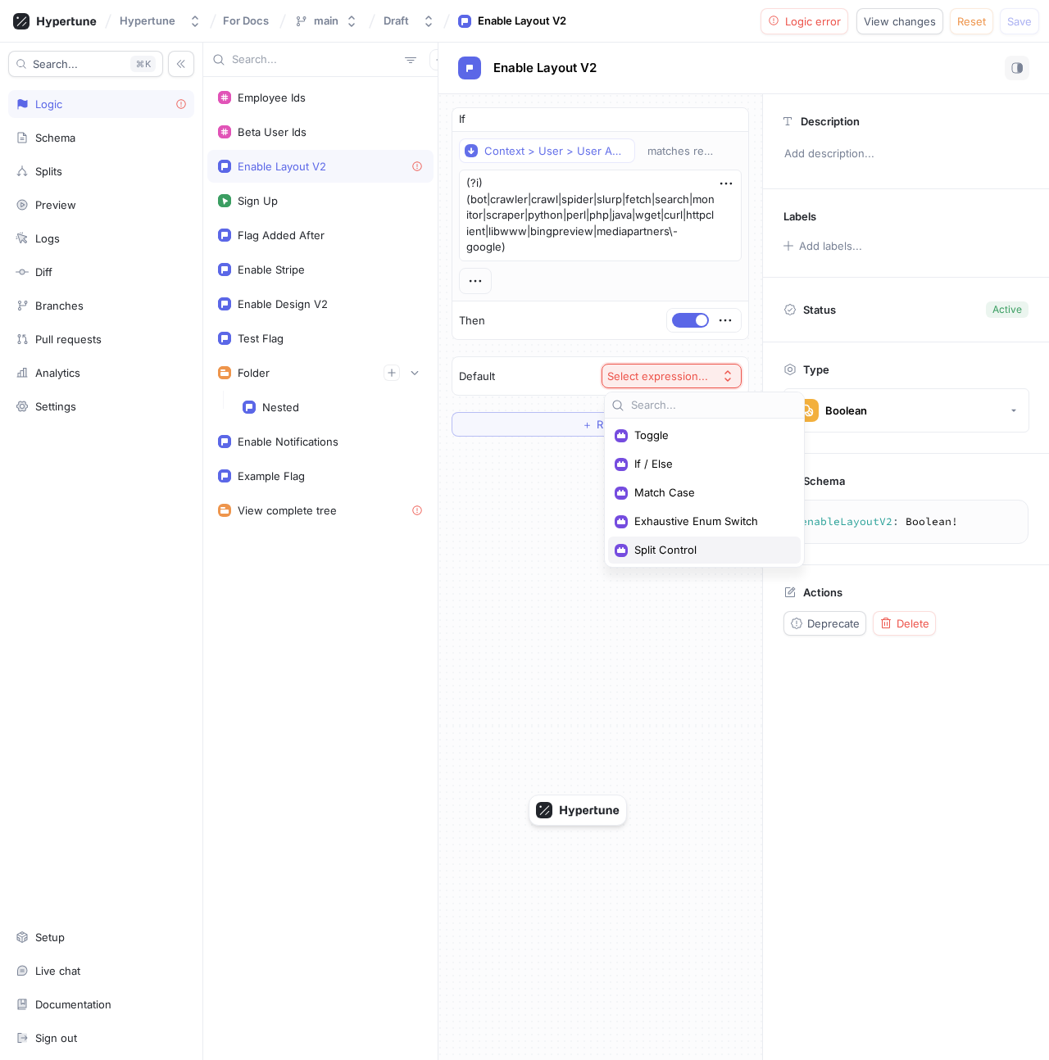
click at [642, 550] on span "Split Control" at bounding box center [710, 550] width 152 height 14
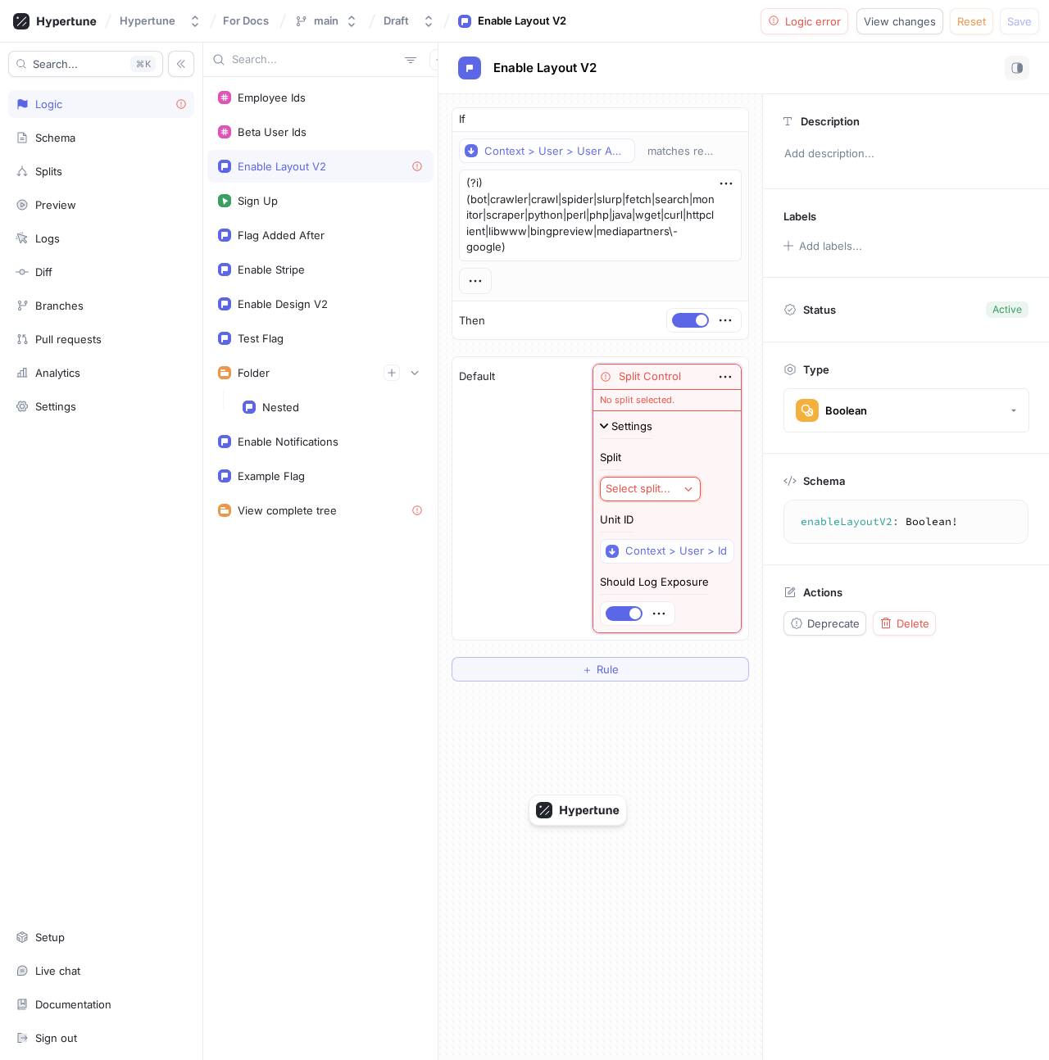
click at [652, 486] on div "Select split..." at bounding box center [638, 489] width 65 height 14
click at [669, 552] on span "Example Test" at bounding box center [709, 549] width 152 height 14
type textarea "x"
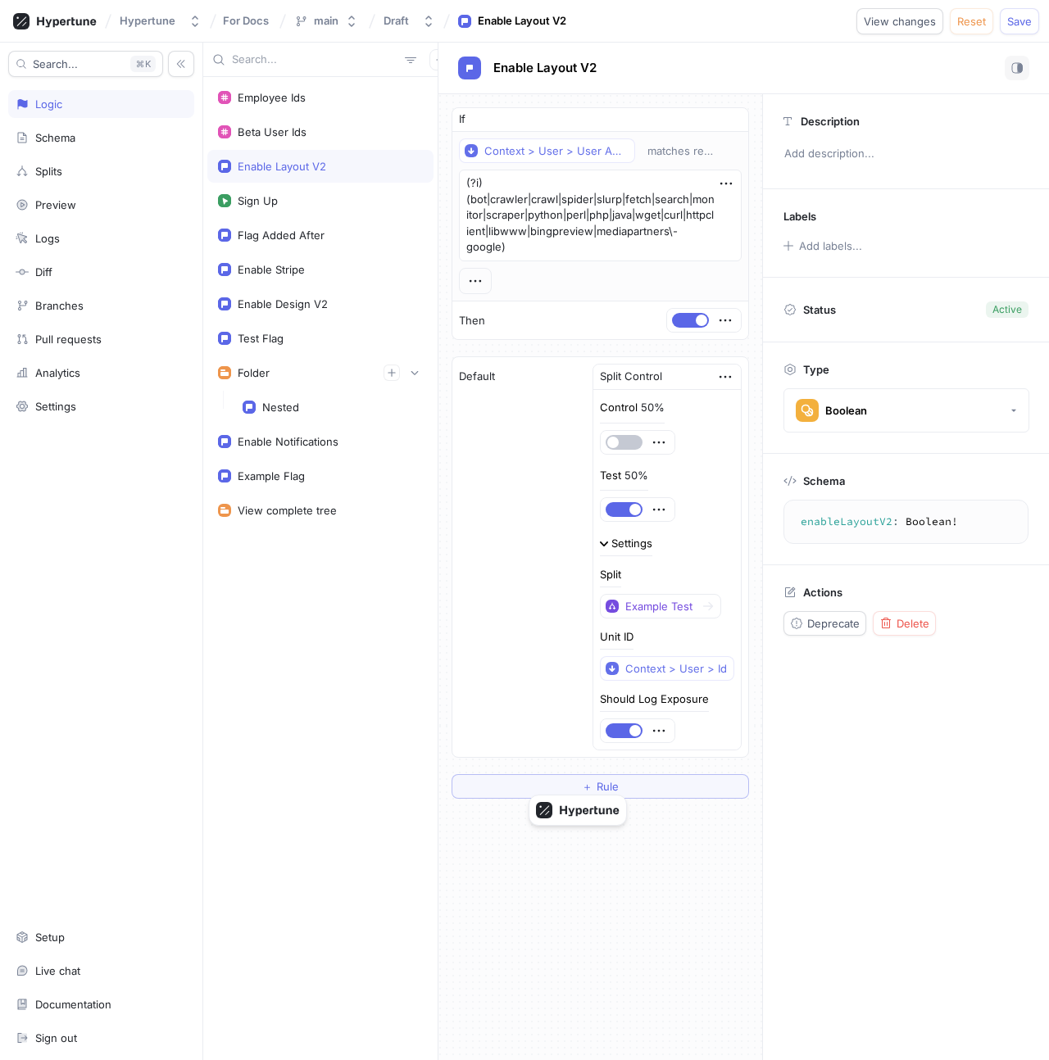
click at [636, 539] on div "Settings" at bounding box center [631, 543] width 41 height 11
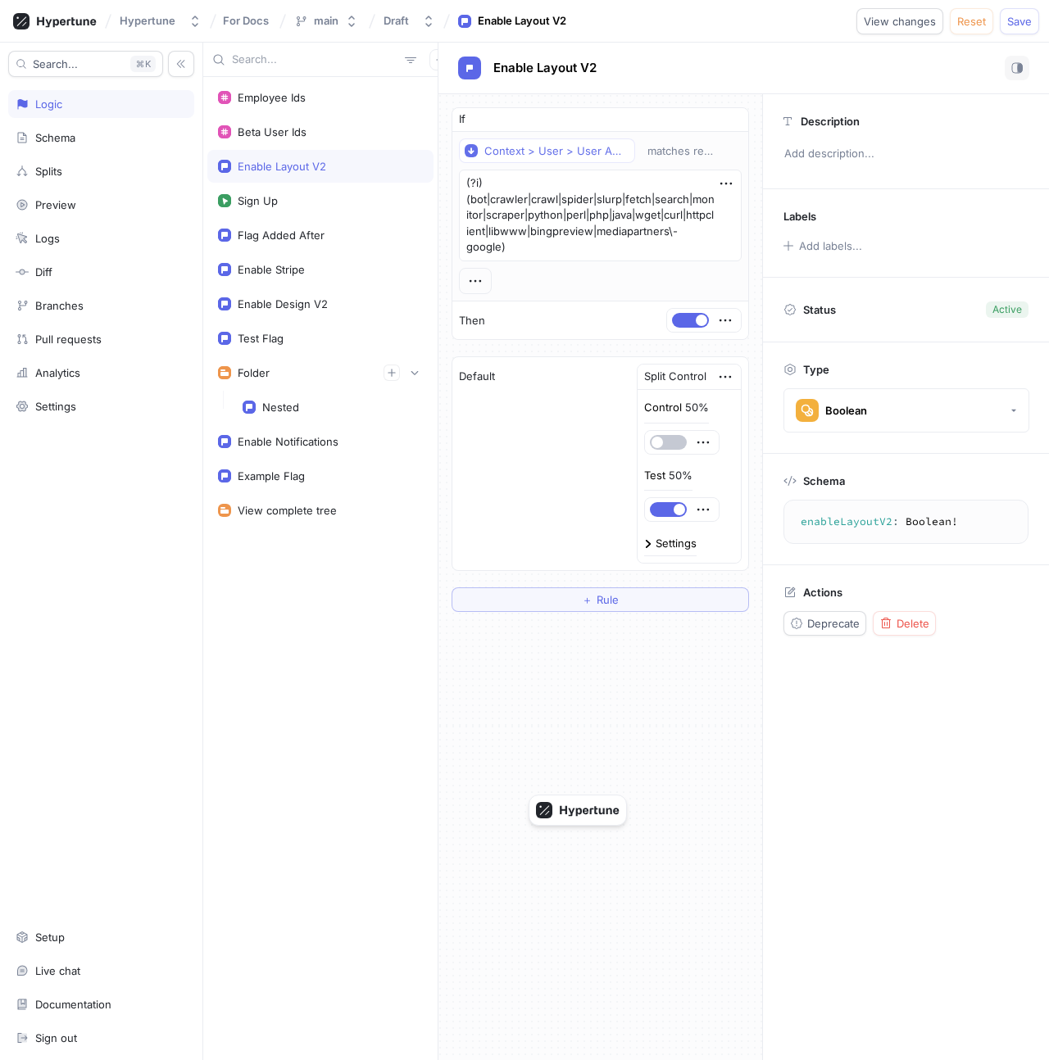
click at [576, 709] on div "If Context > User > User Agent matches regex (?i)(bot|crawler|crawl|spider|slur…" at bounding box center [600, 577] width 324 height 966
click at [175, 67] on button "button" at bounding box center [181, 64] width 26 height 26
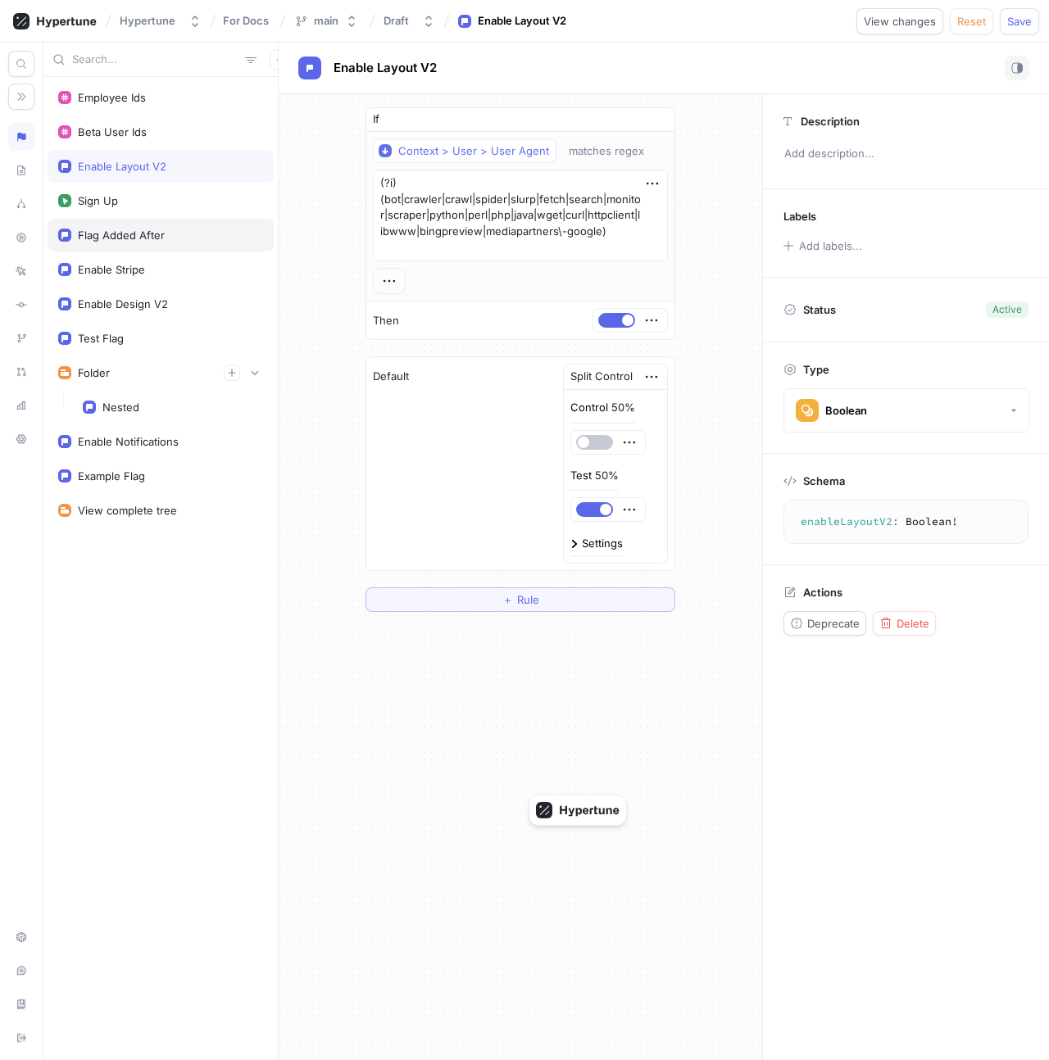
type textarea "x"
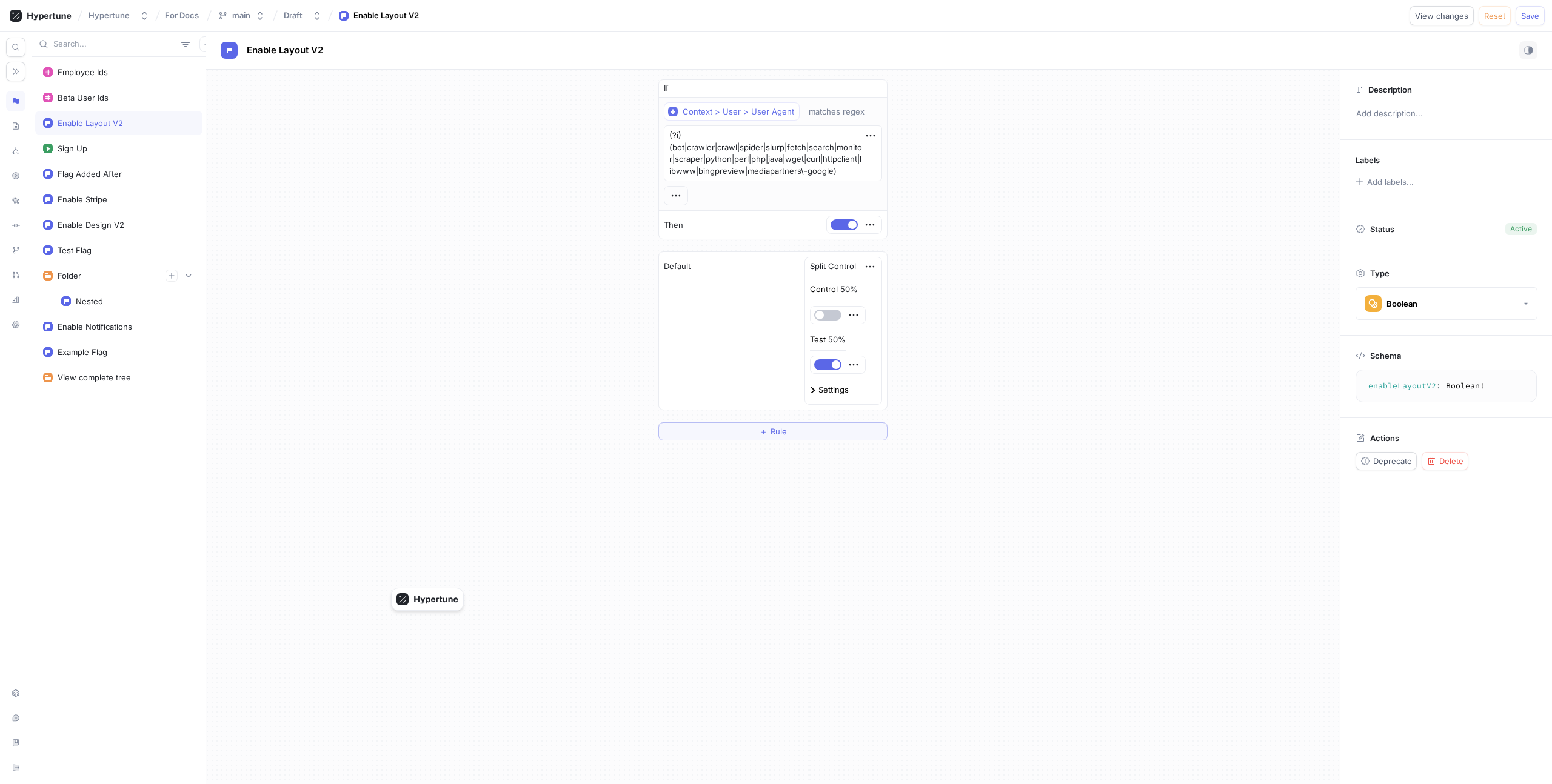
click at [775, 234] on div "If Context > User > User Agent matches regex (?i)(bot|crawler|crawl|spider|slur…" at bounding box center [773, 260] width 1133 height 381
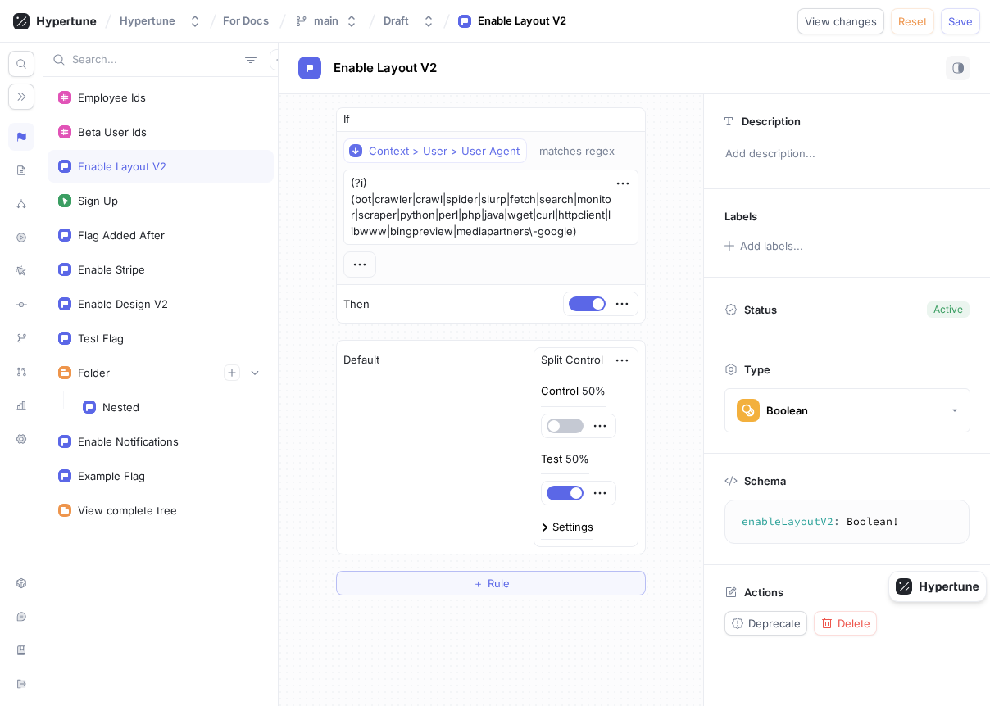
drag, startPoint x: 563, startPoint y: 811, endPoint x: 680, endPoint y: 11, distance: 809.1
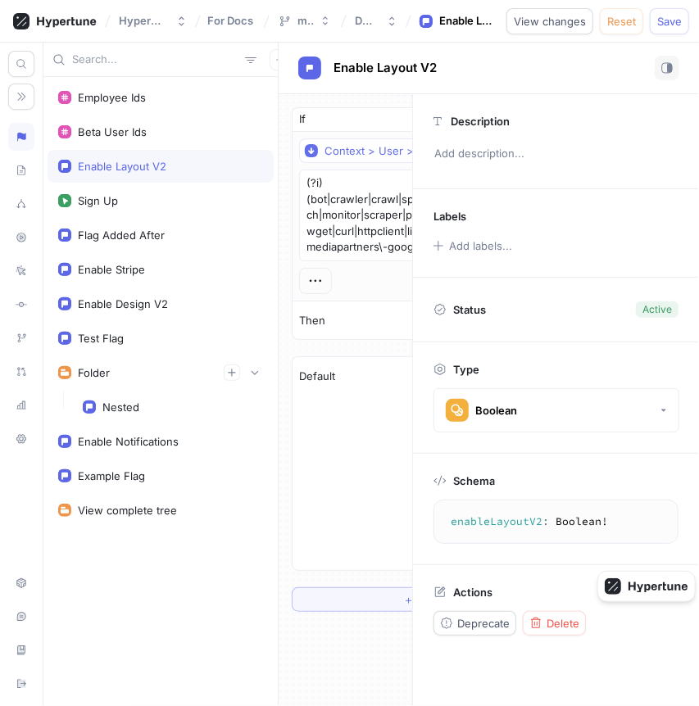
click at [561, 76] on div "Enable Layout V2" at bounding box center [488, 68] width 381 height 25
type textarea "x"
